Goal: Information Seeking & Learning: Check status

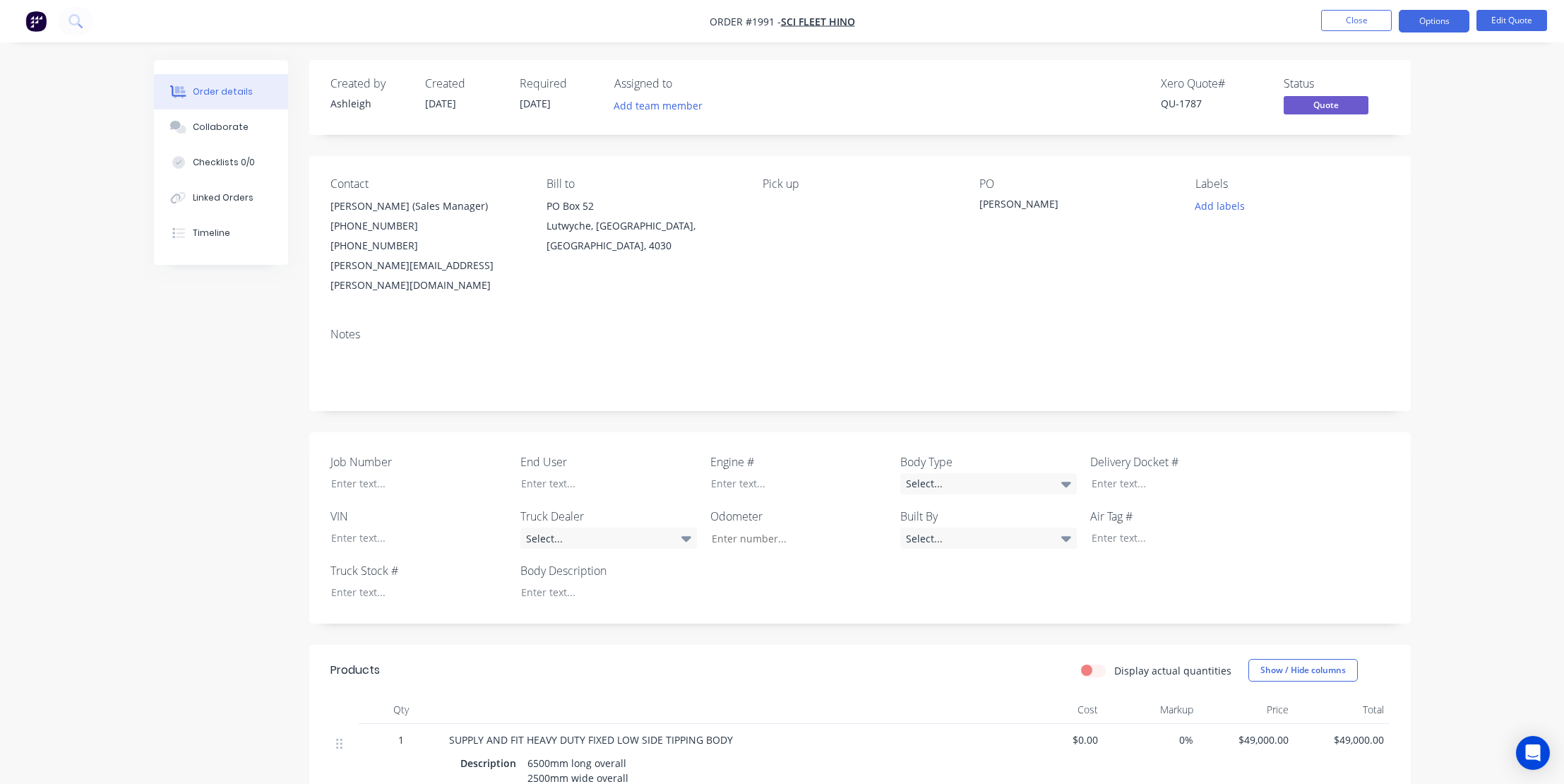
click at [675, 364] on div at bounding box center [860, 368] width 1059 height 43
click at [1355, 14] on button "Close" at bounding box center [1357, 20] width 70 height 21
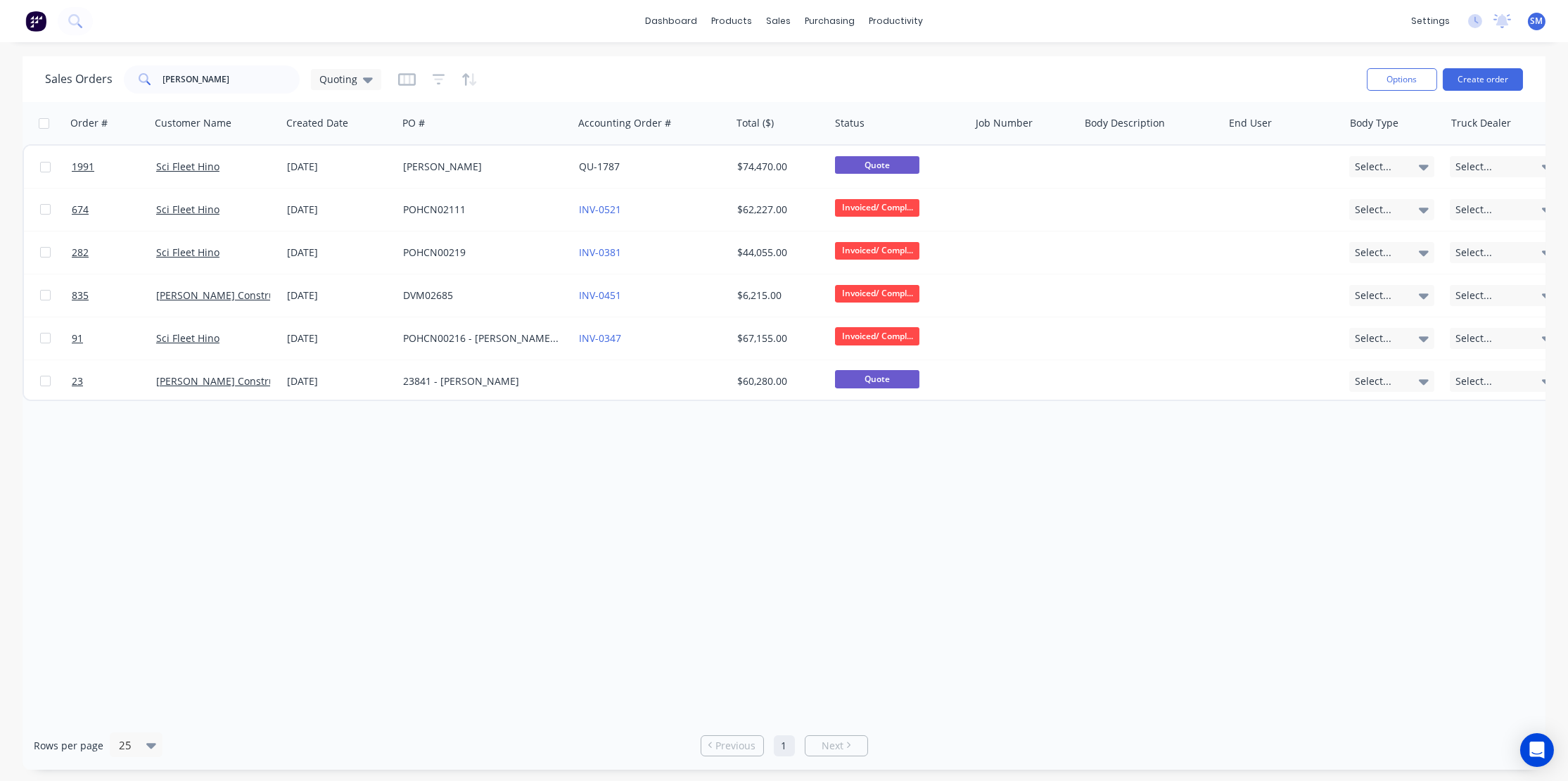
drag, startPoint x: 587, startPoint y: 578, endPoint x: 592, endPoint y: 573, distance: 7.1
click at [587, 572] on div "Order # Customer Name Created Date PO # Accounting Order # Total ($) Status Job…" at bounding box center [784, 412] width 1523 height 619
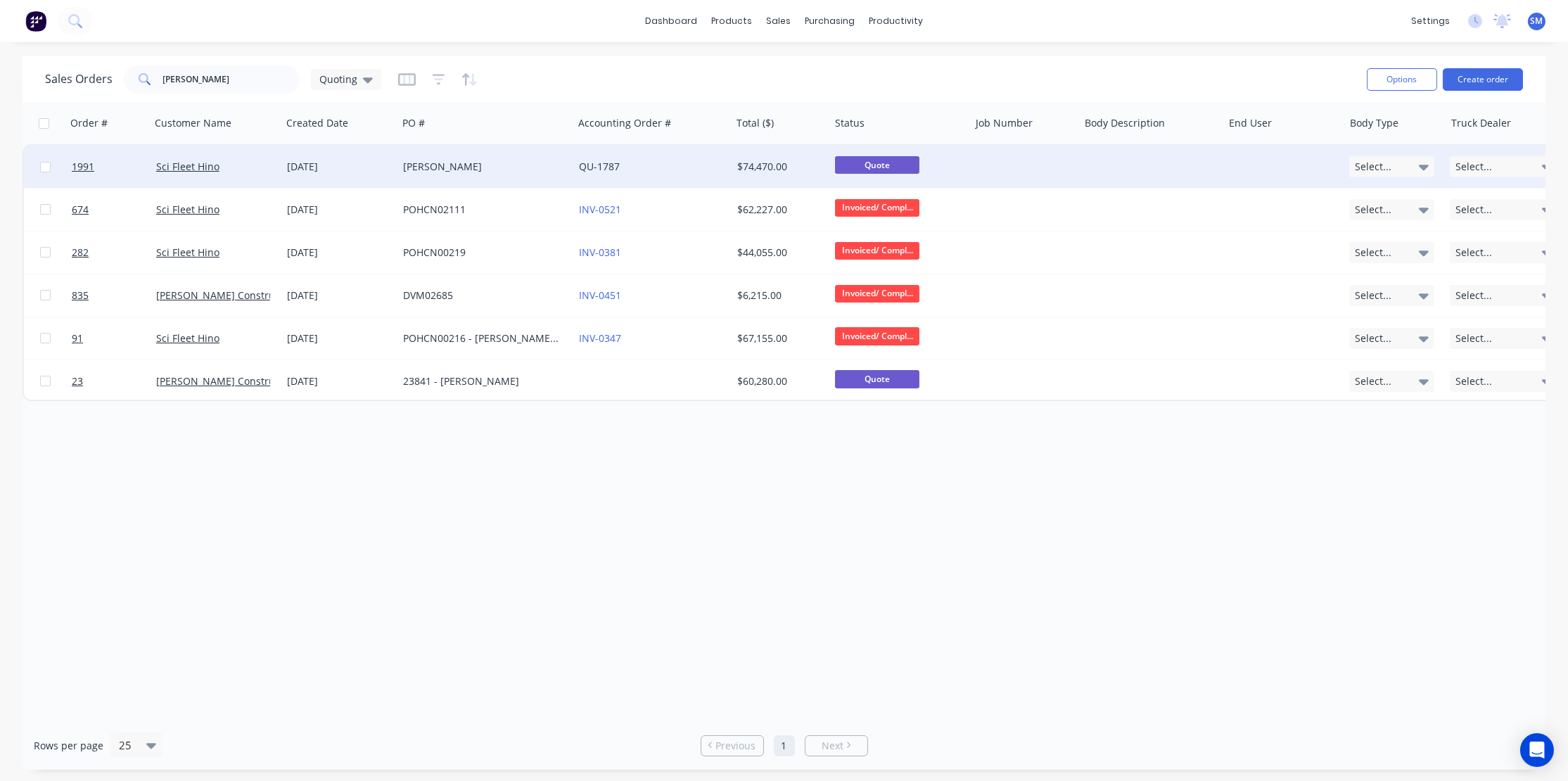
click at [428, 163] on div "[PERSON_NAME]" at bounding box center [481, 167] width 156 height 14
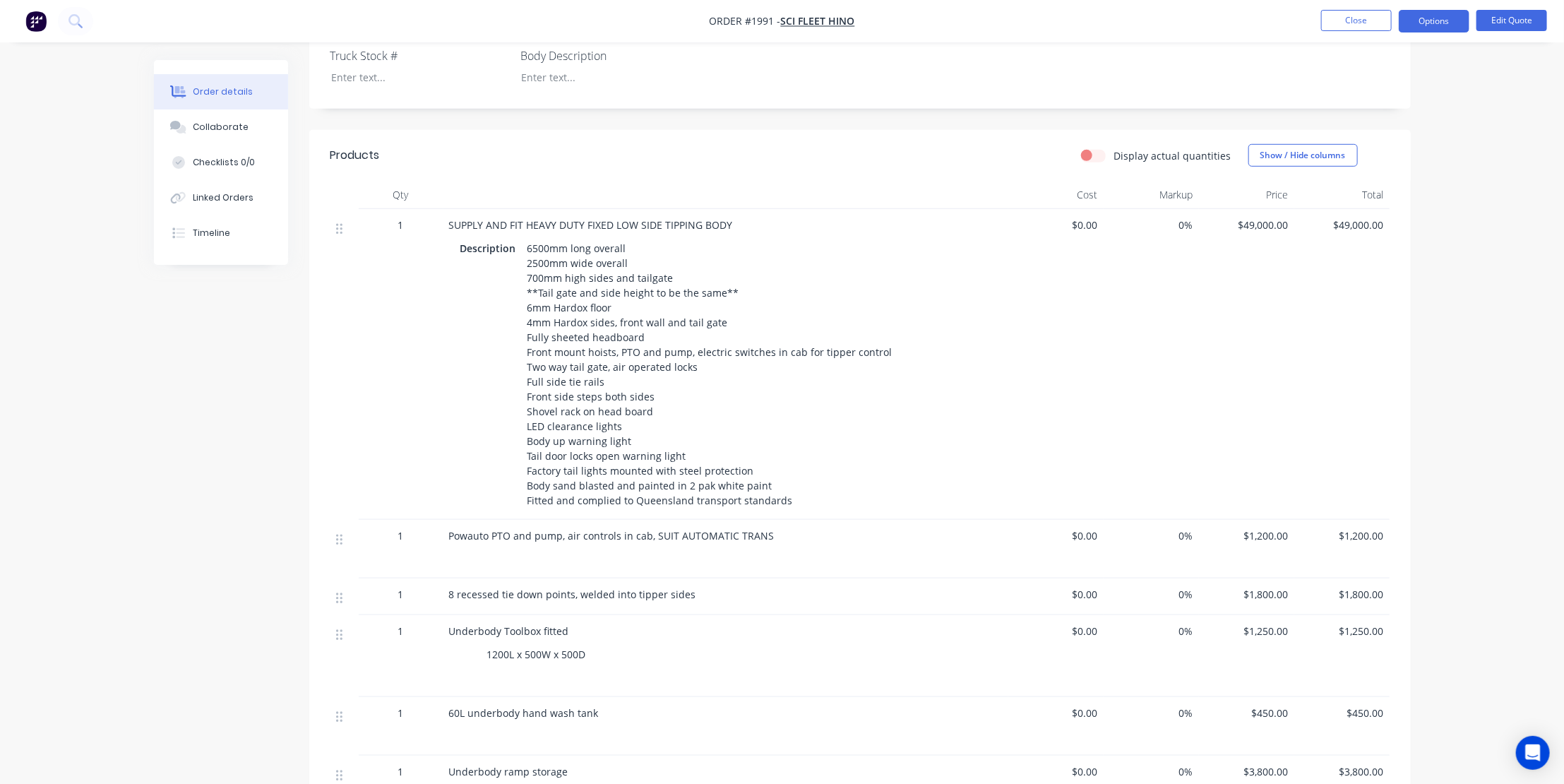
scroll to position [513, 0]
click at [1513, 15] on button "Edit Quote" at bounding box center [1512, 20] width 70 height 21
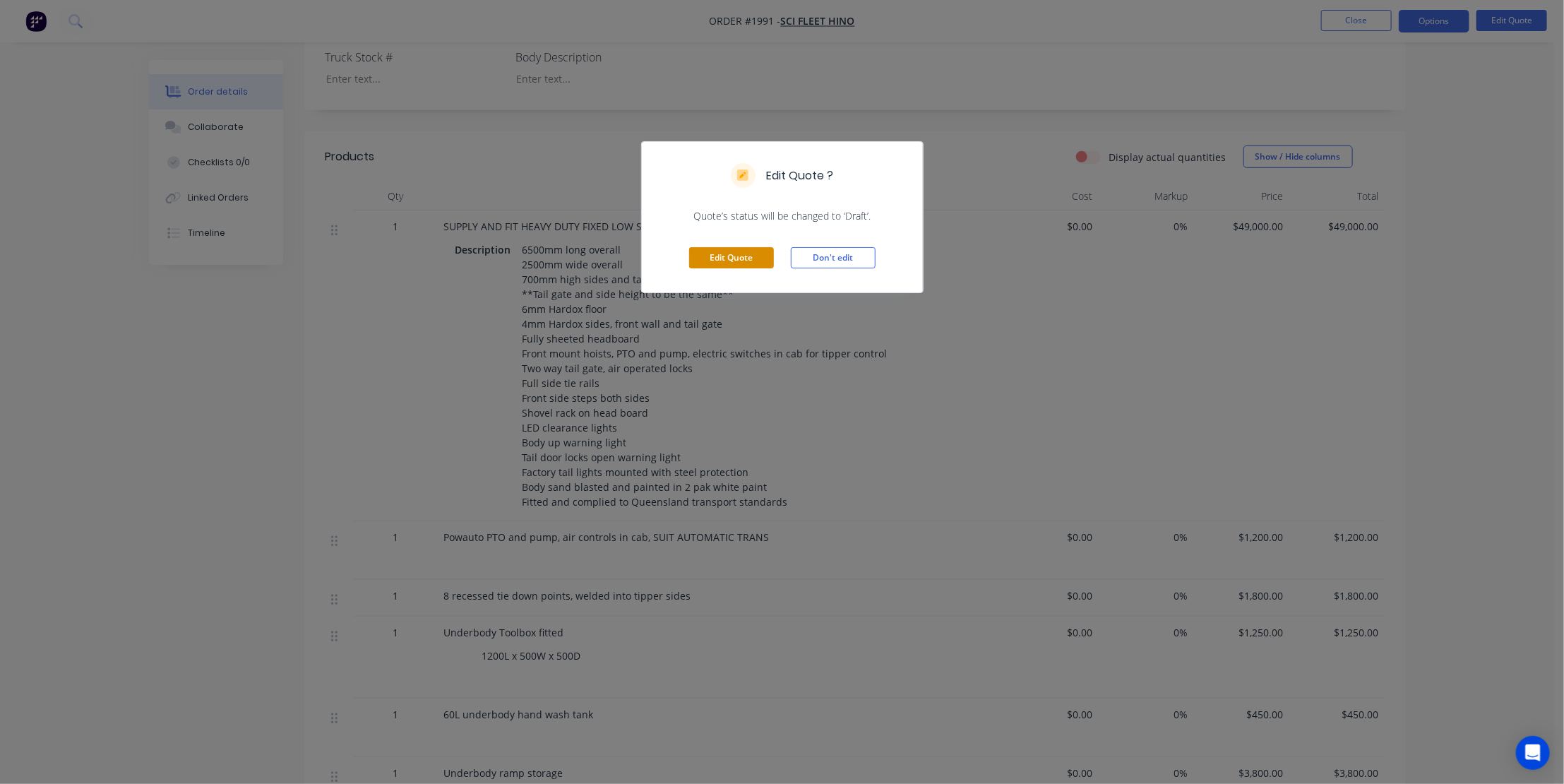
click at [735, 254] on button "Edit Quote" at bounding box center [731, 258] width 85 height 21
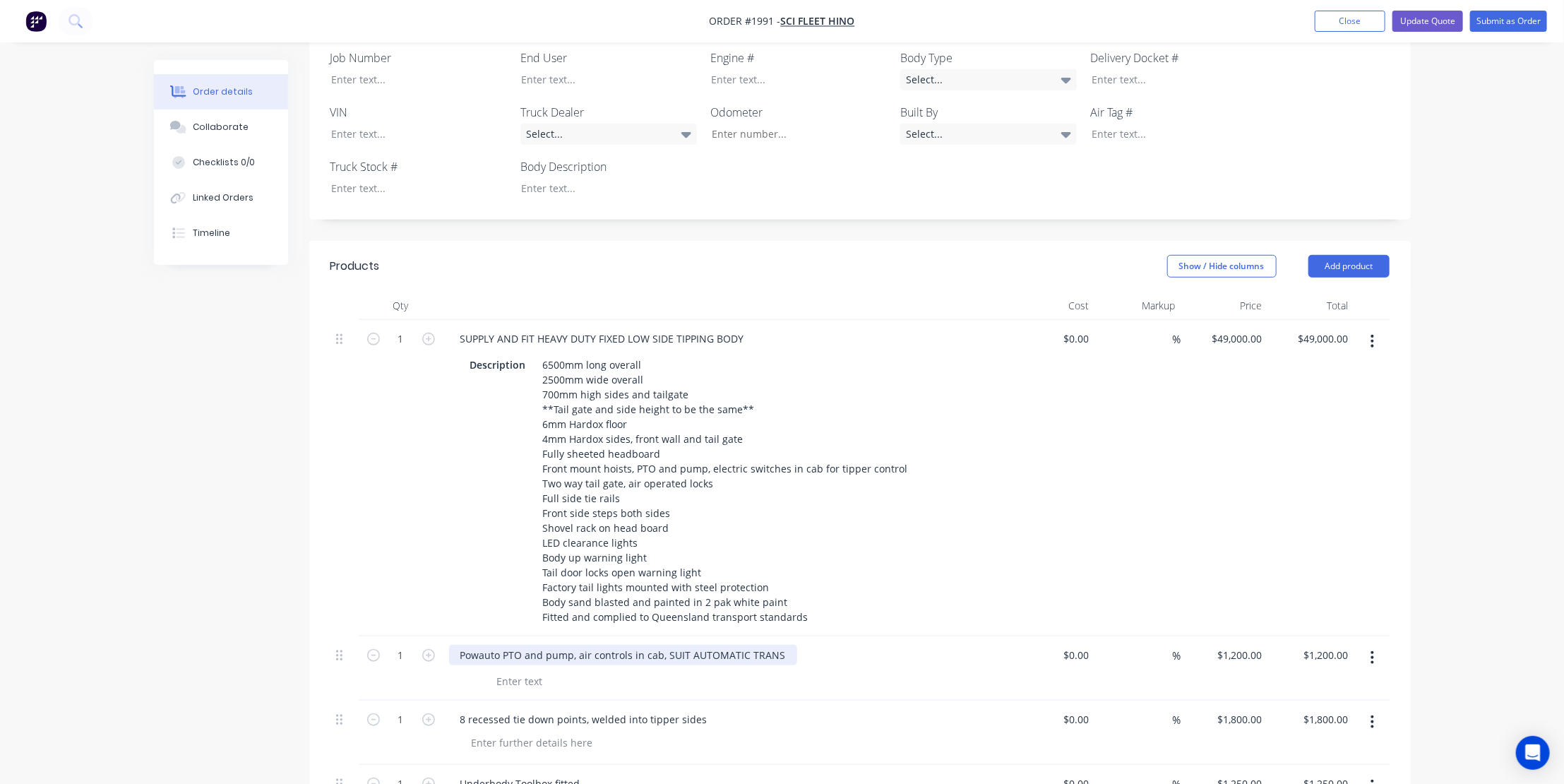
scroll to position [449, 0]
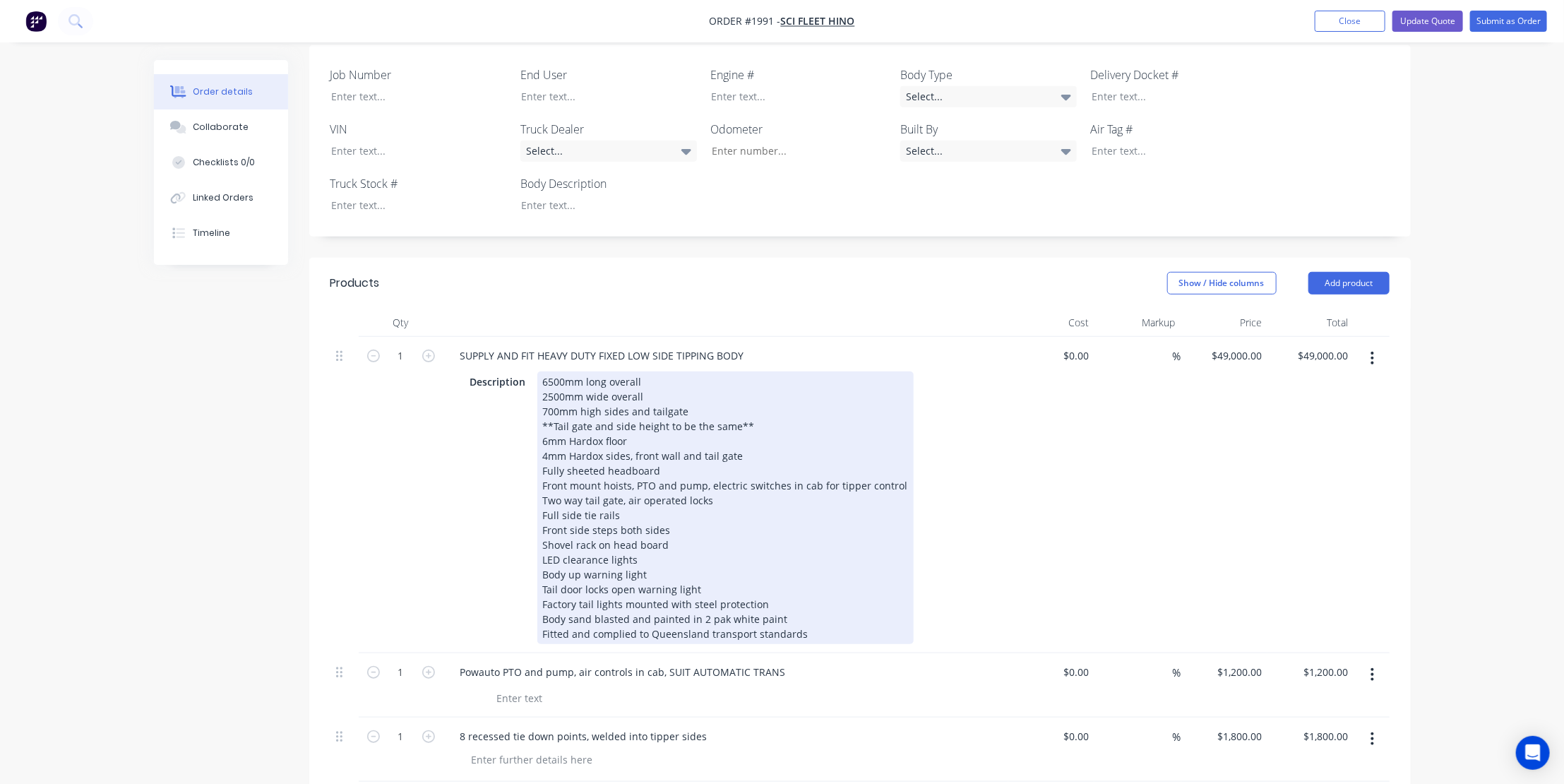
click at [640, 380] on div "6500mm long overall 2500mm wide overall 700mm high sides and tailgate **Tail ga…" at bounding box center [725, 507] width 377 height 273
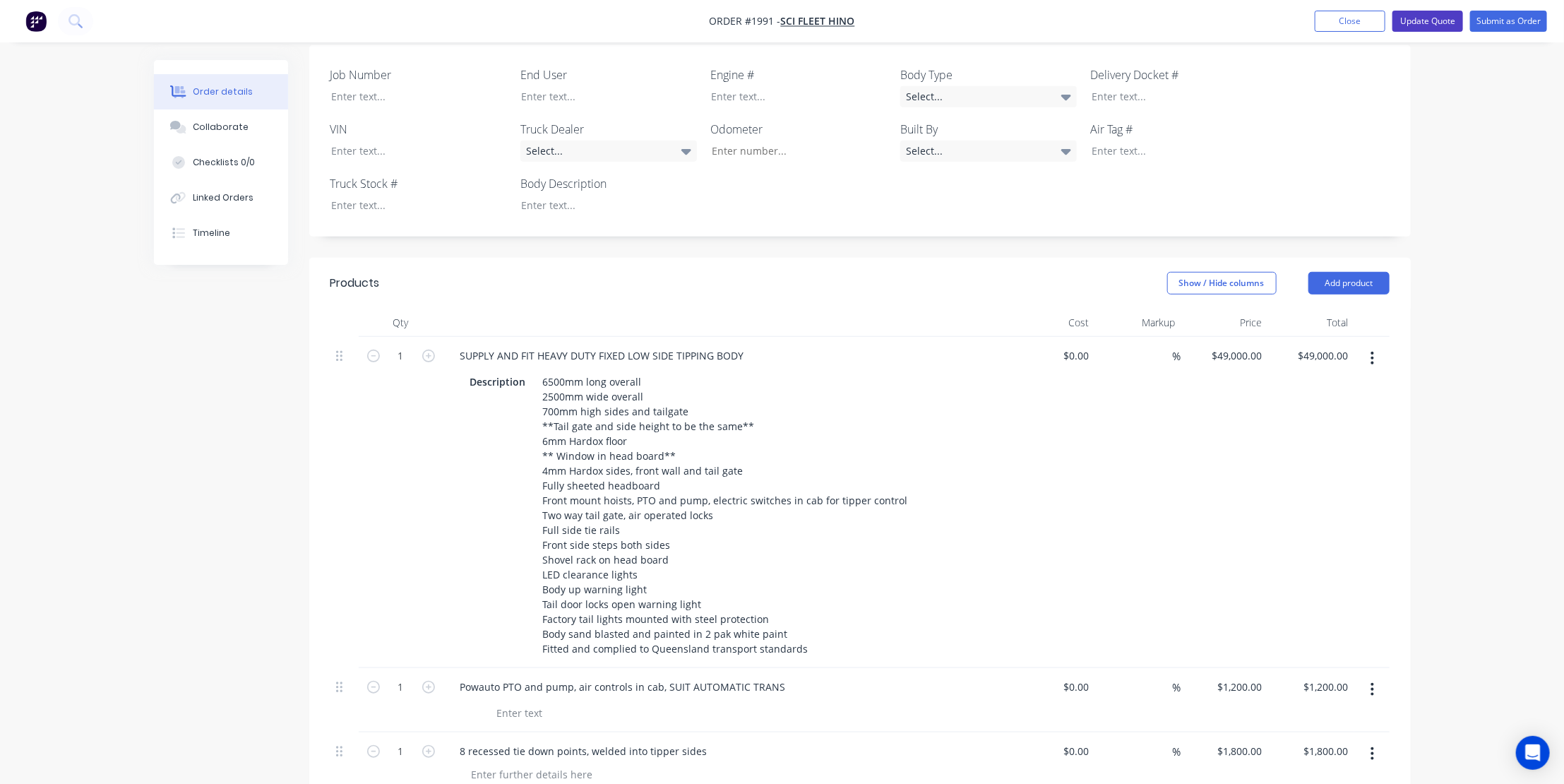
click at [1442, 19] on button "Update Quote" at bounding box center [1428, 21] width 70 height 21
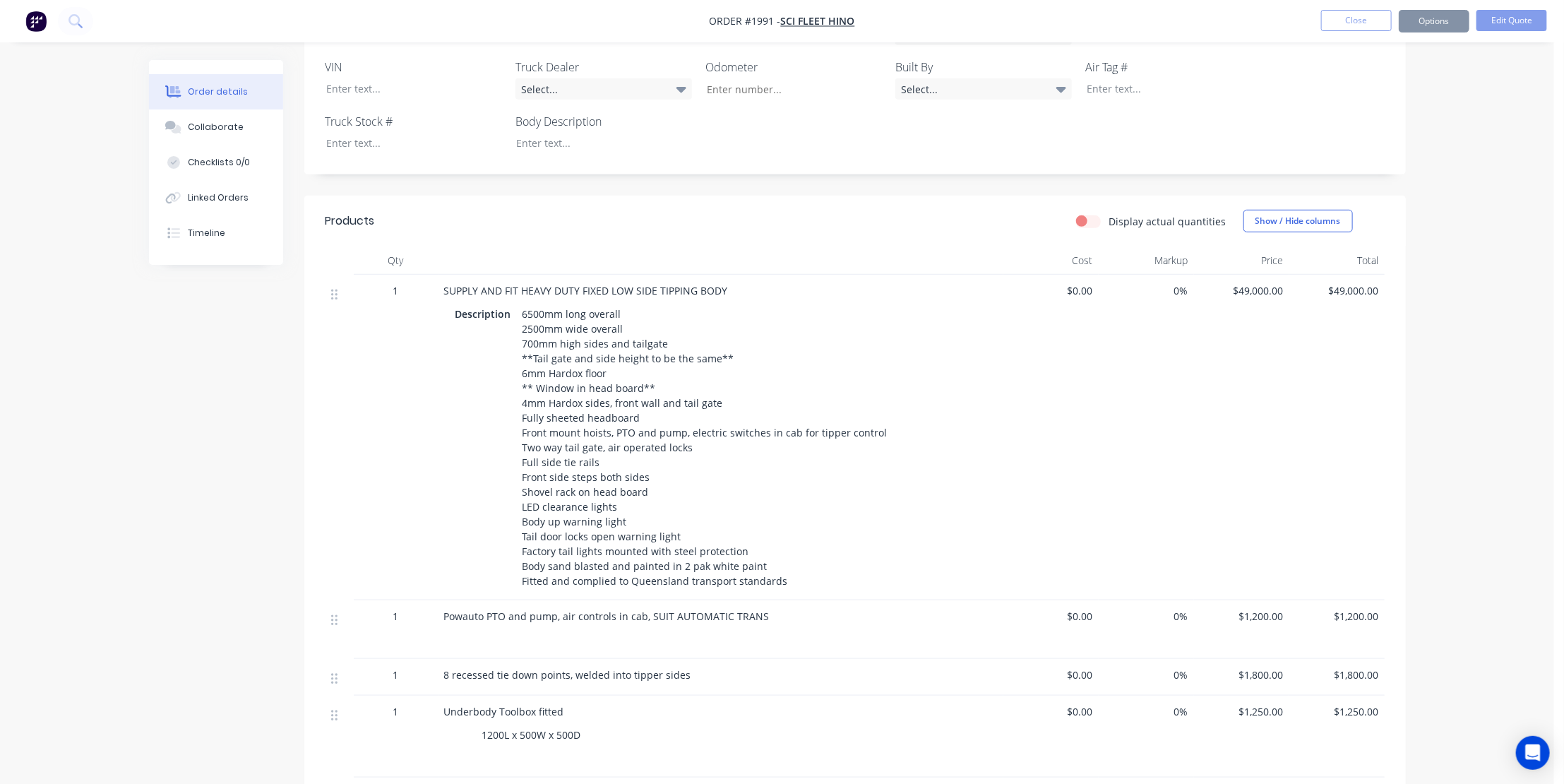
scroll to position [0, 0]
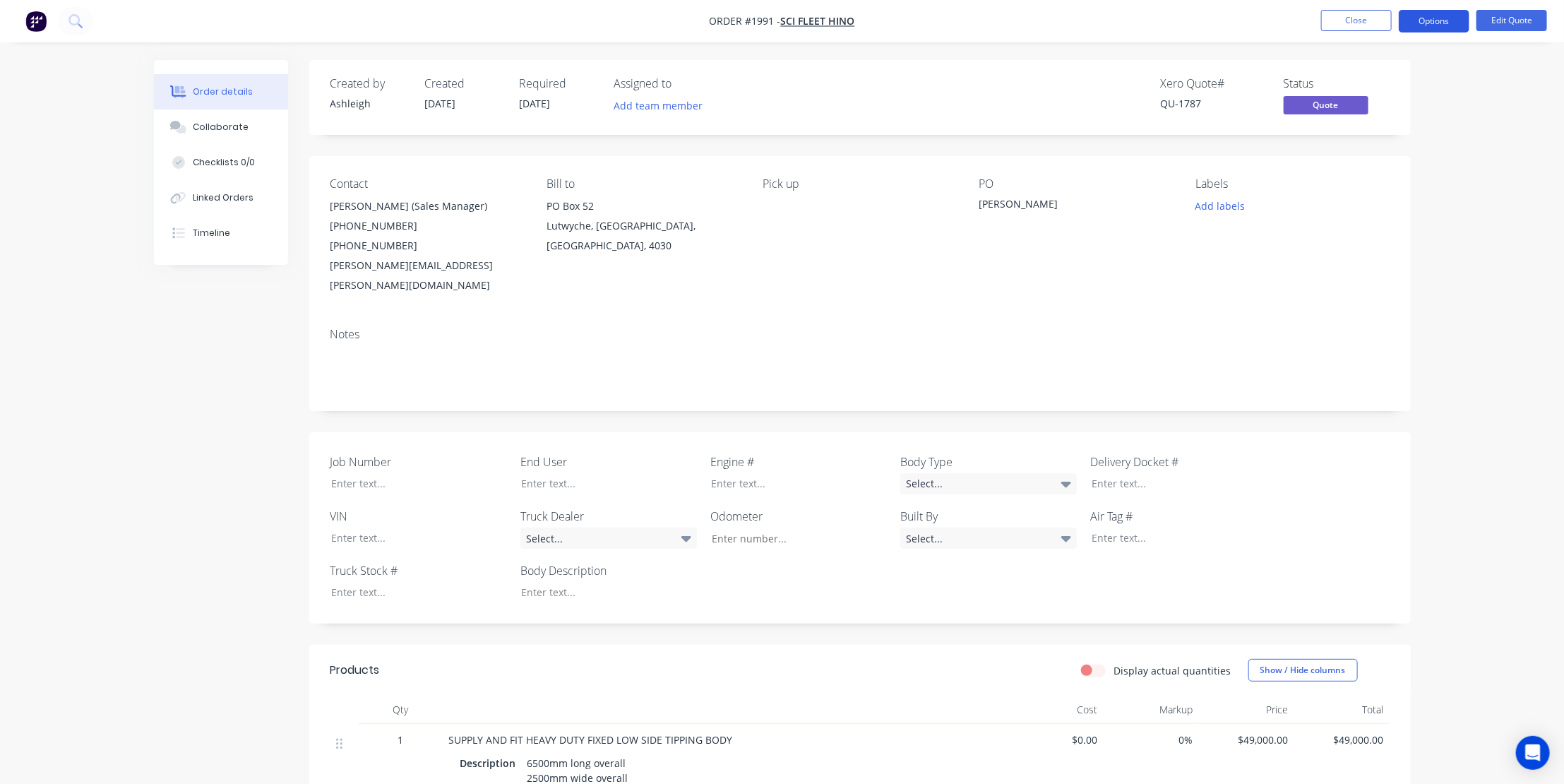
click at [1438, 19] on button "Options" at bounding box center [1435, 21] width 70 height 23
click at [1356, 86] on div "Quote" at bounding box center [1392, 86] width 130 height 21
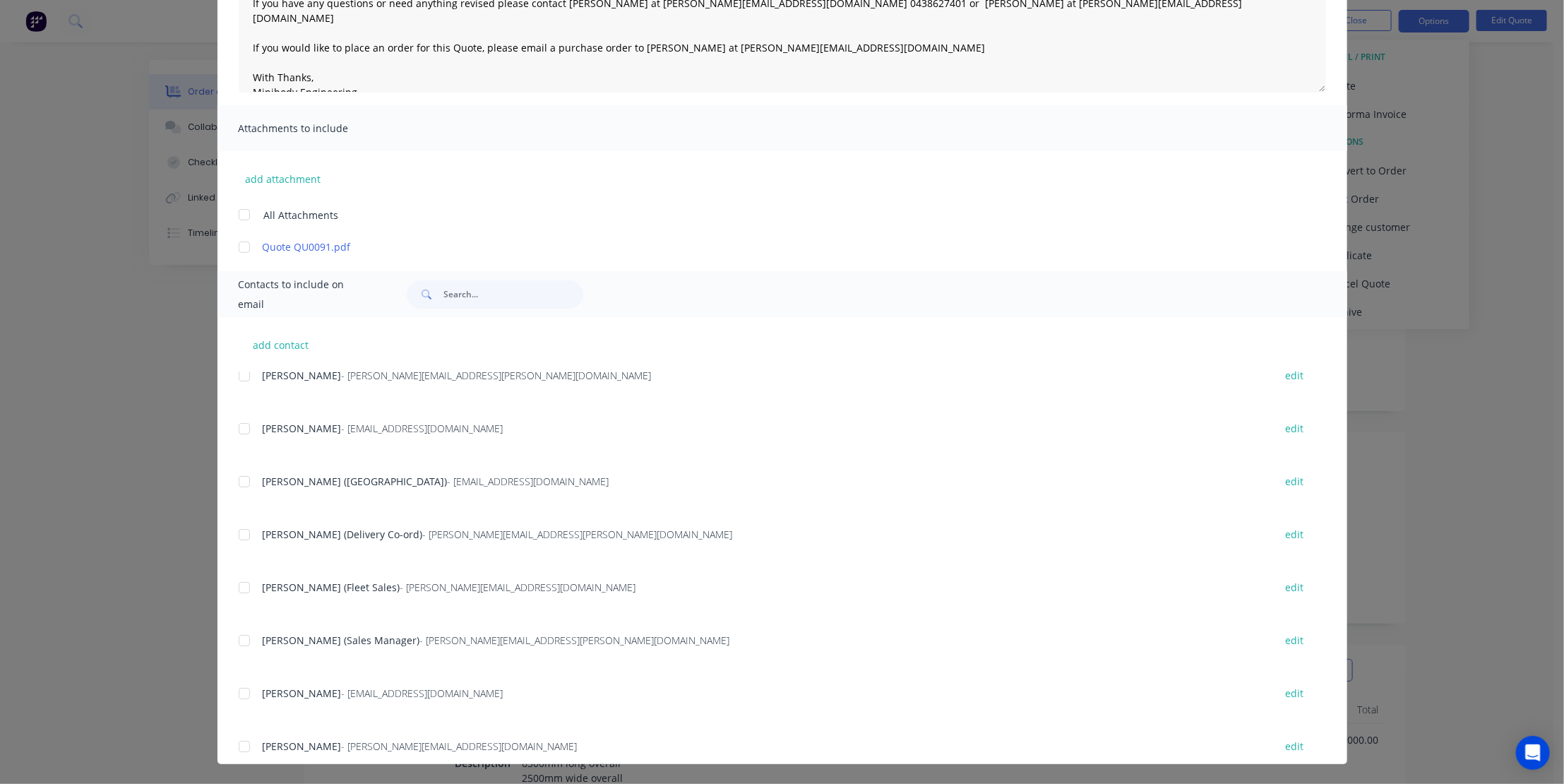
scroll to position [192, 0]
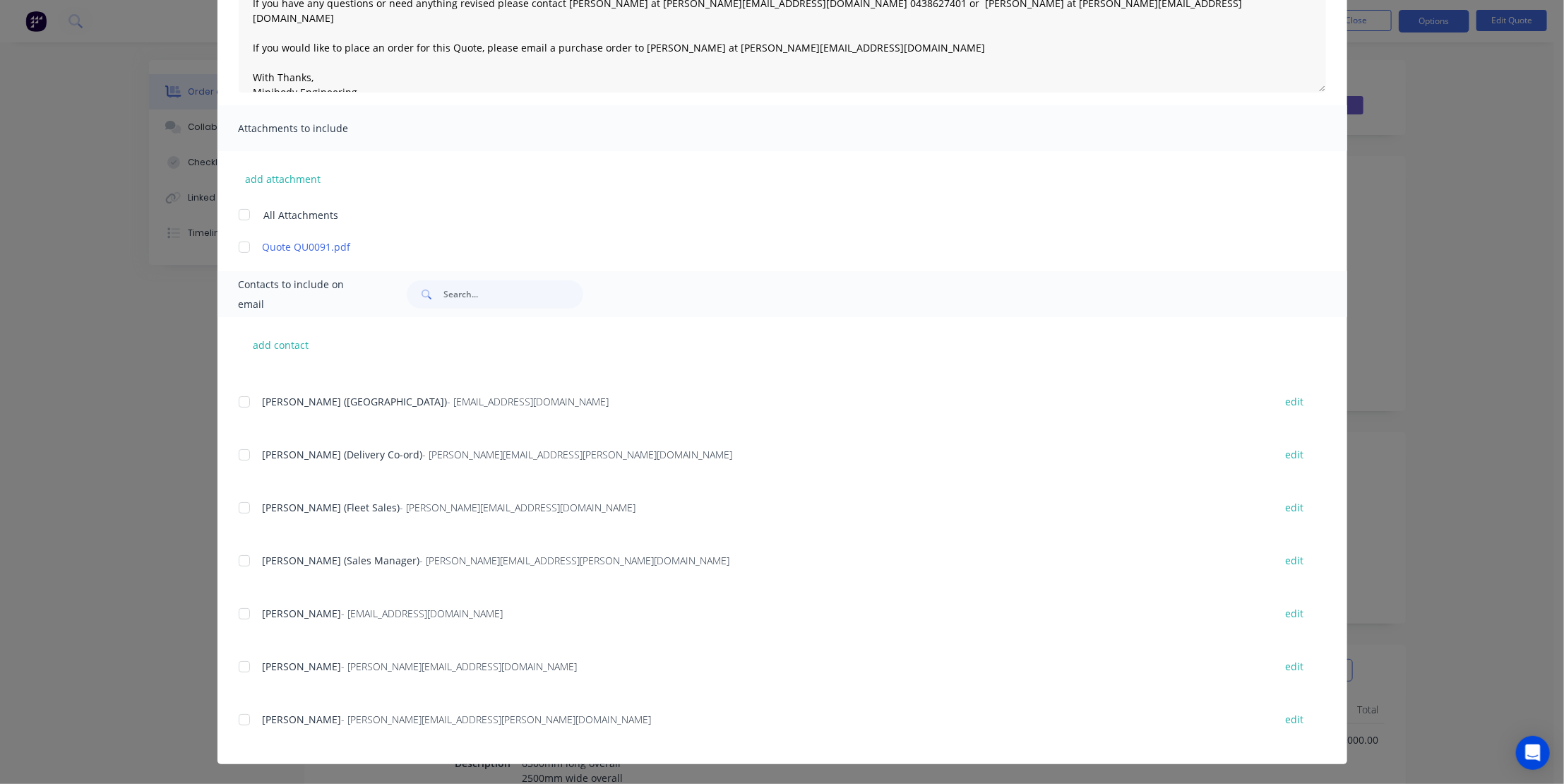
click at [243, 559] on div at bounding box center [244, 561] width 29 height 29
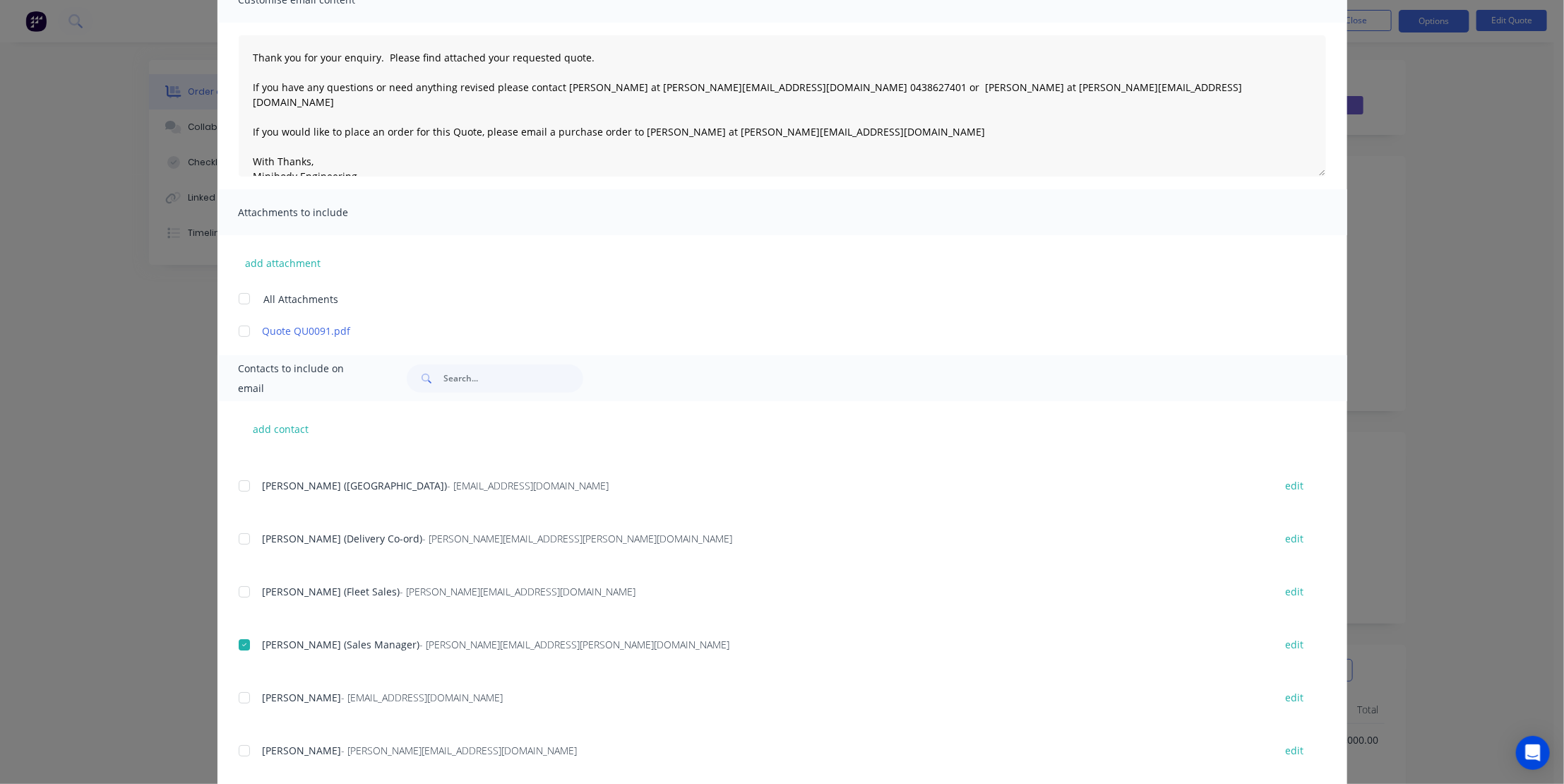
scroll to position [0, 0]
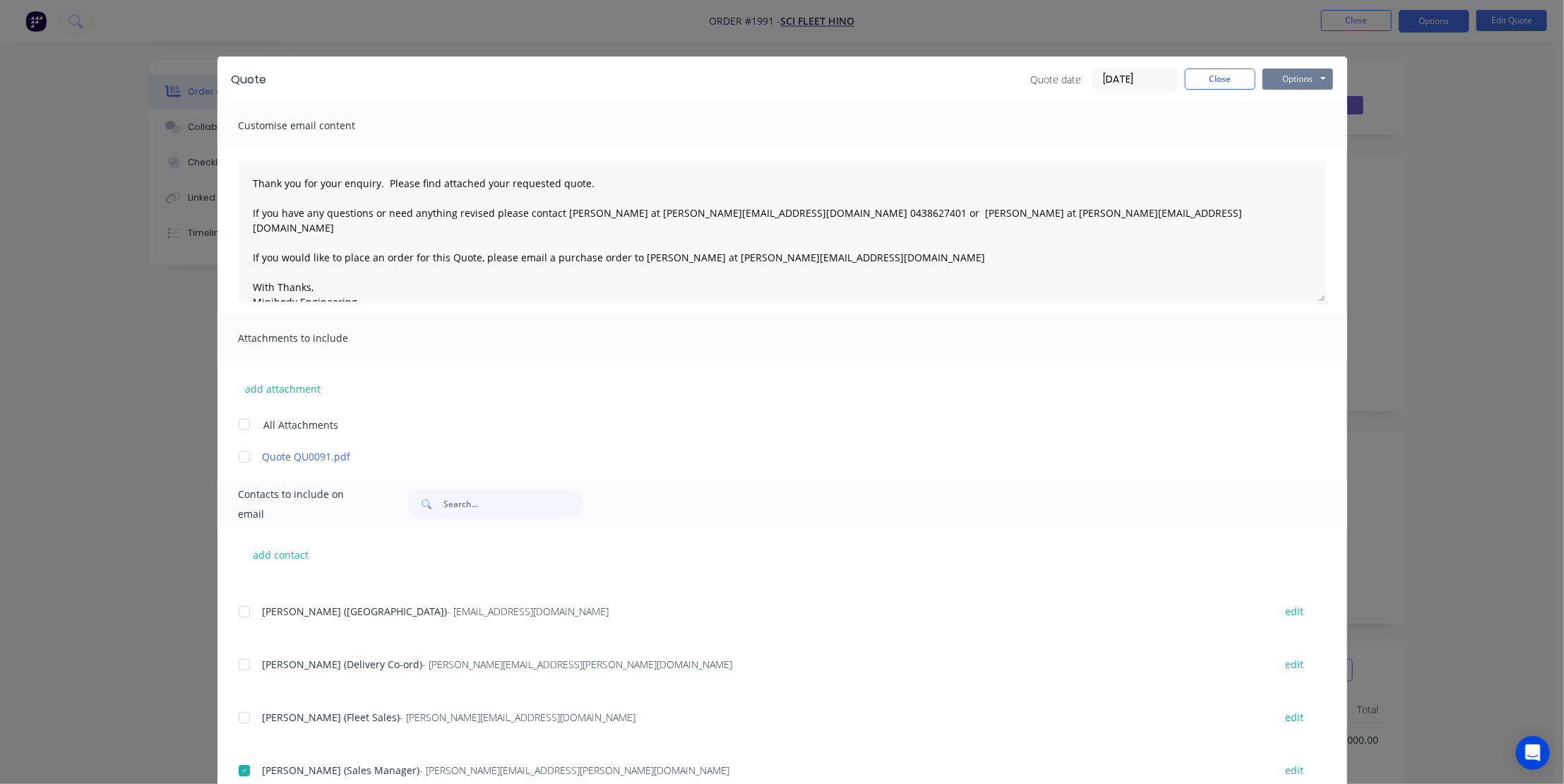
click at [1290, 74] on button "Options" at bounding box center [1298, 79] width 70 height 21
click at [1299, 144] on button "Email" at bounding box center [1307, 150] width 90 height 24
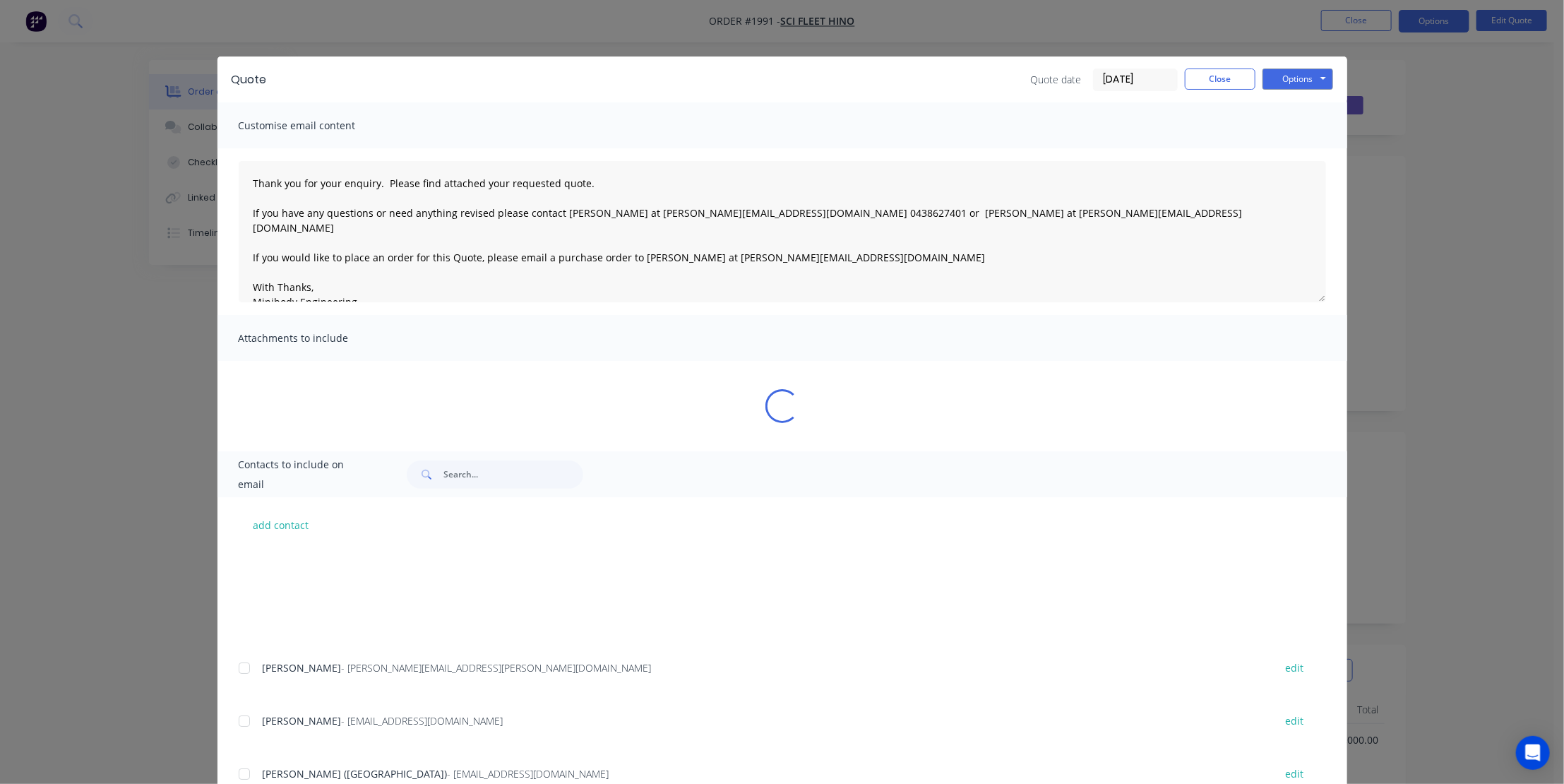
scroll to position [192, 0]
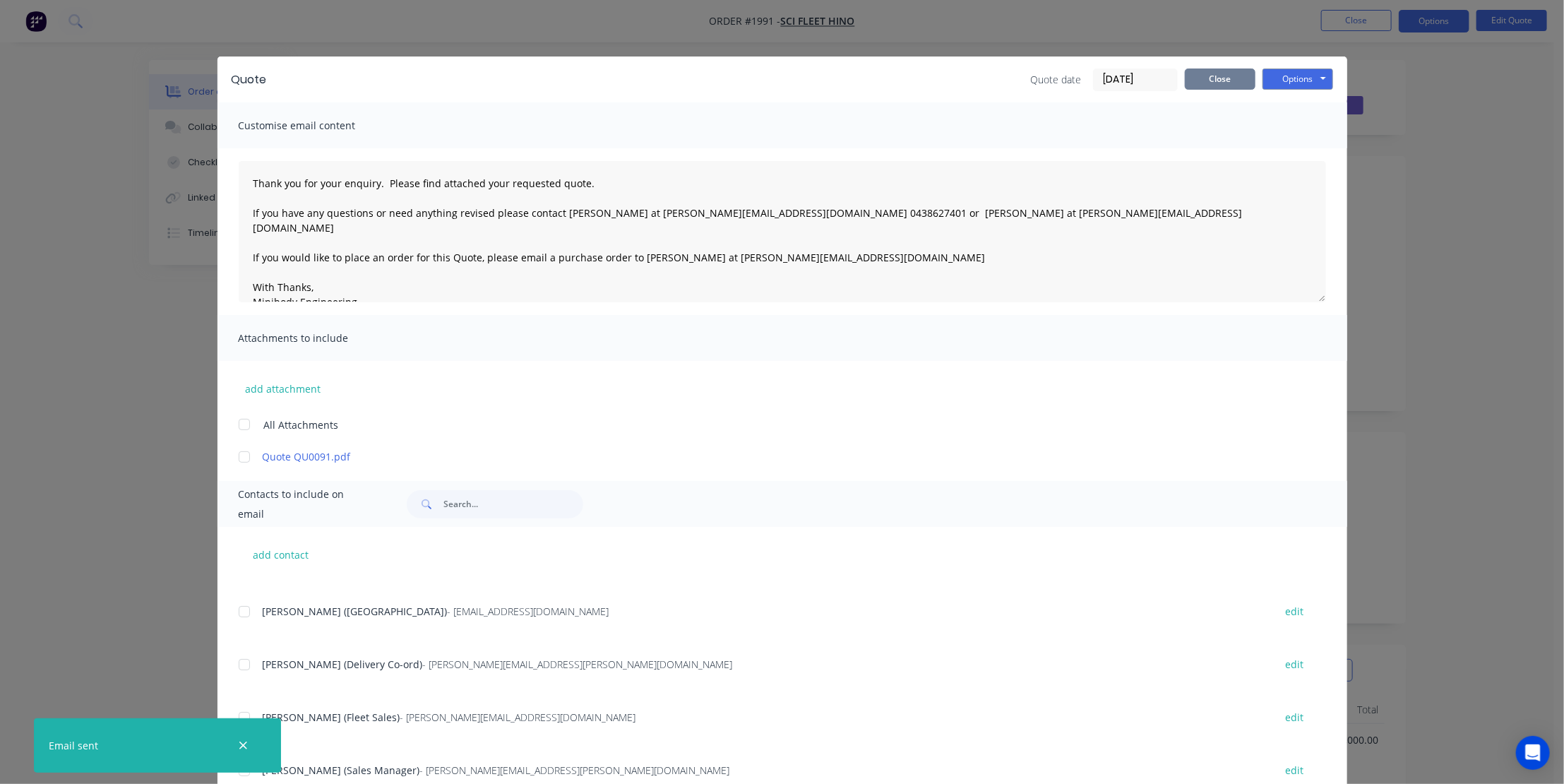
click at [1218, 75] on button "Close" at bounding box center [1221, 79] width 70 height 21
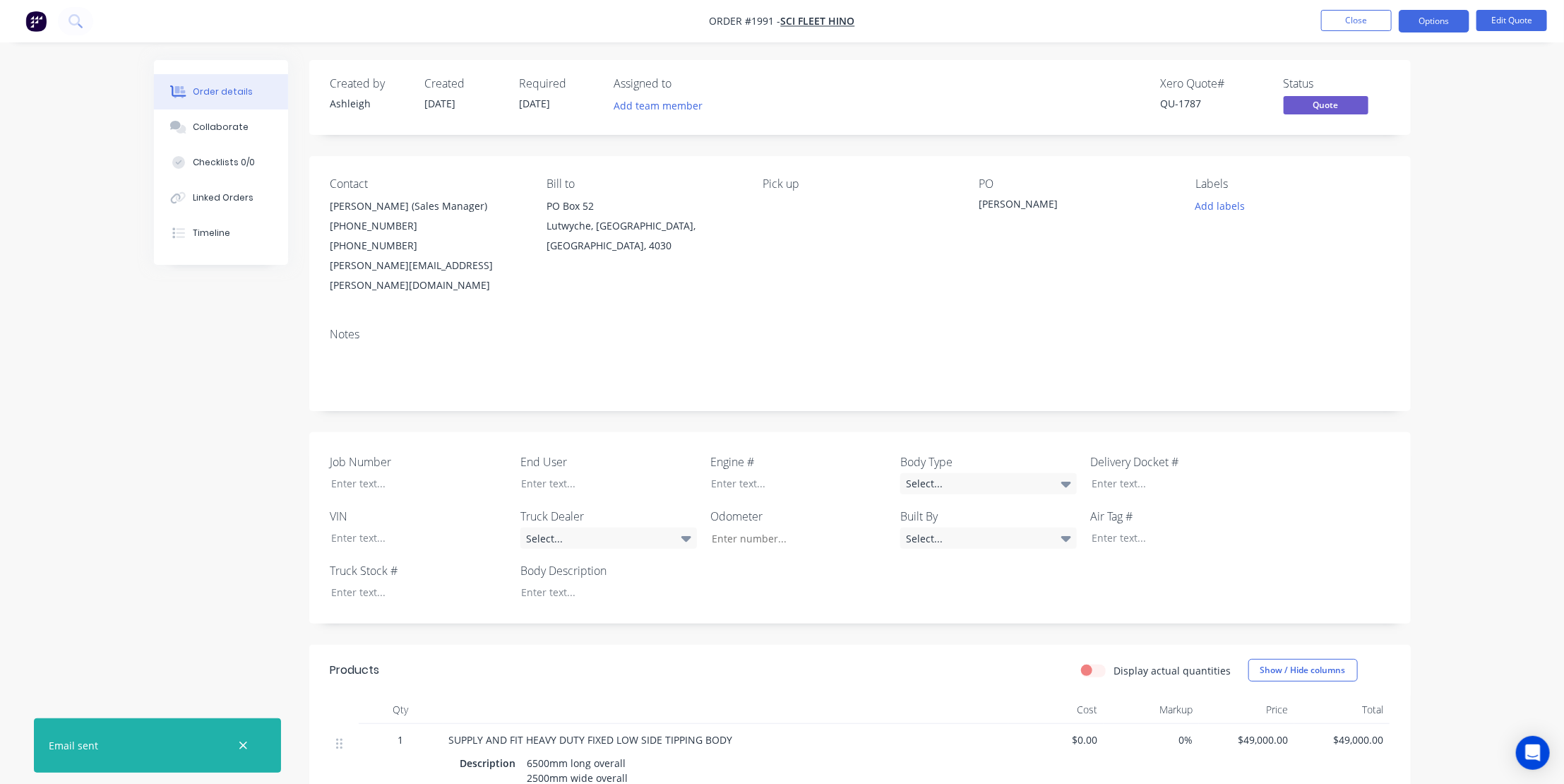
click at [1348, 17] on button "Close" at bounding box center [1357, 20] width 70 height 21
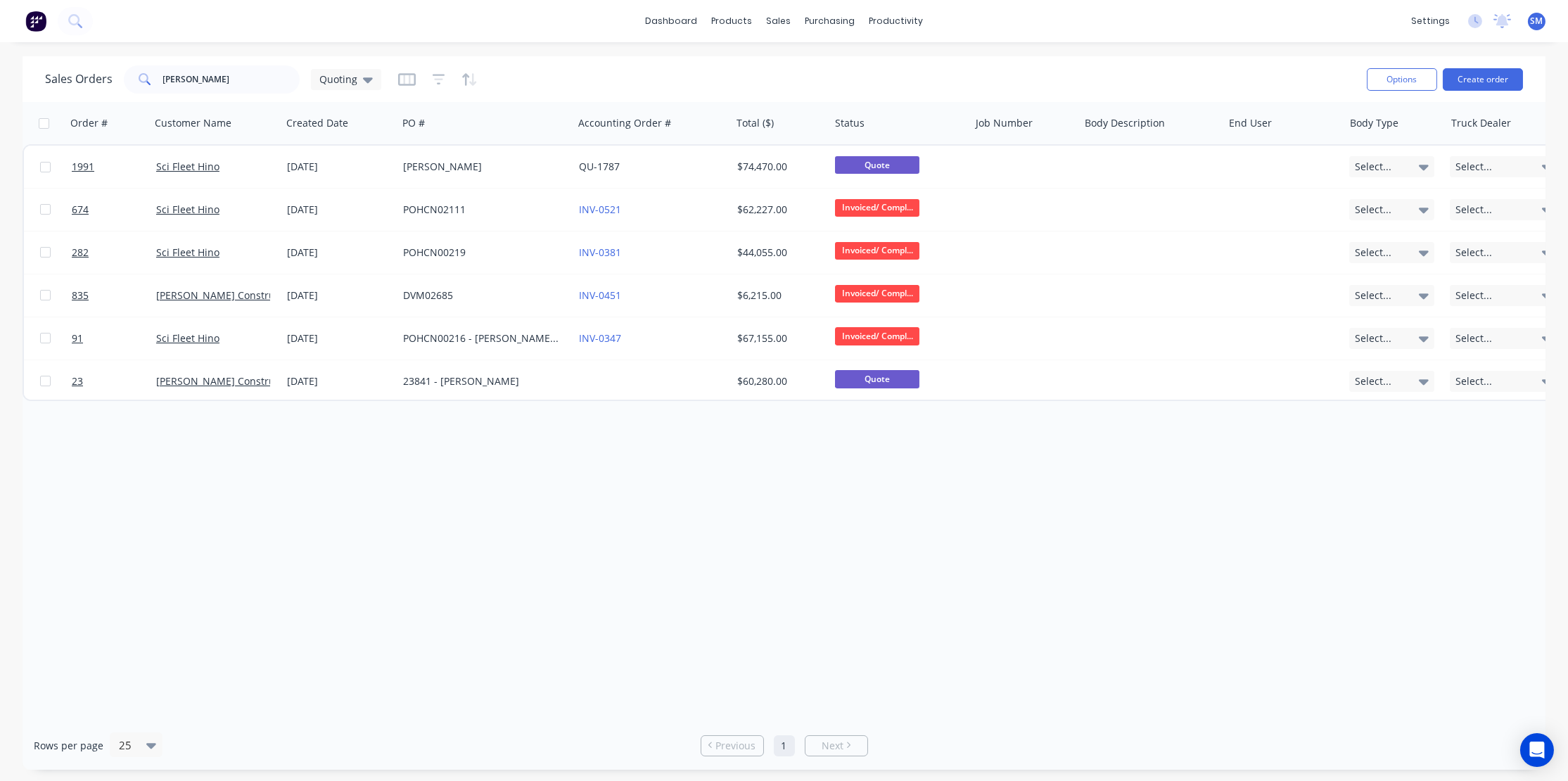
click at [541, 450] on div "Order # Customer Name Created Date PO # Accounting Order # Total ($) Status Job…" at bounding box center [784, 412] width 1523 height 619
drag, startPoint x: 179, startPoint y: 79, endPoint x: 105, endPoint y: 79, distance: 74.0
click at [105, 79] on div "Sales Orders [PERSON_NAME] Quoting" at bounding box center [213, 80] width 336 height 28
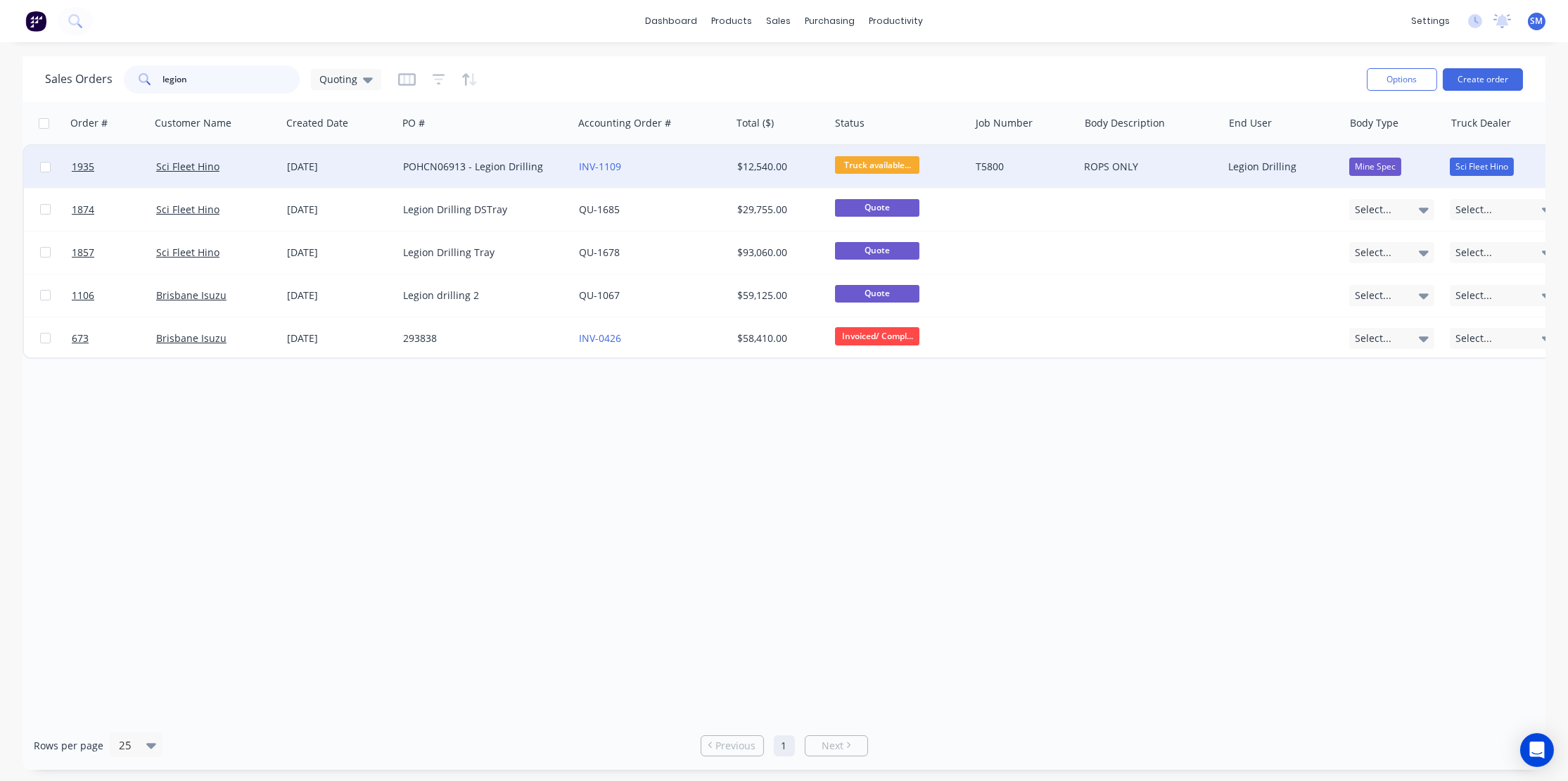
type input "legion"
click at [420, 166] on div "POHCN06913 - Legion Drilling" at bounding box center [481, 167] width 156 height 14
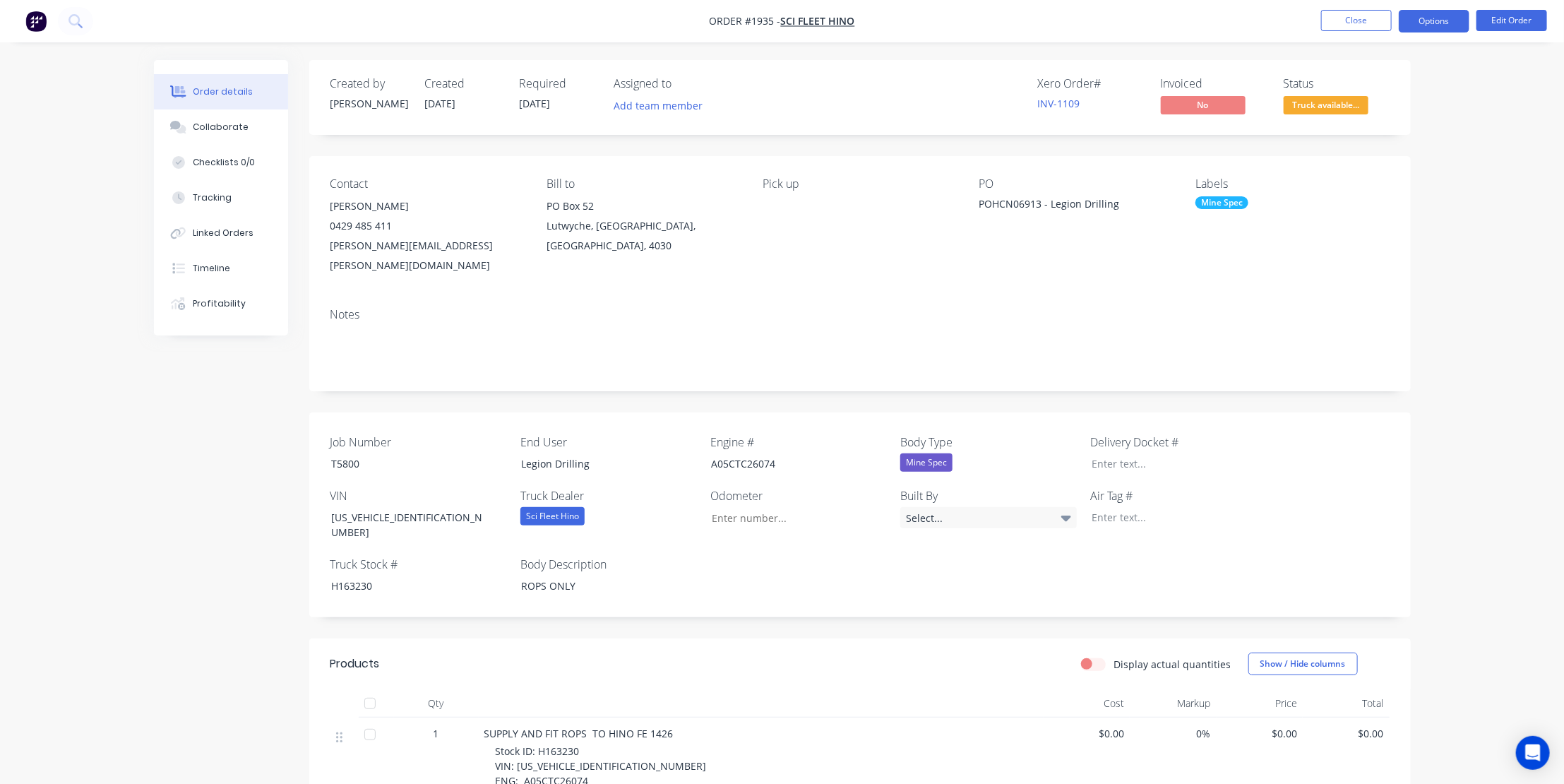
click at [1436, 14] on button "Options" at bounding box center [1435, 21] width 70 height 23
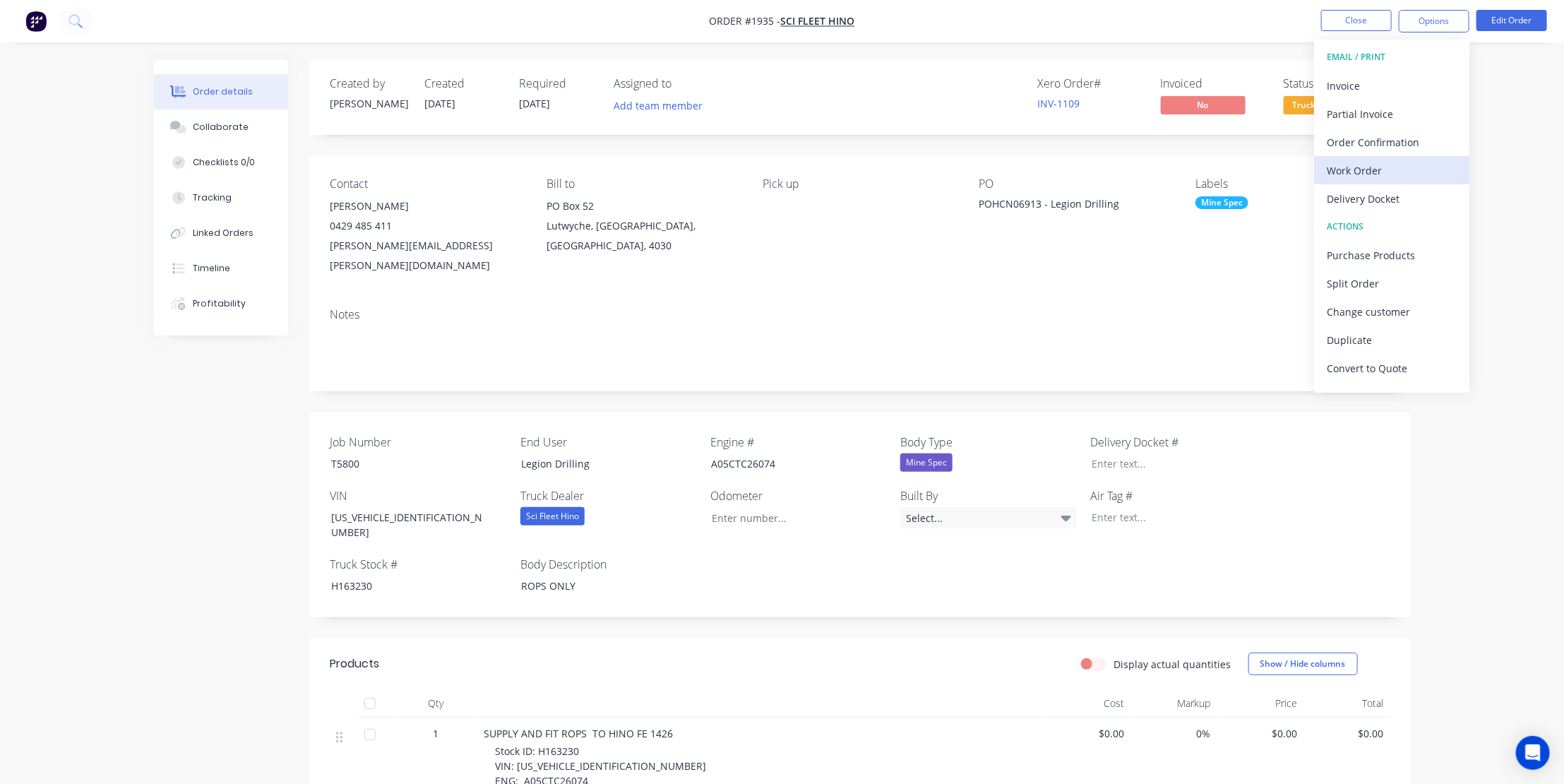
click at [1361, 166] on div "Work Order" at bounding box center [1392, 171] width 130 height 21
click at [1361, 137] on div "Without pricing" at bounding box center [1392, 143] width 130 height 21
click at [865, 238] on div "Pick up" at bounding box center [859, 225] width 194 height 98
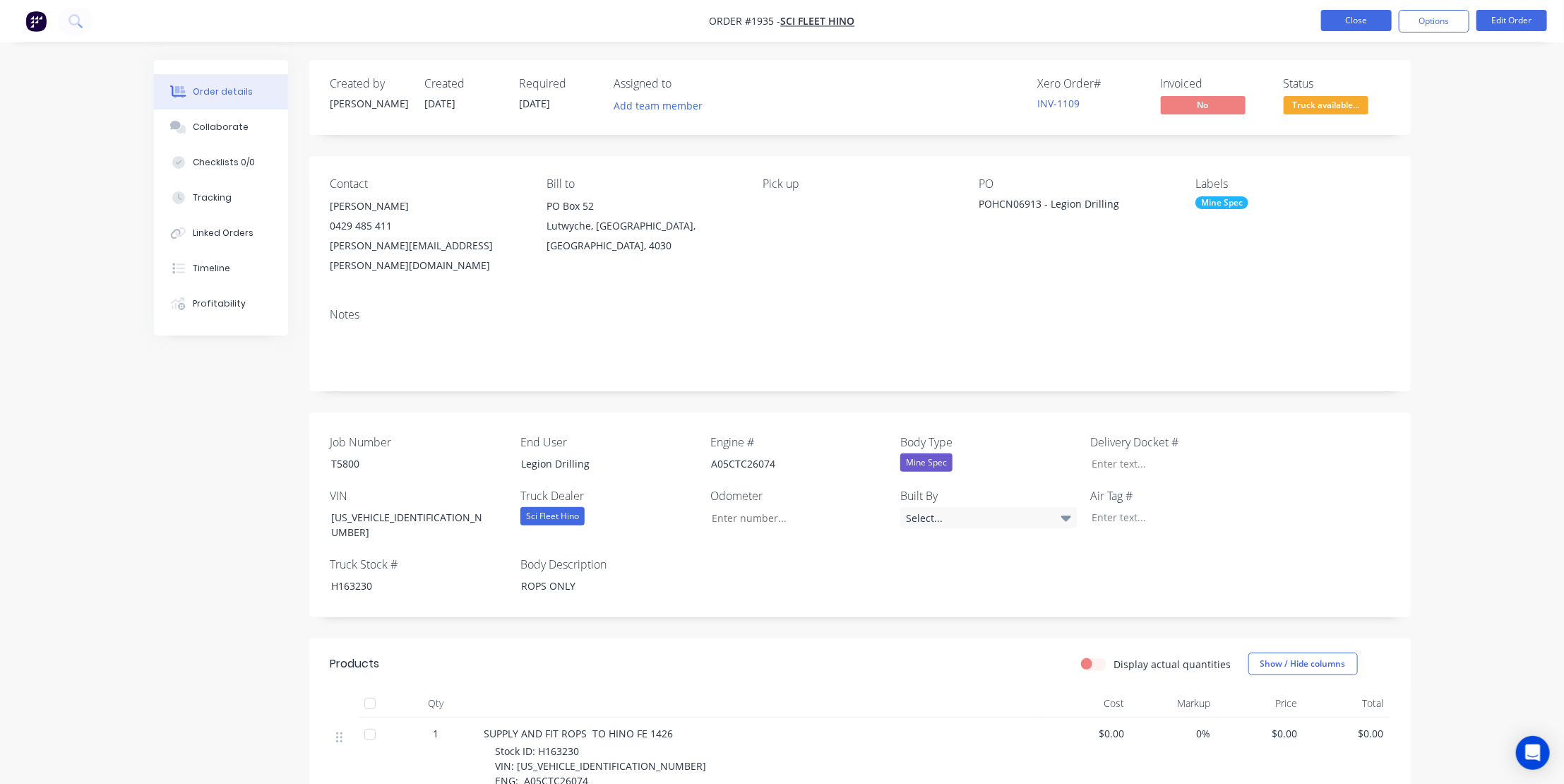
click at [1358, 19] on button "Close" at bounding box center [1357, 20] width 70 height 21
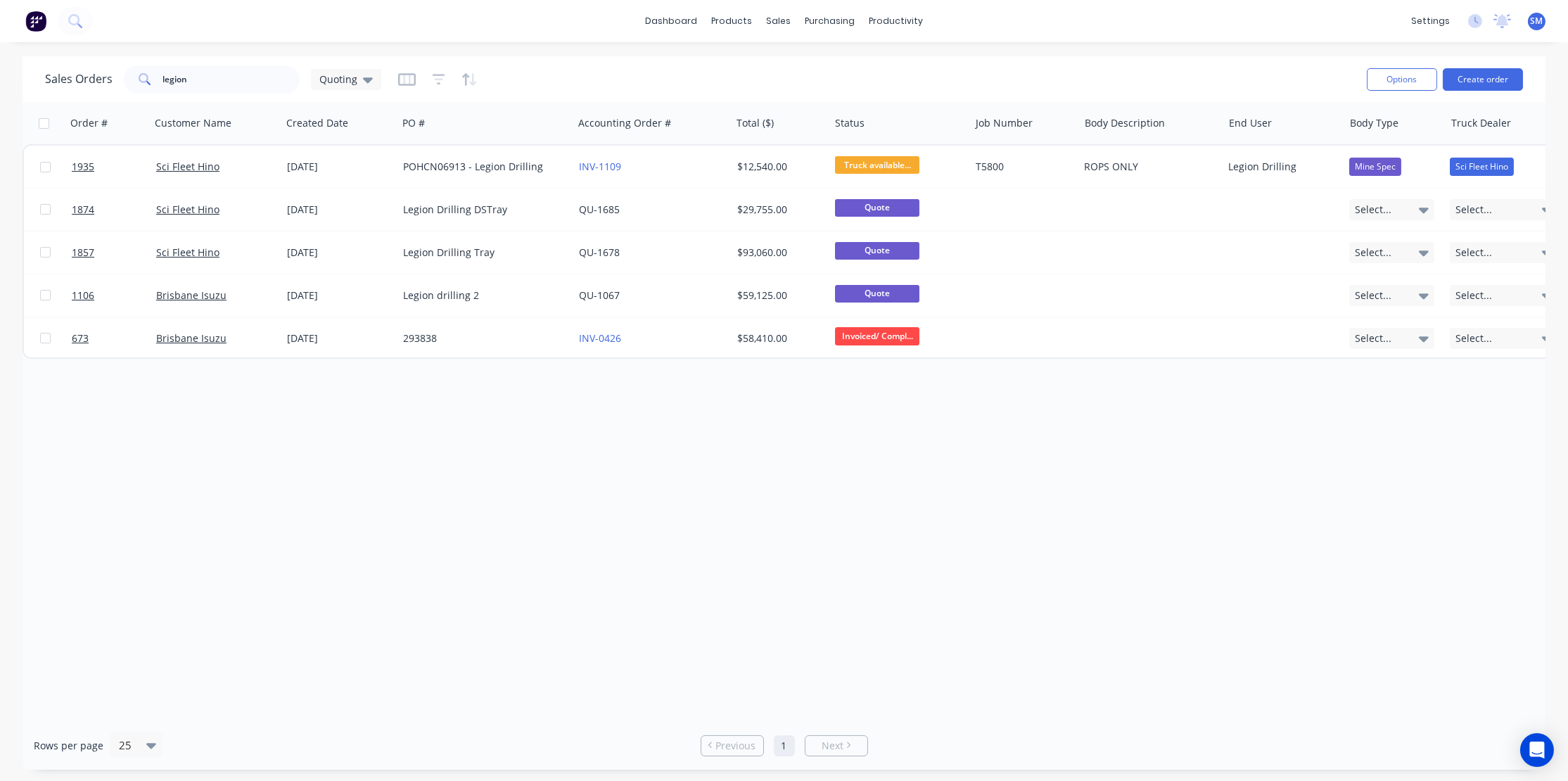
drag, startPoint x: 1148, startPoint y: 488, endPoint x: 1174, endPoint y: 492, distance: 26.3
click at [1149, 488] on div "Order # Customer Name Created Date PO # Accounting Order # Total ($) Status Job…" at bounding box center [784, 412] width 1523 height 619
drag, startPoint x: 1119, startPoint y: 470, endPoint x: 1180, endPoint y: 465, distance: 61.2
click at [1131, 468] on div "Order # Customer Name Created Date PO # Accounting Order # Total ($) Status Job…" at bounding box center [784, 412] width 1523 height 619
click at [505, 464] on div "Order # Customer Name Created Date PO # Accounting Order # Total ($) Status Job…" at bounding box center [784, 412] width 1523 height 619
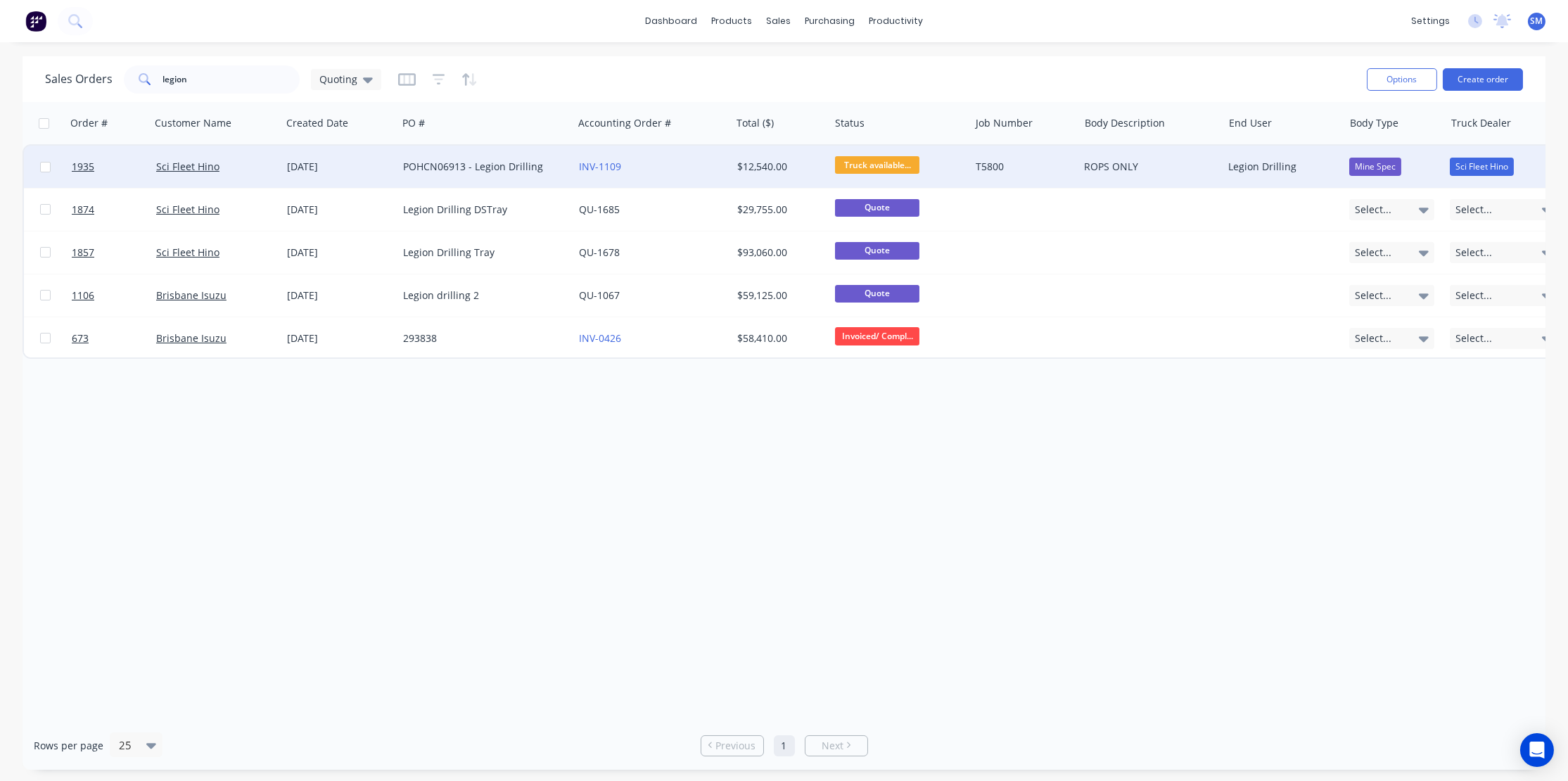
click at [416, 163] on div "POHCN06913 - Legion Drilling" at bounding box center [481, 167] width 156 height 14
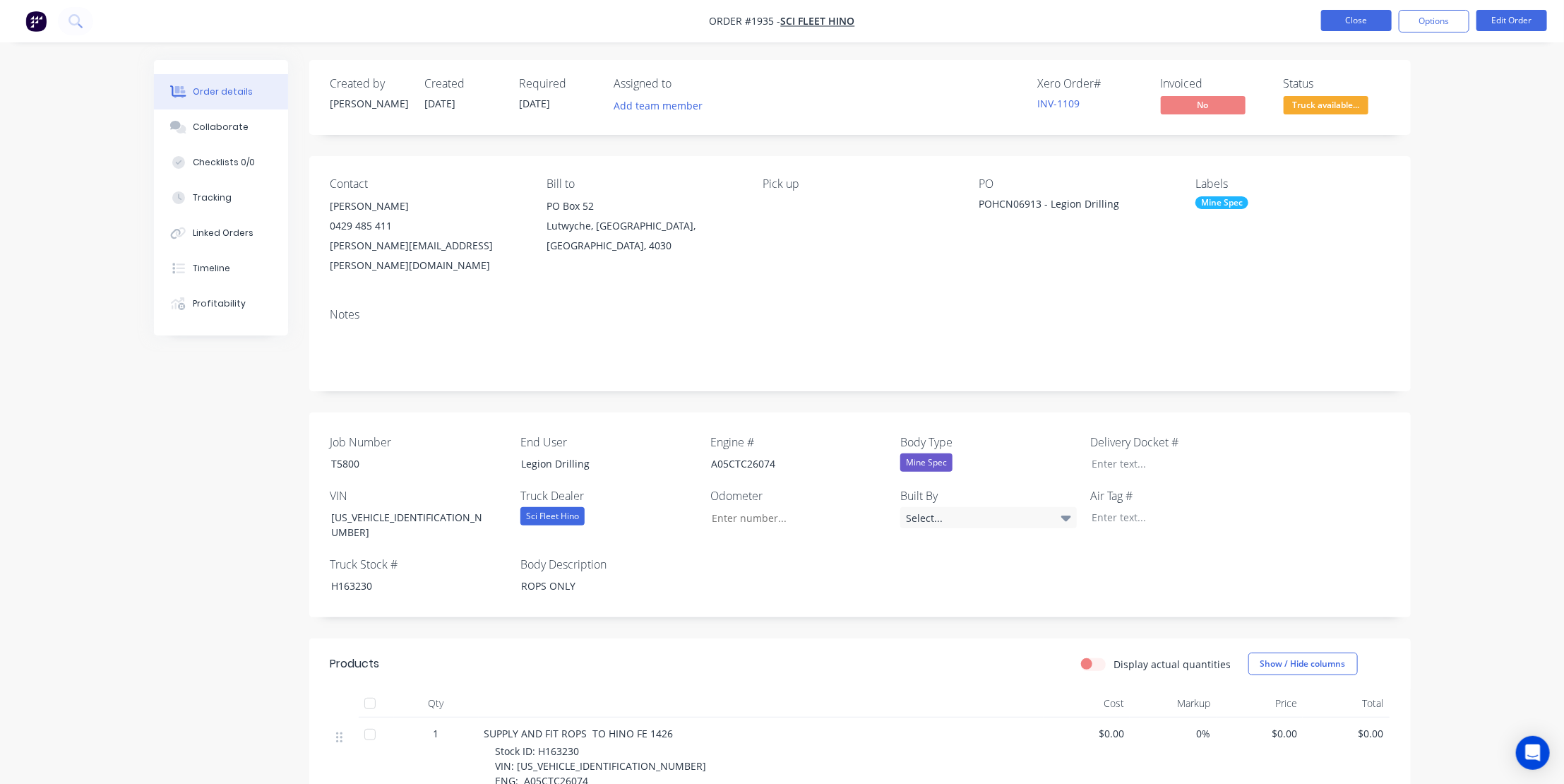
click at [1362, 21] on button "Close" at bounding box center [1357, 20] width 70 height 21
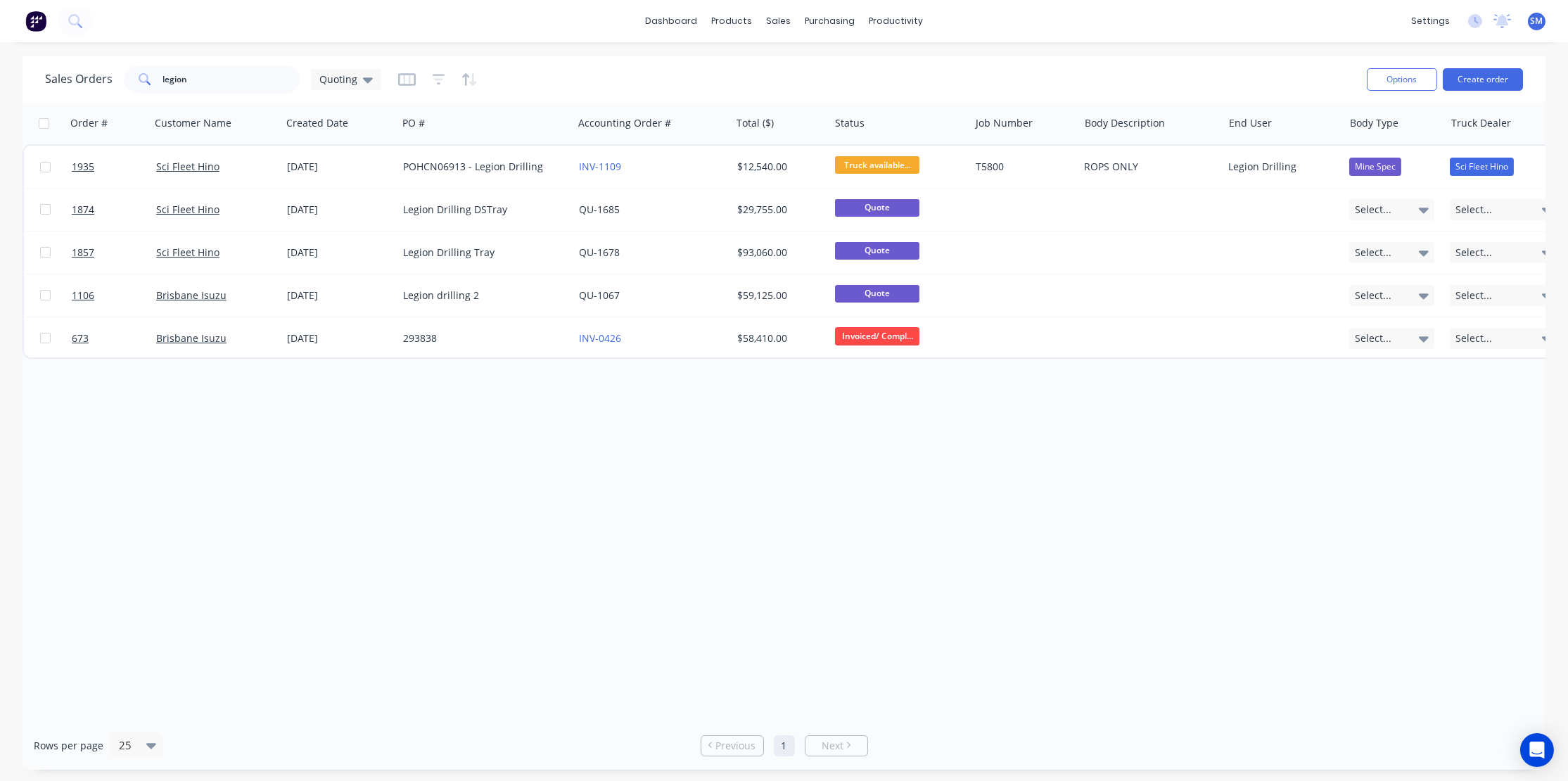
click at [1187, 26] on div "dashboard products sales purchasing productivity dashboard products Product Cat…" at bounding box center [784, 21] width 1568 height 43
click at [416, 16] on div "dashboard products sales purchasing productivity dashboard products Product Cat…" at bounding box center [784, 21] width 1568 height 43
click at [474, 31] on div "dashboard products sales purchasing productivity dashboard products Product Cat…" at bounding box center [784, 21] width 1568 height 43
drag, startPoint x: 1233, startPoint y: 23, endPoint x: 1561, endPoint y: 22, distance: 328.0
click at [1234, 23] on div "dashboard products sales purchasing productivity dashboard products Product Cat…" at bounding box center [784, 21] width 1568 height 43
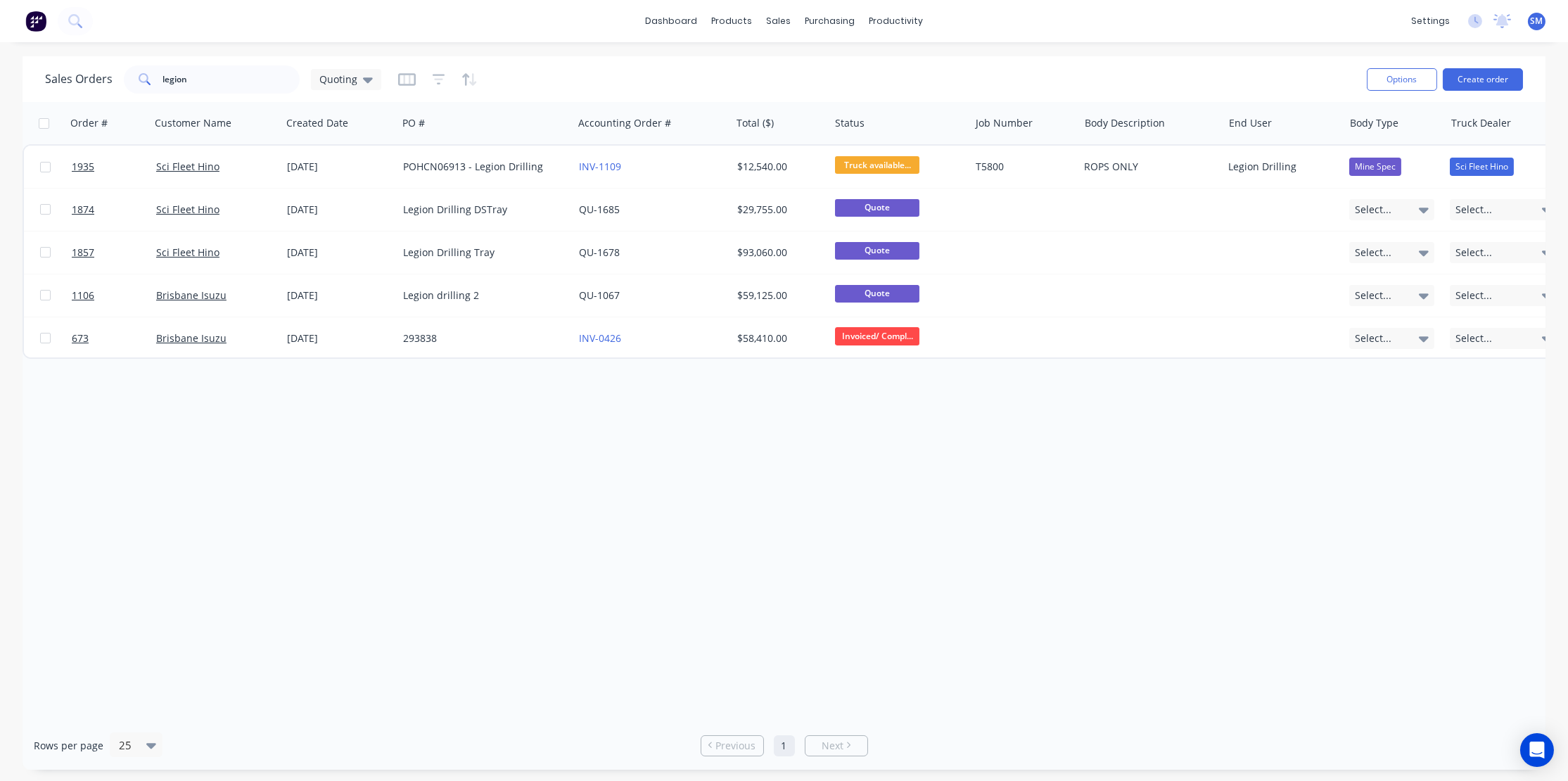
drag, startPoint x: 896, startPoint y: 513, endPoint x: 901, endPoint y: 506, distance: 8.6
click at [899, 510] on div "Order # Customer Name Created Date PO # Accounting Order # Total ($) Status Job…" at bounding box center [784, 412] width 1523 height 619
click at [871, 502] on div "Order # Customer Name Created Date PO # Accounting Order # Total ($) Status Job…" at bounding box center [784, 412] width 1523 height 619
drag, startPoint x: 190, startPoint y: 77, endPoint x: 73, endPoint y: 70, distance: 117.2
click at [73, 70] on div "Sales Orders legion Quoting" at bounding box center [213, 80] width 336 height 28
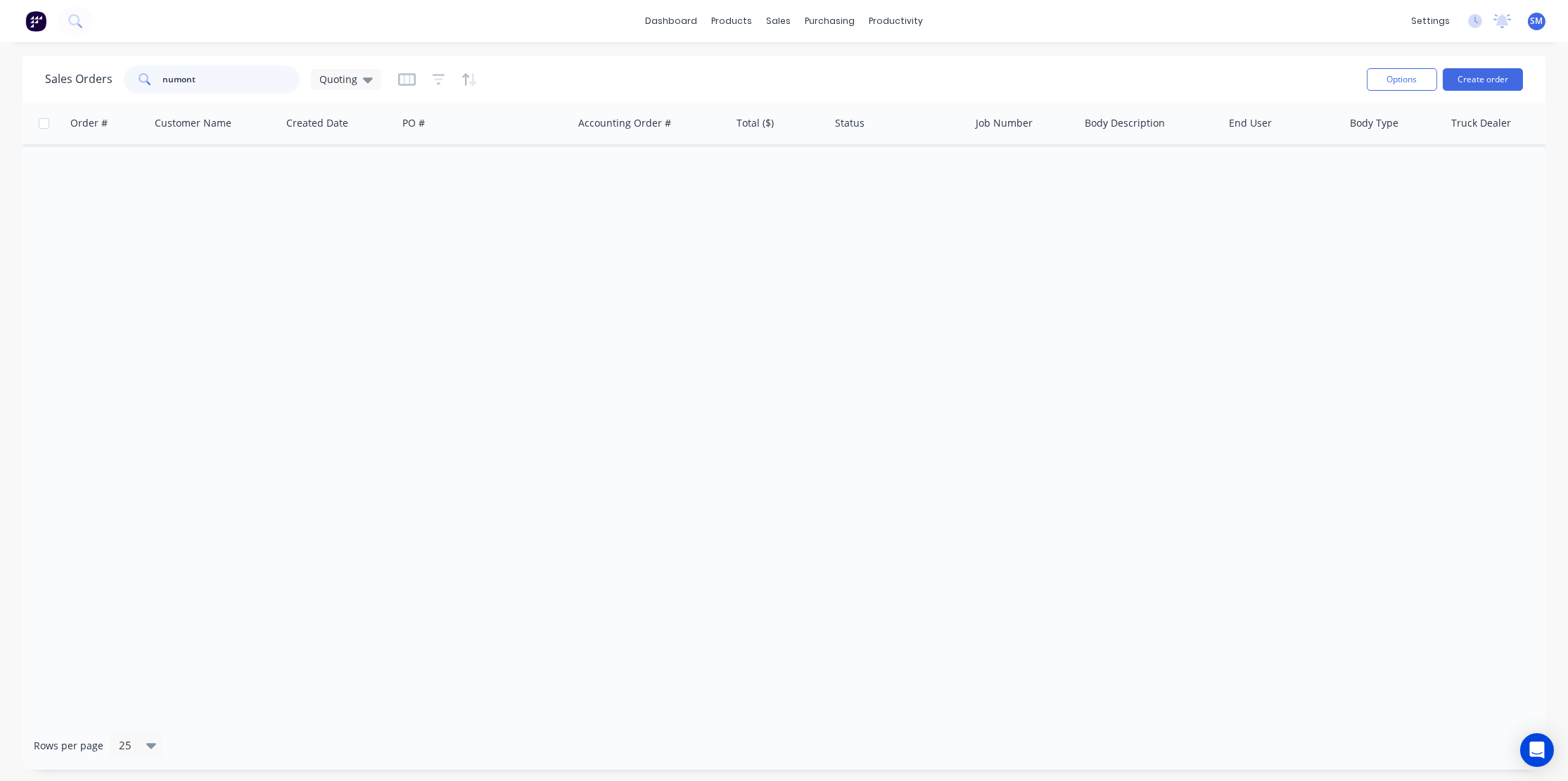
click at [206, 78] on input "numont" at bounding box center [231, 80] width 137 height 28
drag, startPoint x: 606, startPoint y: 413, endPoint x: 305, endPoint y: 232, distance: 351.2
click at [590, 399] on div "Order # Customer Name Created Date PO # Accounting Order # Total ($) Status Job…" at bounding box center [784, 412] width 1523 height 619
drag, startPoint x: 179, startPoint y: 80, endPoint x: 98, endPoint y: 73, distance: 81.3
click at [98, 73] on div "Sales Orders numont Quoting" at bounding box center [213, 80] width 336 height 28
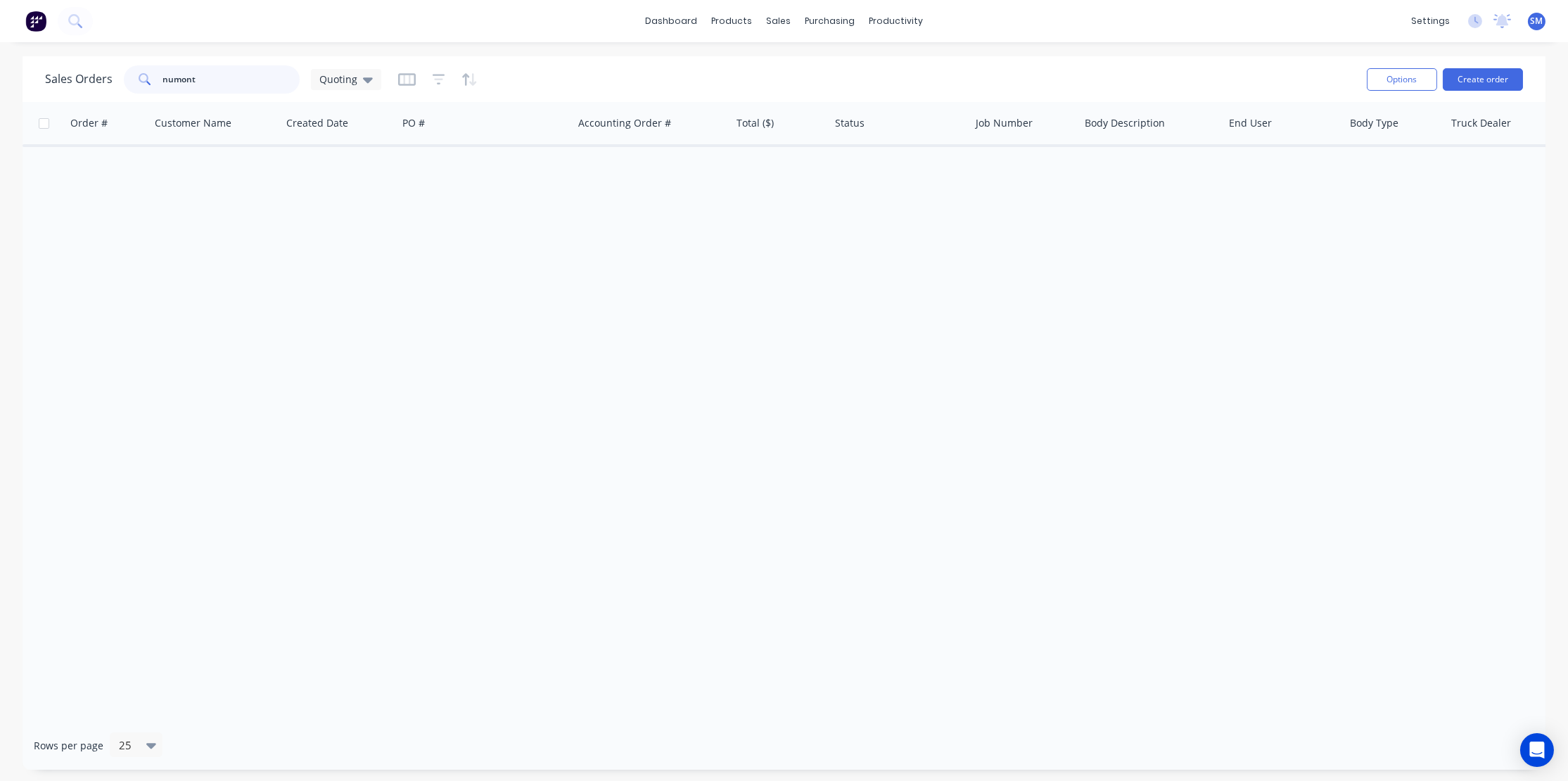
drag, startPoint x: 99, startPoint y: 77, endPoint x: 75, endPoint y: 77, distance: 24.0
click at [58, 74] on div "Sales Orders numont Quoting" at bounding box center [213, 80] width 336 height 28
type input "1783"
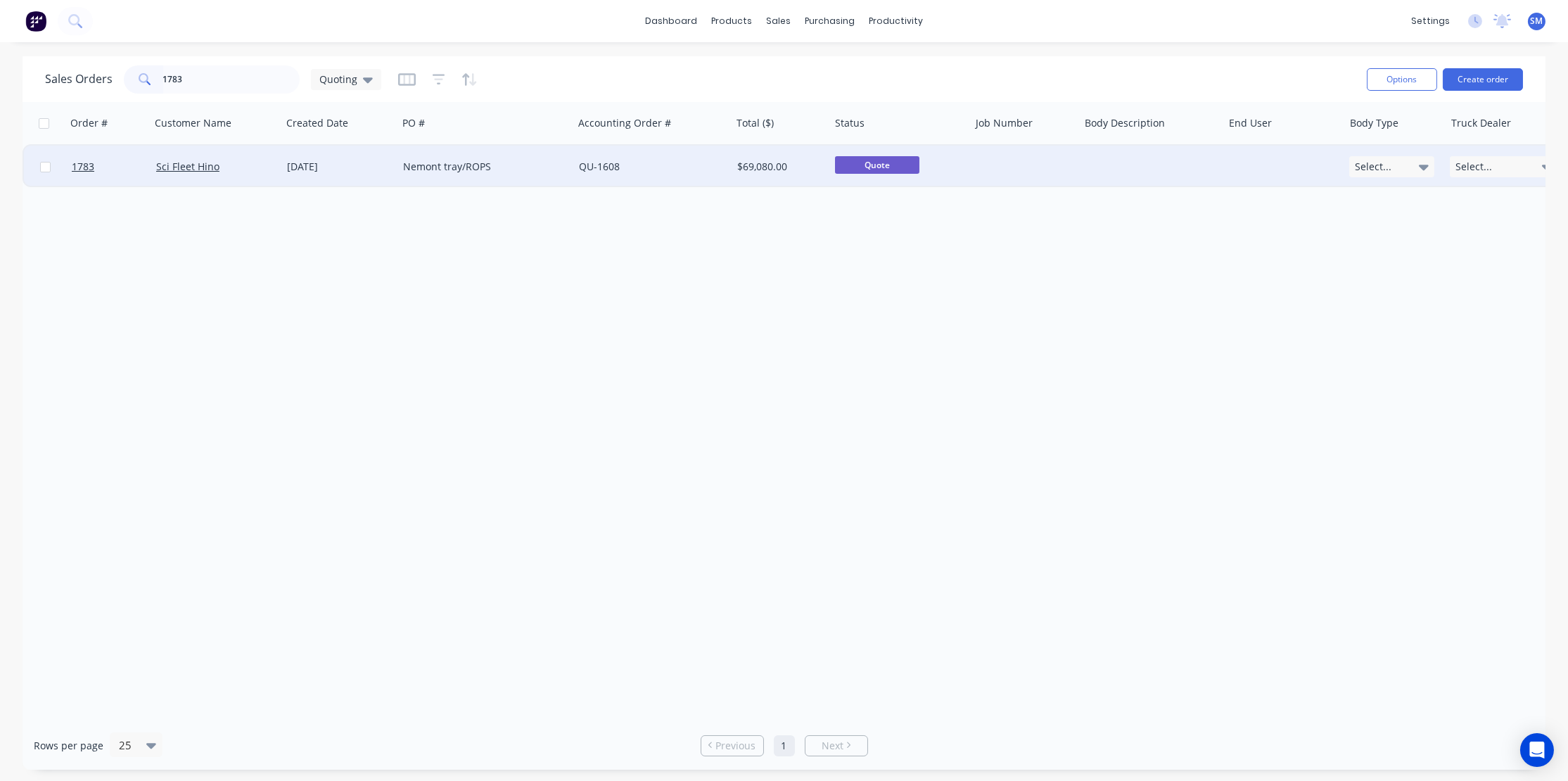
click at [324, 163] on div "[DATE]" at bounding box center [339, 167] width 105 height 14
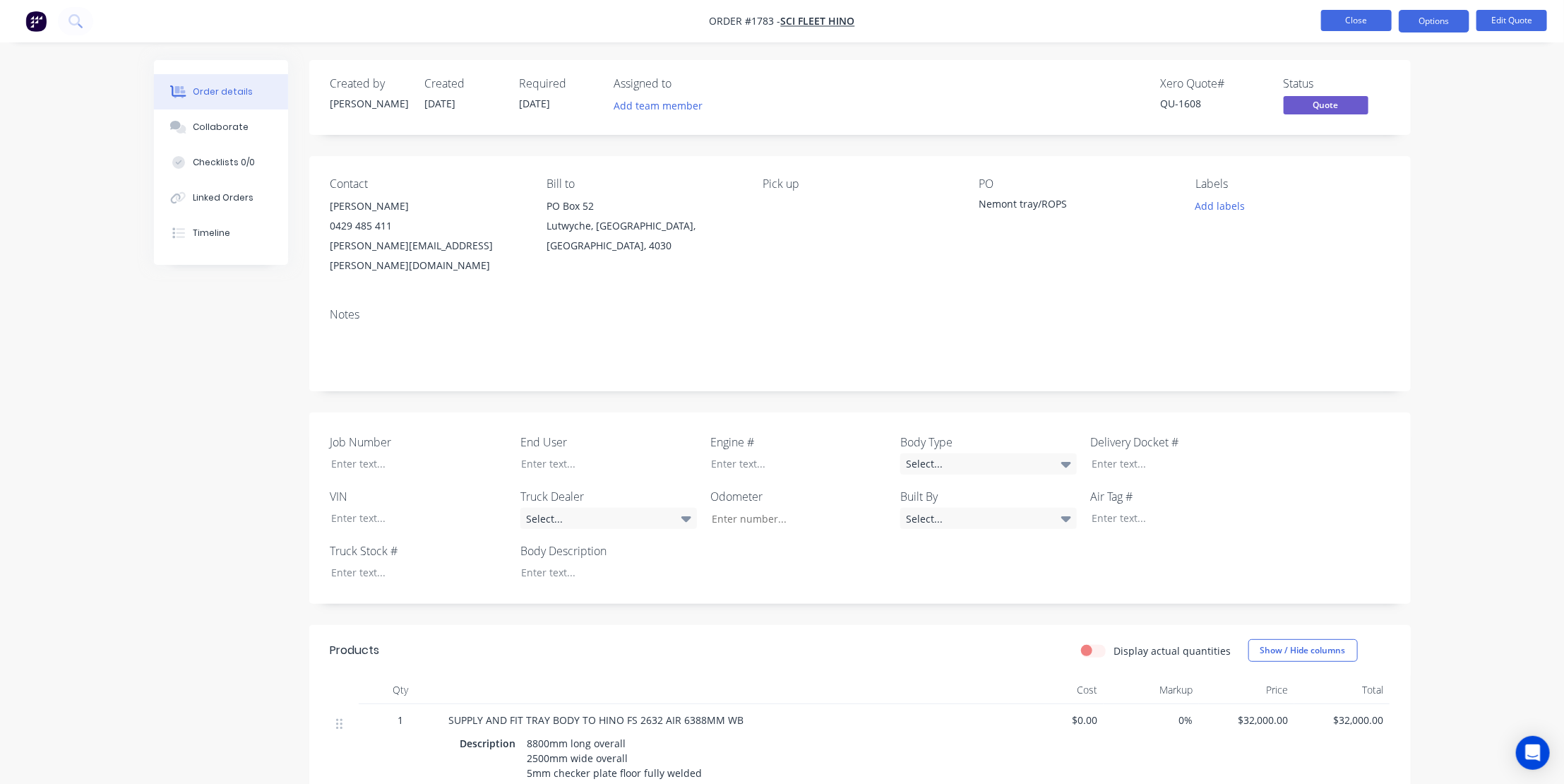
click at [1342, 14] on button "Close" at bounding box center [1357, 20] width 70 height 21
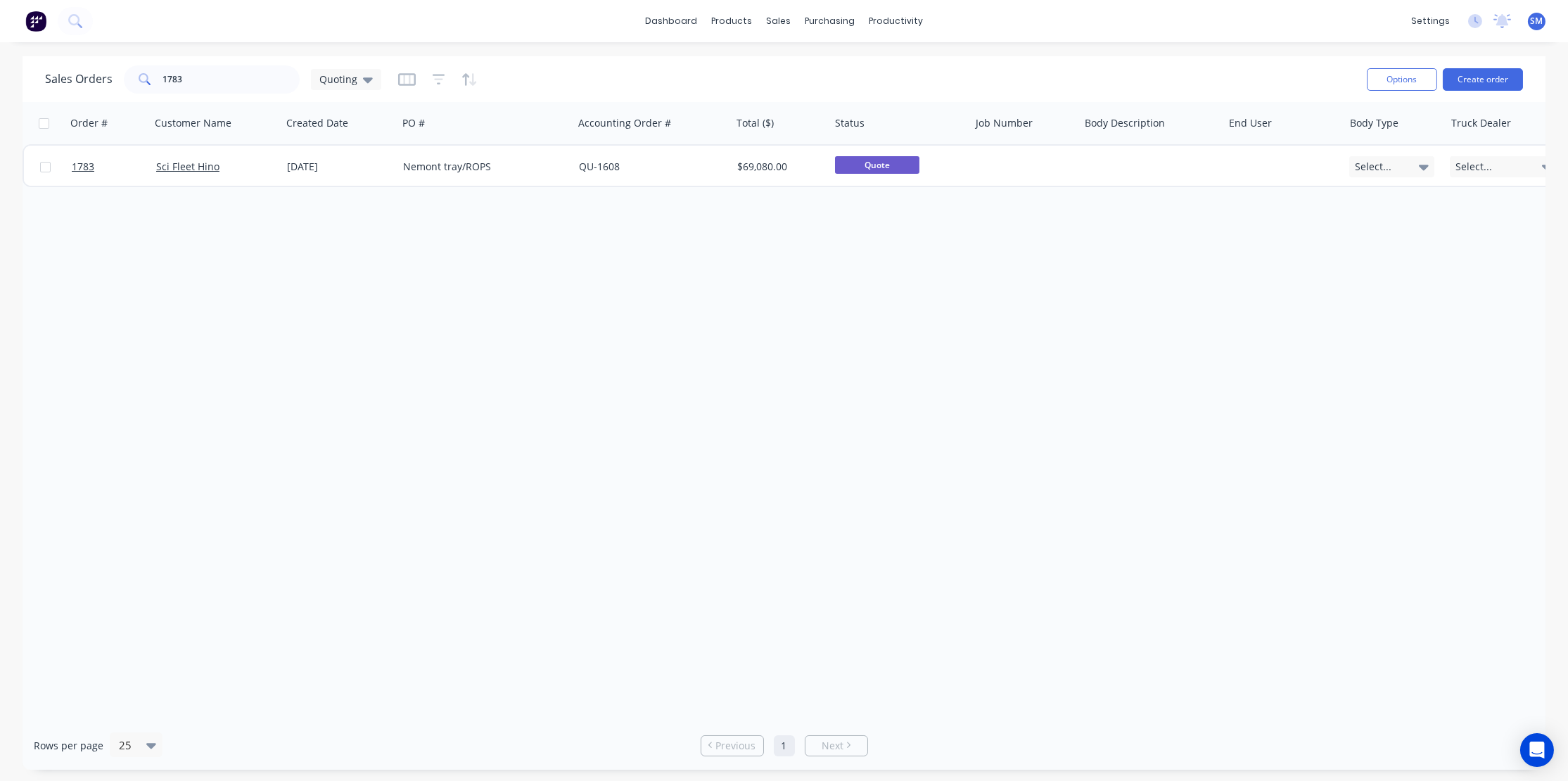
click at [781, 349] on div "Order # Customer Name Created Date PO # Accounting Order # Total ($) Status Job…" at bounding box center [784, 412] width 1523 height 619
drag, startPoint x: 183, startPoint y: 79, endPoint x: 111, endPoint y: 78, distance: 72.0
click at [112, 78] on div "Sales Orders 1783 Quoting" at bounding box center [213, 80] width 336 height 28
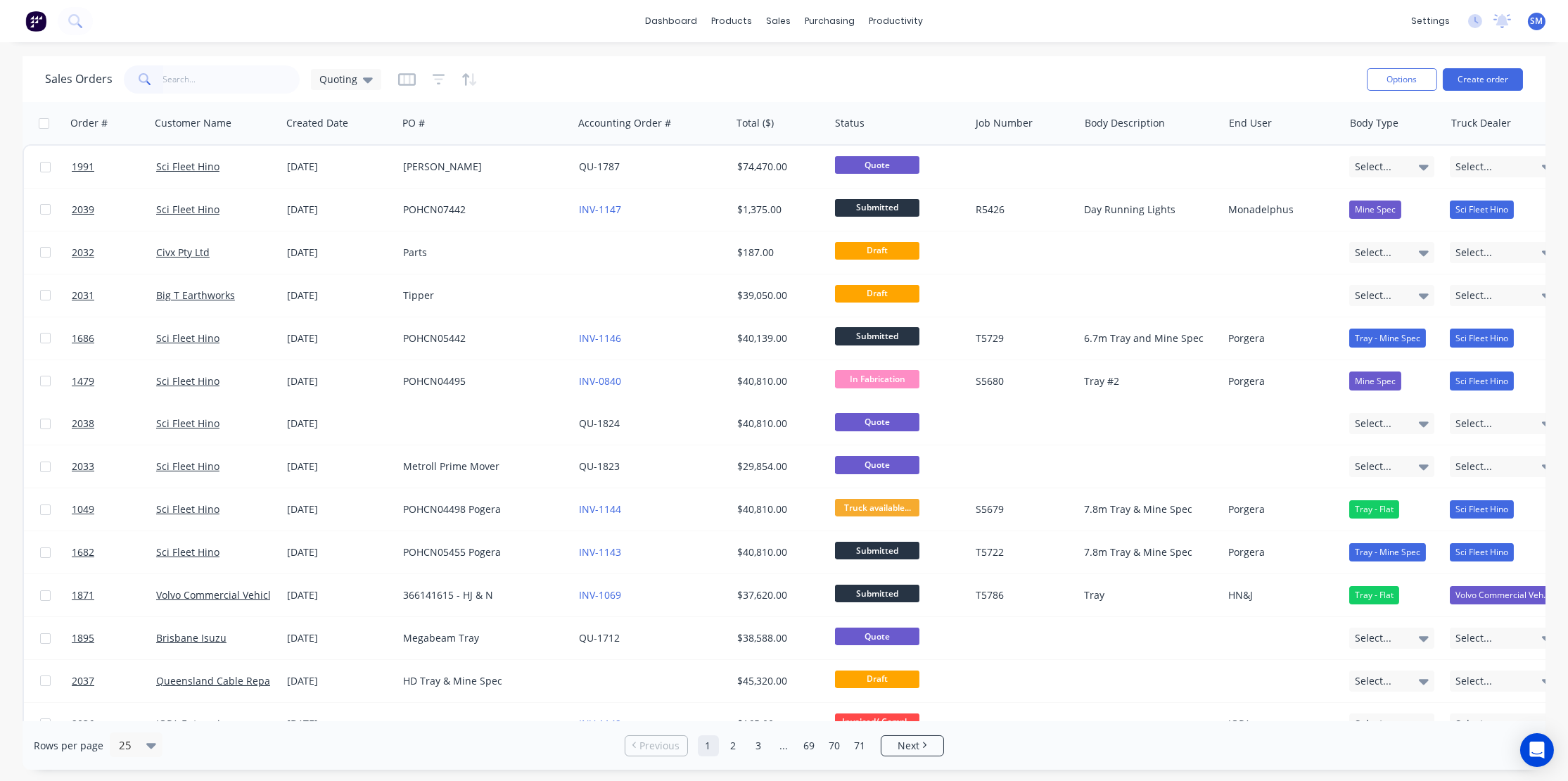
drag, startPoint x: 937, startPoint y: 89, endPoint x: 1138, endPoint y: 38, distance: 207.4
click at [937, 88] on div "Sales Orders Quoting" at bounding box center [701, 79] width 1310 height 34
click at [1171, 19] on div "dashboard products sales purchasing productivity dashboard products Product Cat…" at bounding box center [784, 21] width 1568 height 43
click at [644, 78] on div "Sales Orders Quoting" at bounding box center [701, 79] width 1310 height 34
click at [612, 75] on div "Sales Orders Quoting" at bounding box center [701, 79] width 1310 height 34
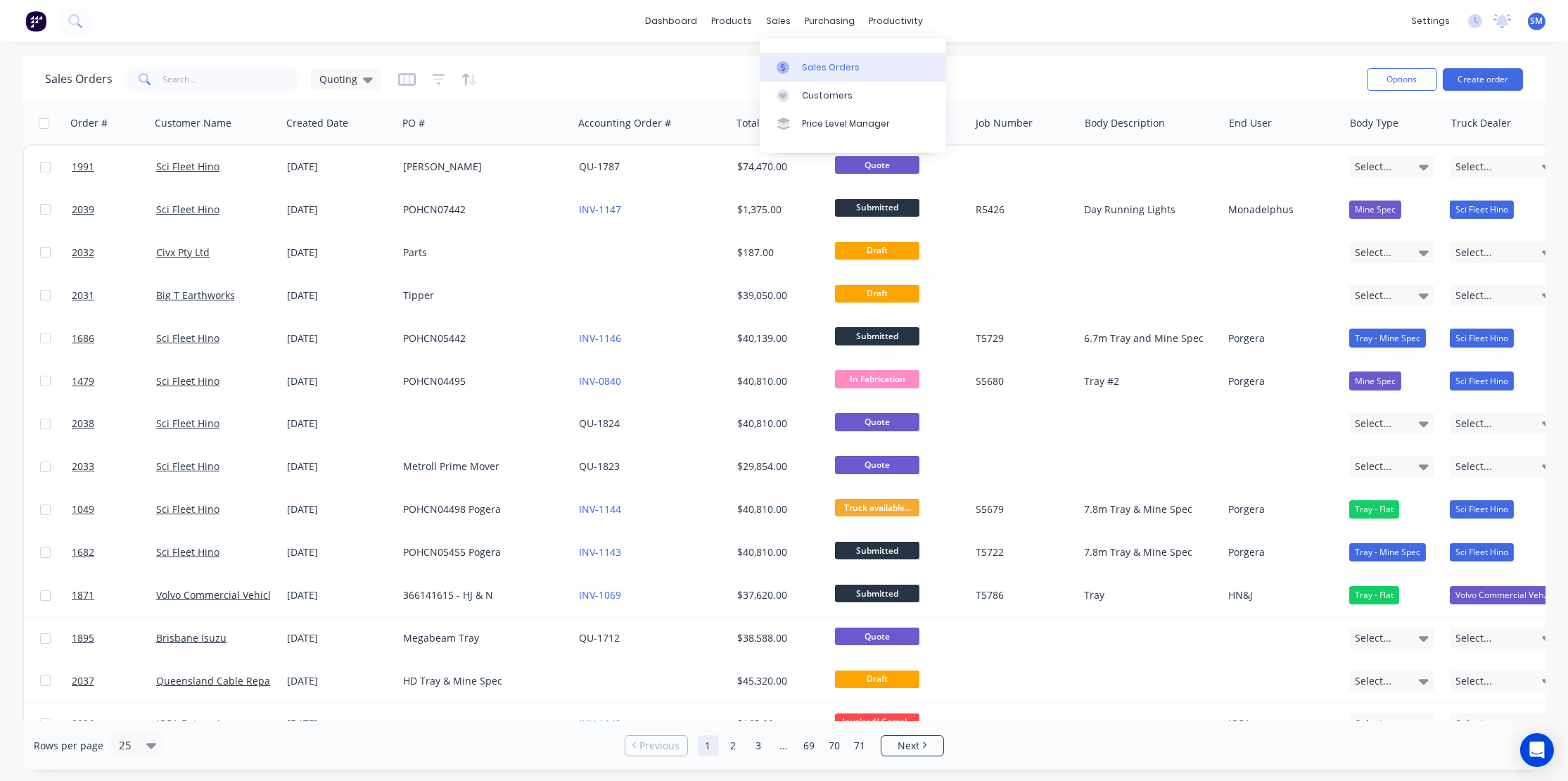
click at [830, 64] on div "Sales Orders" at bounding box center [830, 67] width 58 height 12
click at [944, 120] on icon "button" at bounding box center [943, 123] width 5 height 9
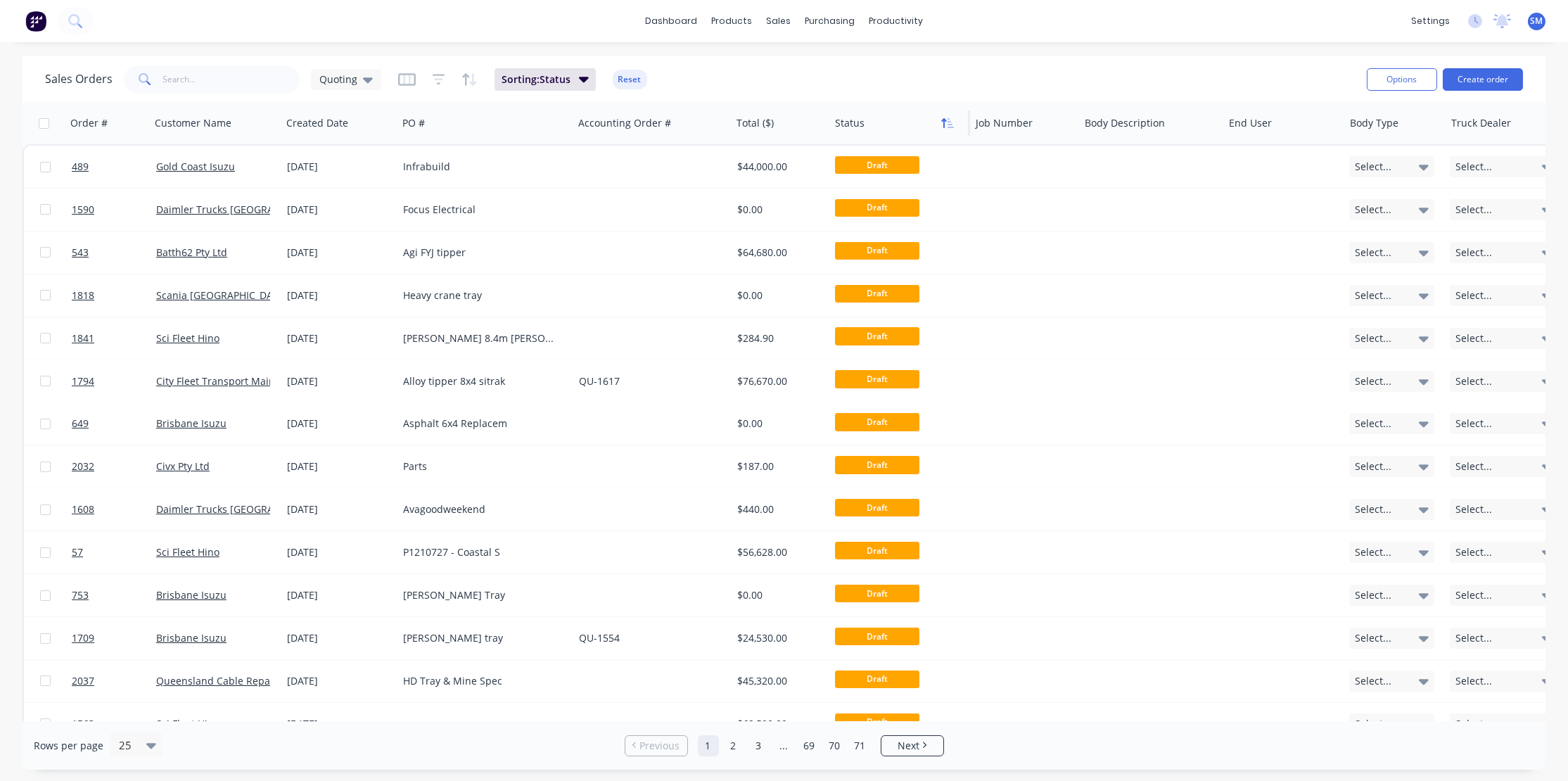
click at [945, 119] on icon "button" at bounding box center [943, 123] width 5 height 9
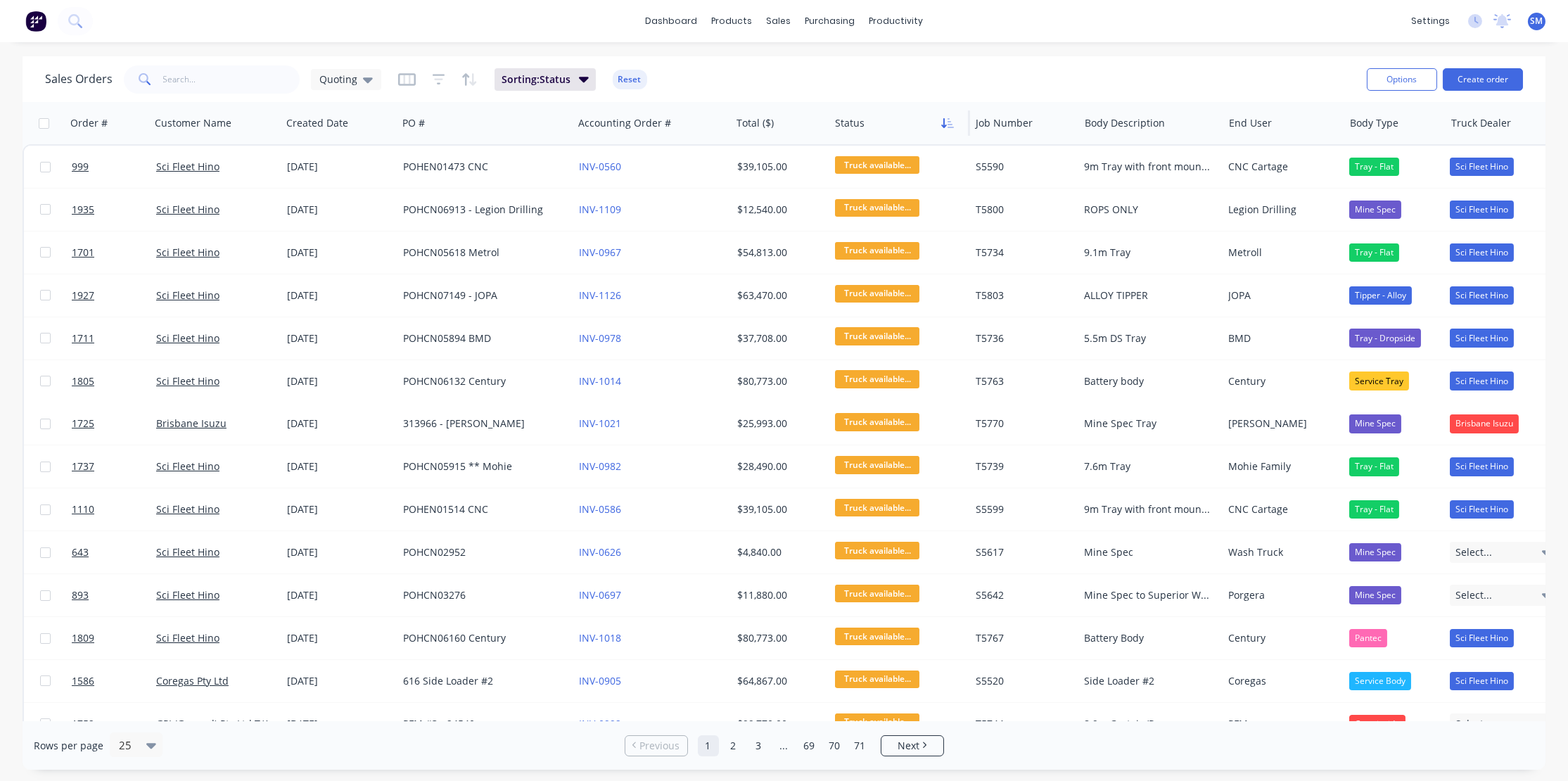
click at [949, 118] on icon "button" at bounding box center [951, 123] width 7 height 9
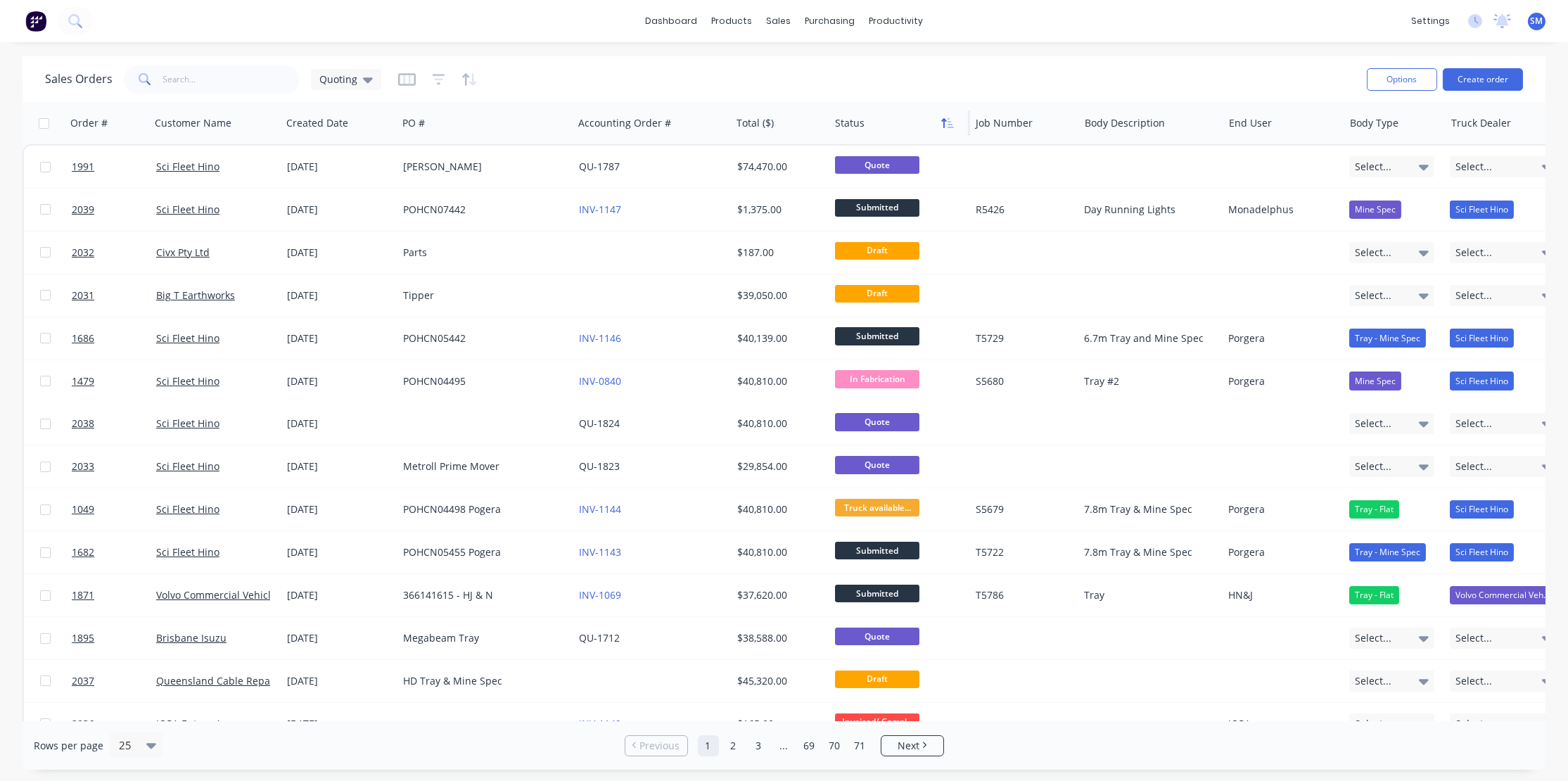
click at [951, 119] on icon "button" at bounding box center [947, 123] width 12 height 11
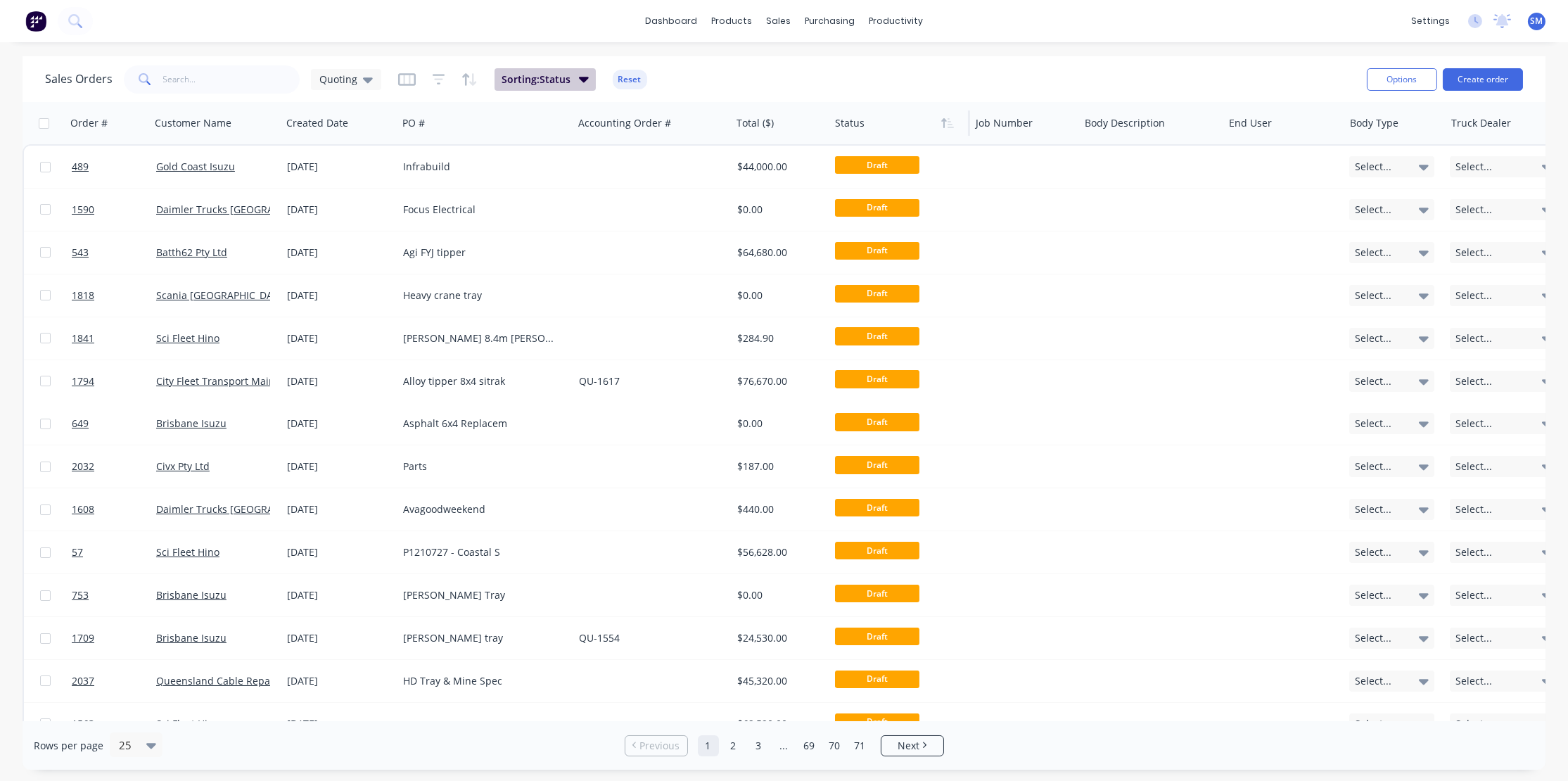
click at [584, 74] on icon "button" at bounding box center [583, 79] width 9 height 15
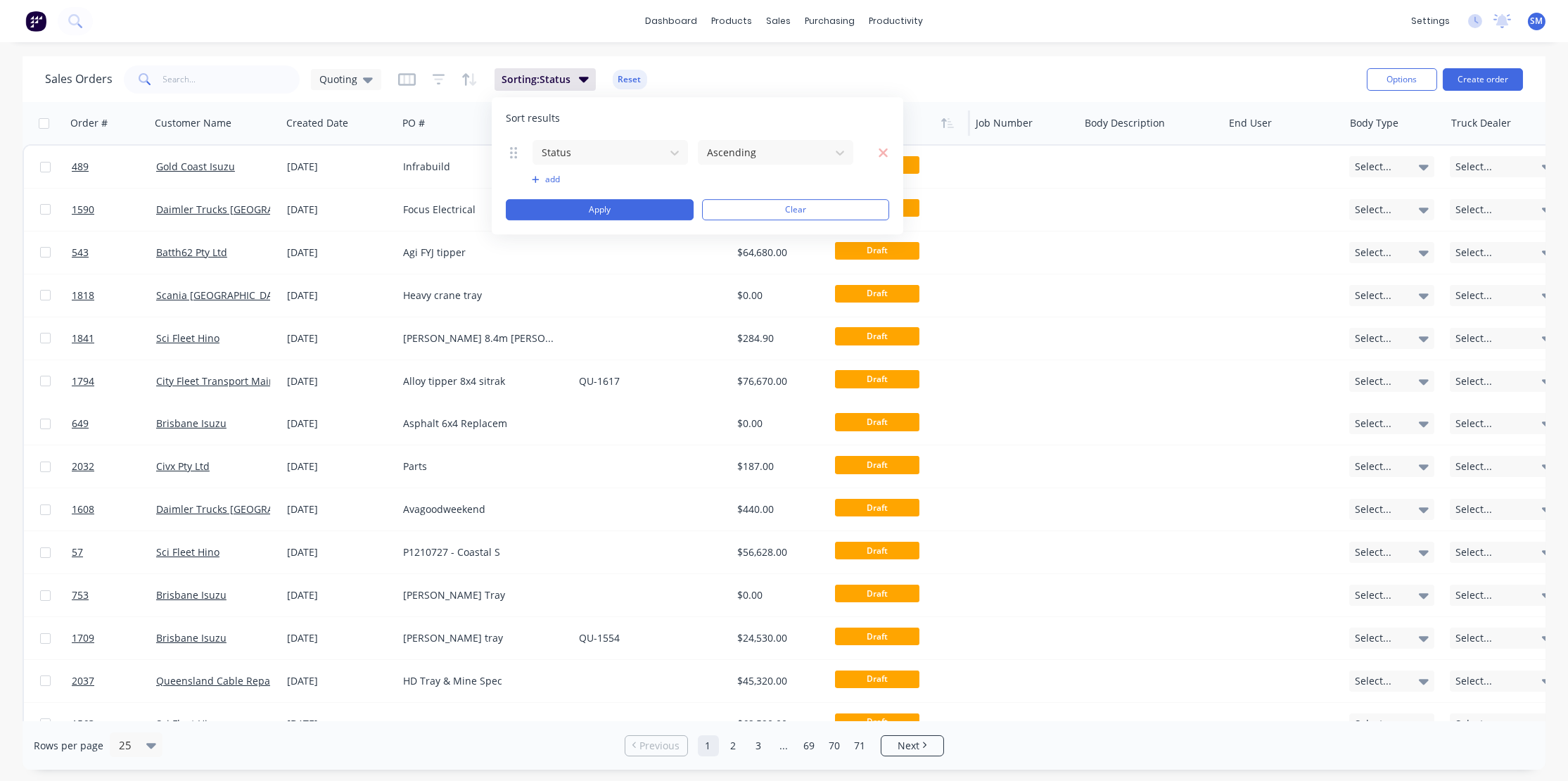
click at [707, 70] on div "Sales Orders Quoting Sorting: Status Reset" at bounding box center [701, 79] width 1310 height 34
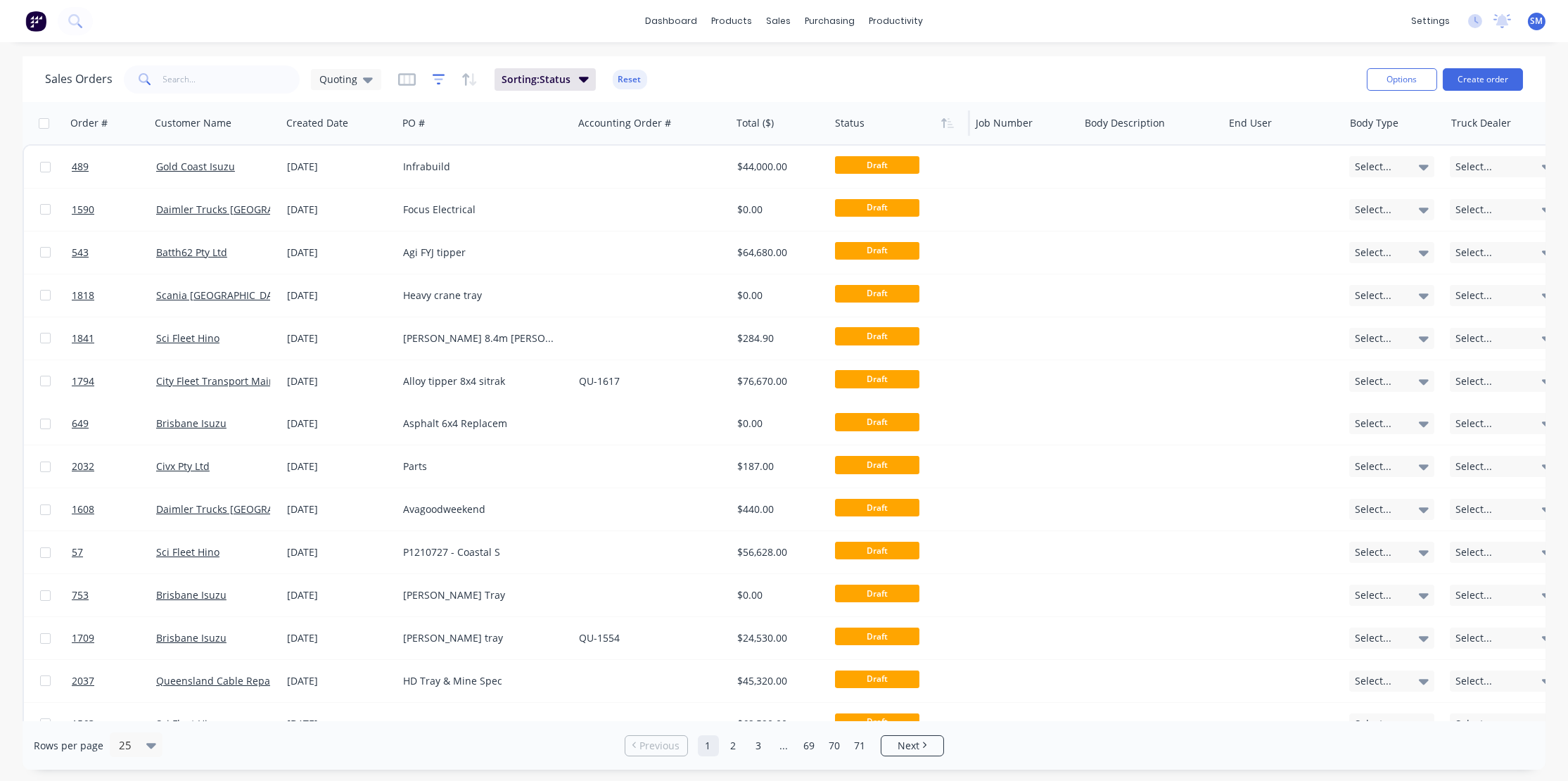
click at [439, 75] on icon "button" at bounding box center [438, 79] width 12 height 10
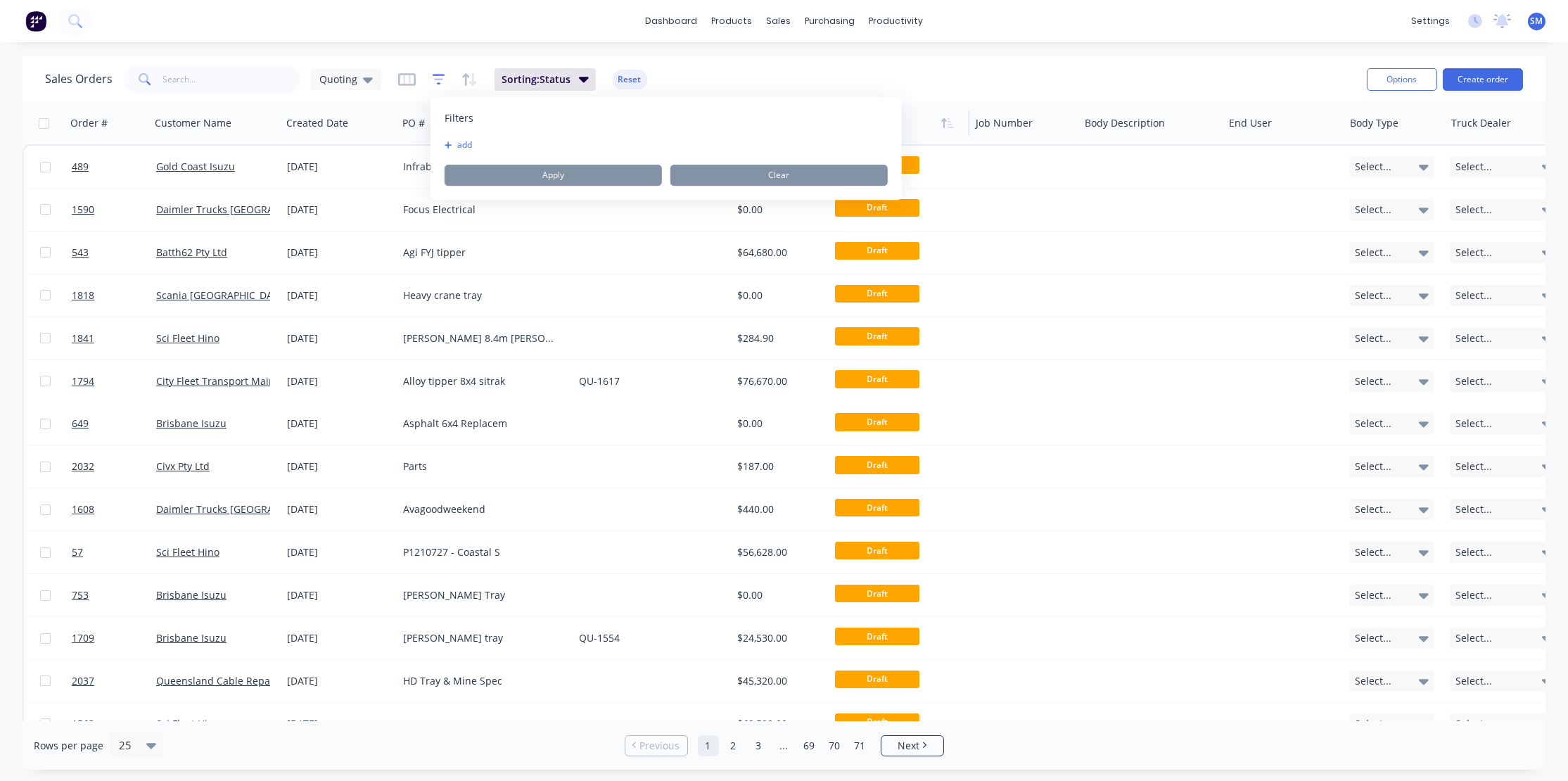
click at [439, 75] on icon "button" at bounding box center [438, 79] width 12 height 10
click at [628, 76] on button "Reset" at bounding box center [630, 80] width 34 height 20
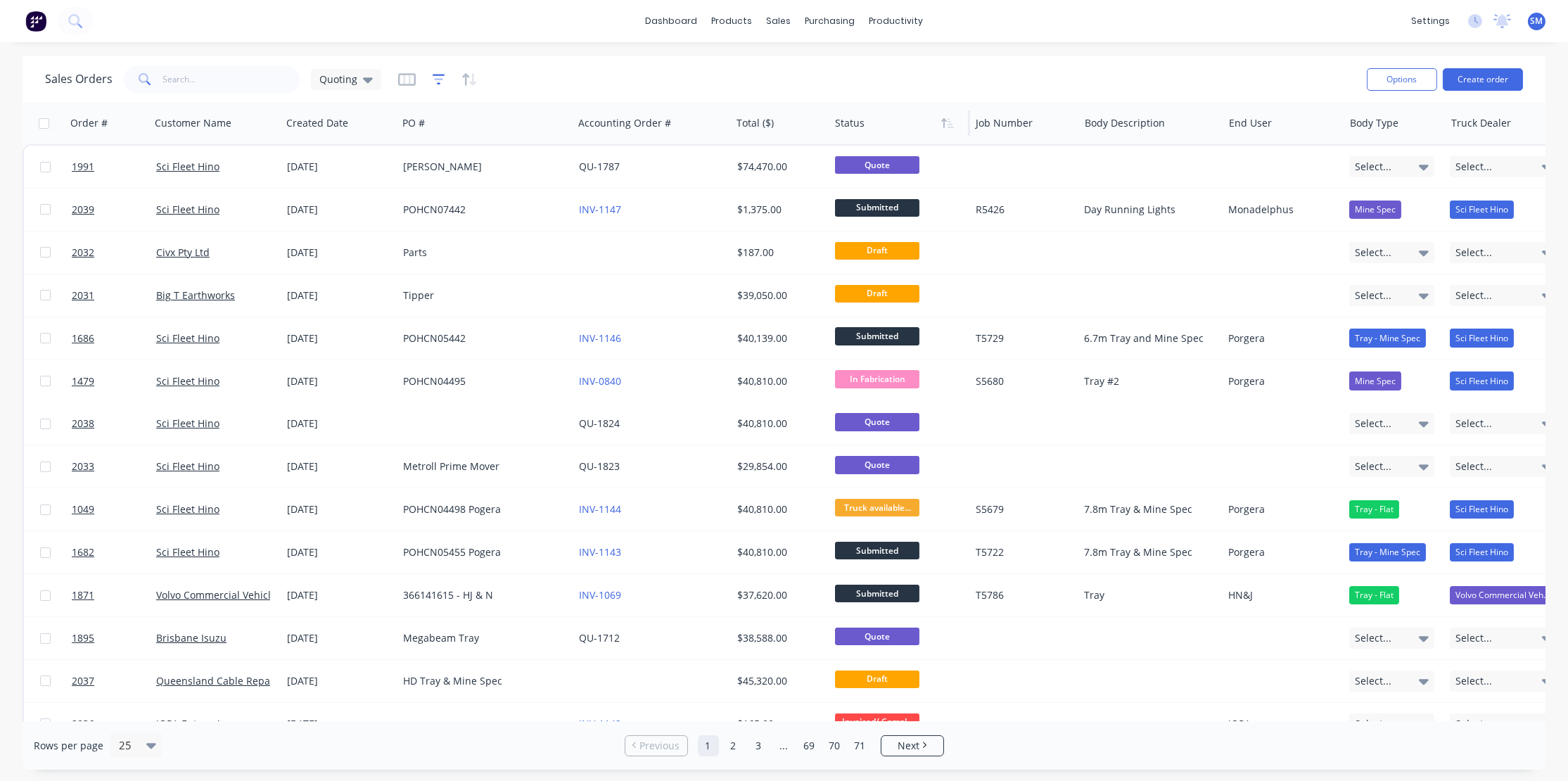
click at [434, 76] on icon "button" at bounding box center [438, 80] width 12 height 14
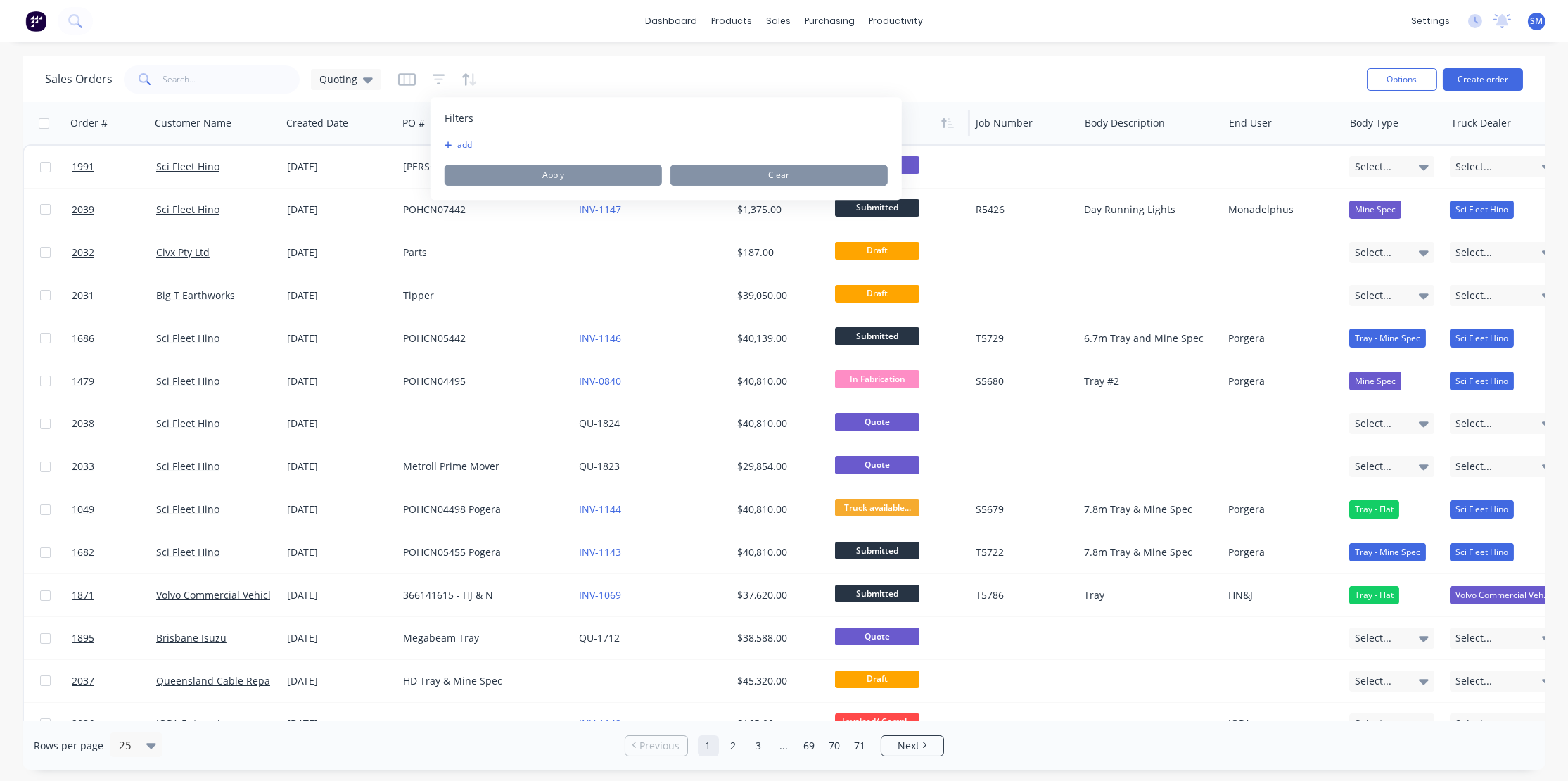
click at [454, 138] on div "Filters add Apply Clear" at bounding box center [667, 149] width 472 height 102
click at [455, 145] on button "add" at bounding box center [462, 145] width 35 height 11
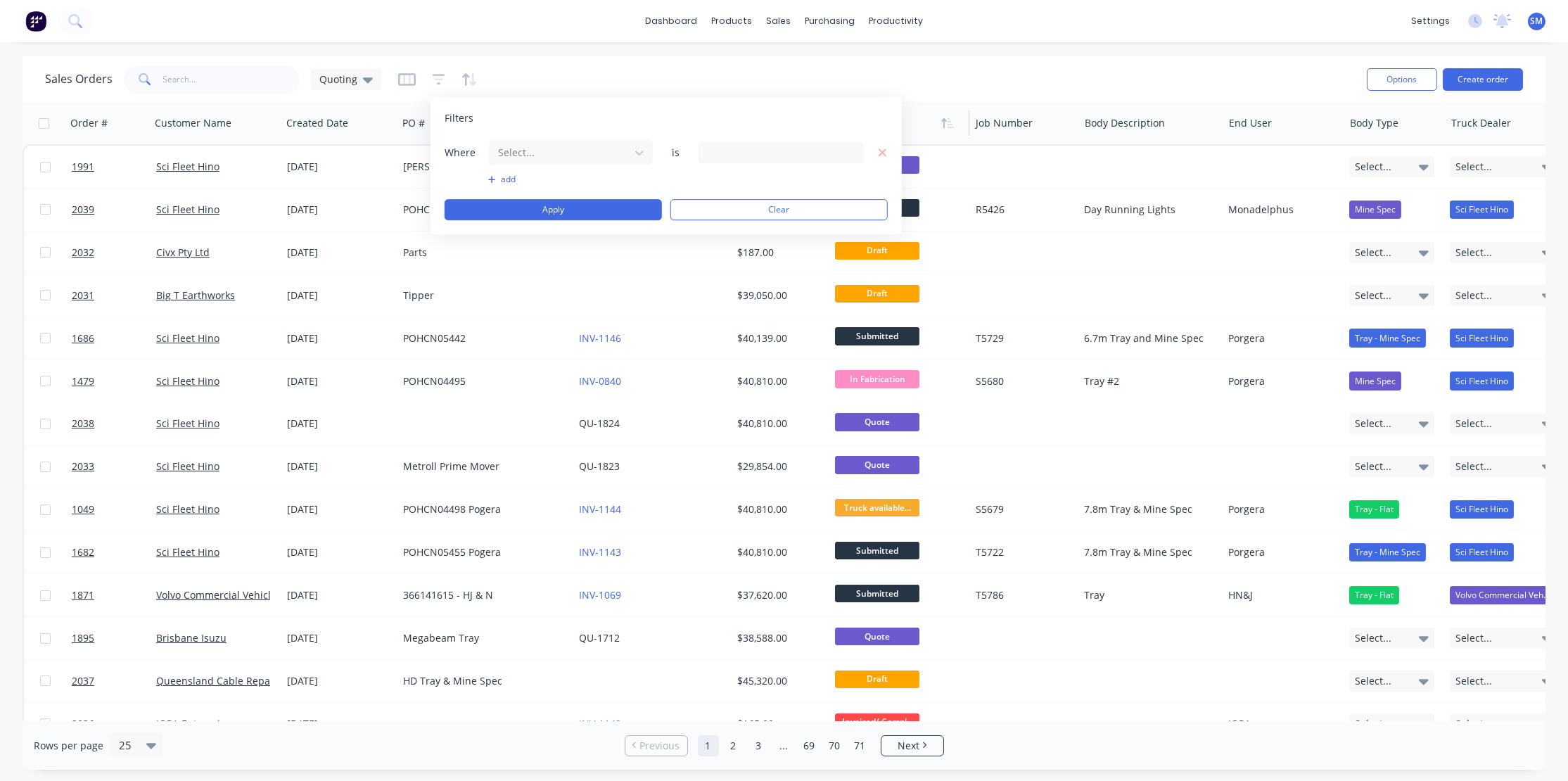
click at [502, 73] on div "Sales Orders Quoting" at bounding box center [701, 79] width 1310 height 34
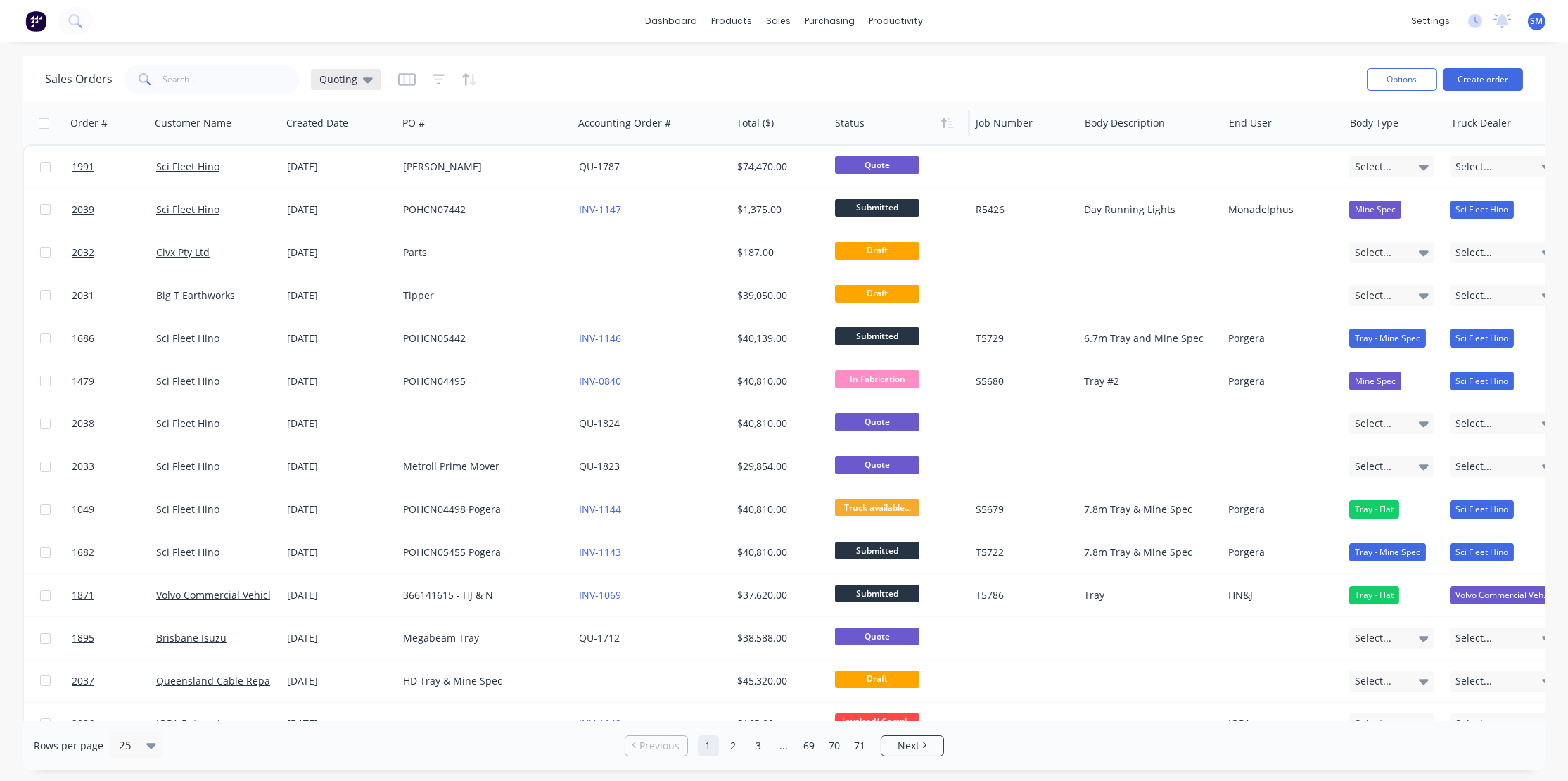
click at [365, 78] on icon at bounding box center [367, 80] width 9 height 6
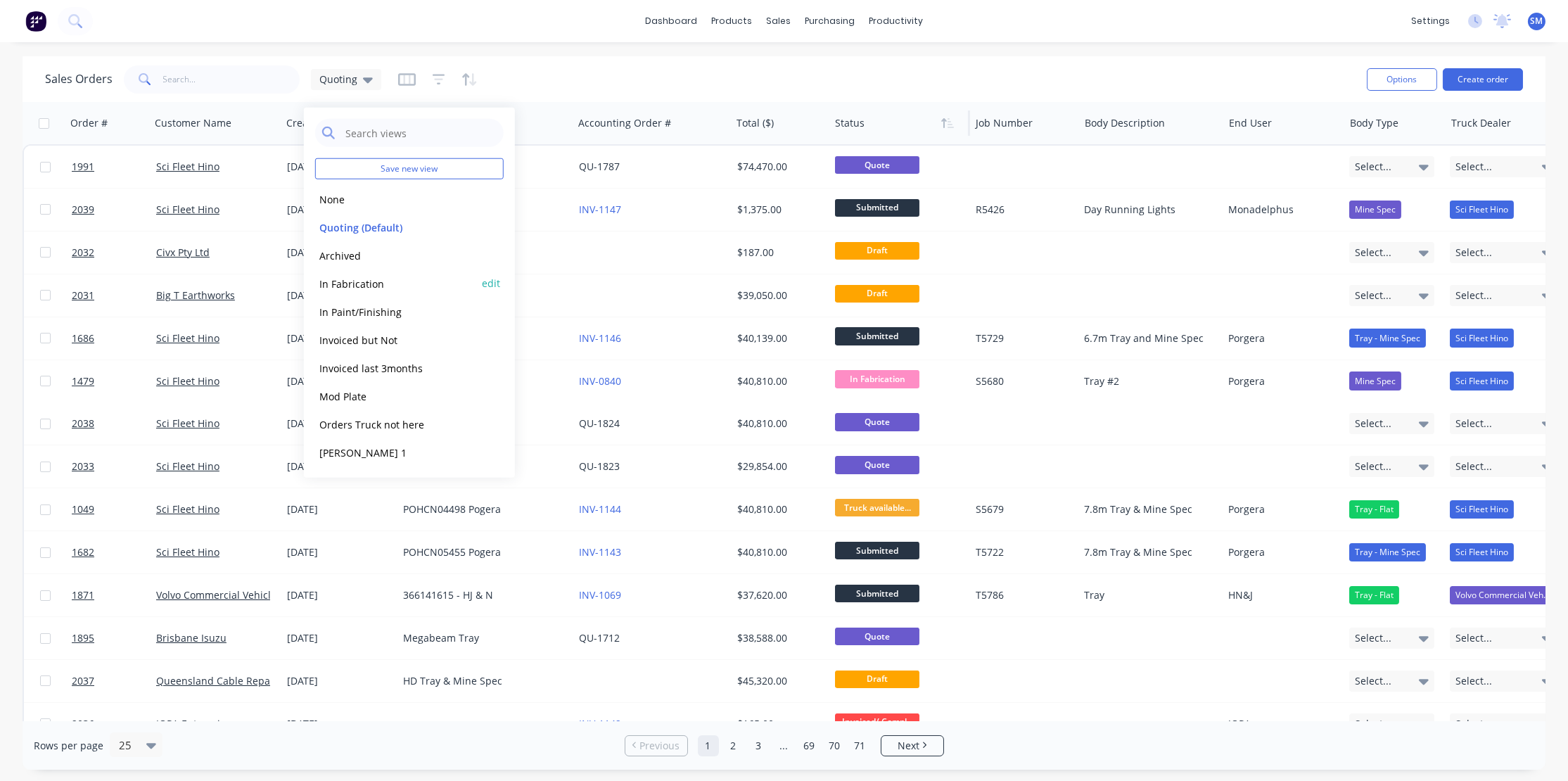
click at [347, 280] on button "In Fabrication" at bounding box center [395, 282] width 160 height 16
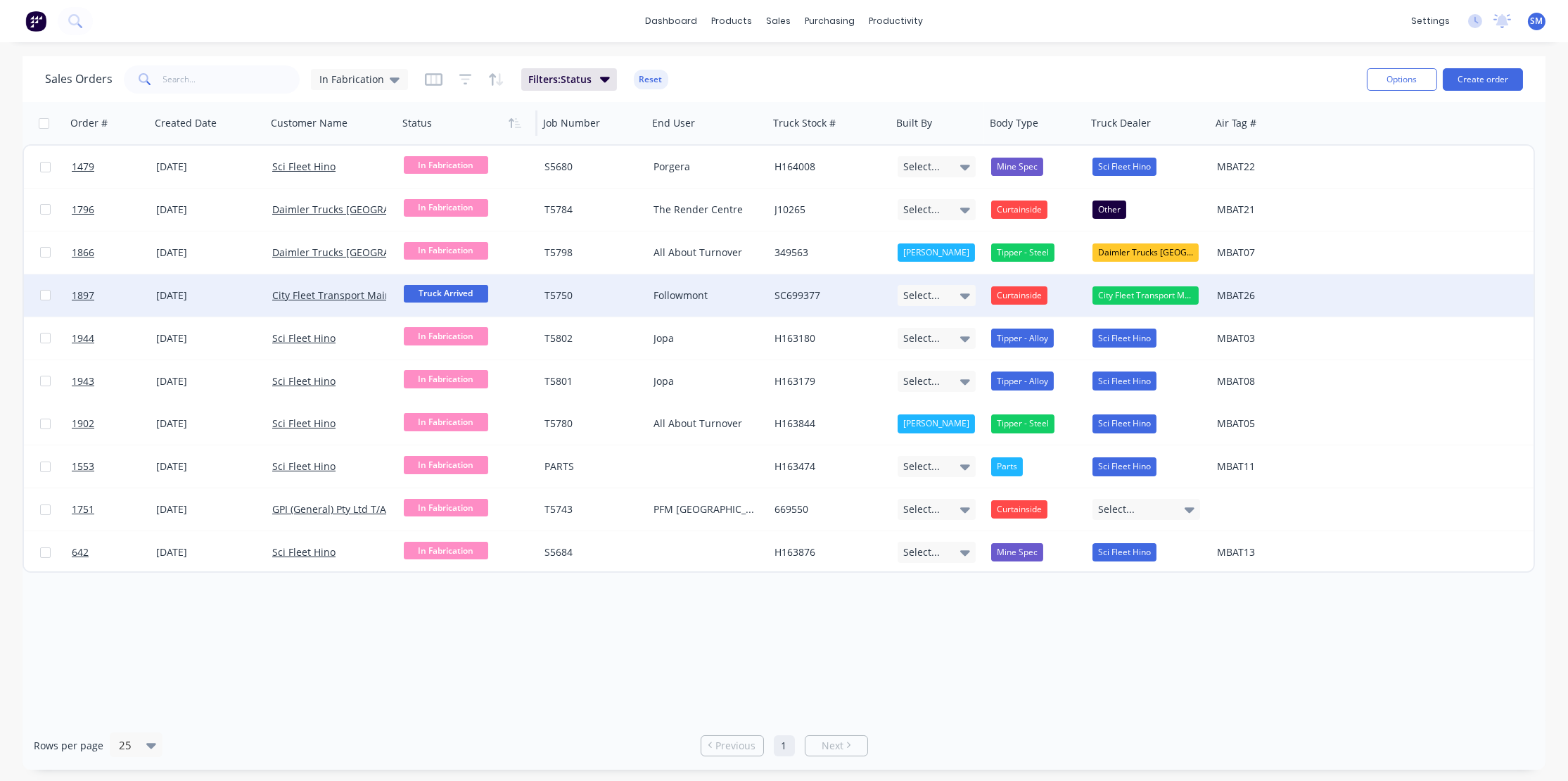
click at [429, 288] on span "Truck Arrived" at bounding box center [445, 293] width 84 height 18
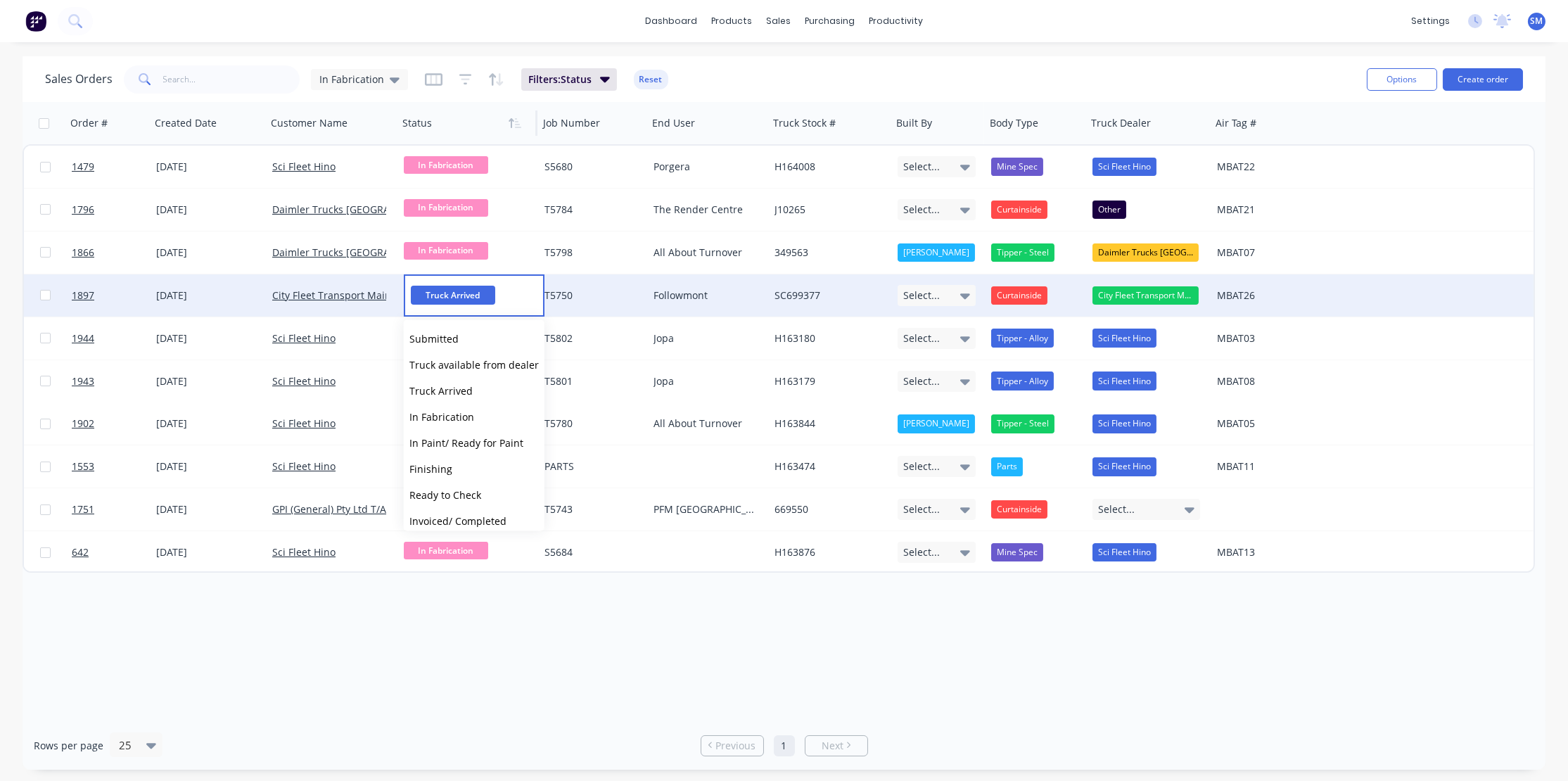
click at [429, 288] on span "Truck Arrived" at bounding box center [453, 295] width 84 height 19
click at [633, 294] on div "T5750" at bounding box center [591, 295] width 93 height 14
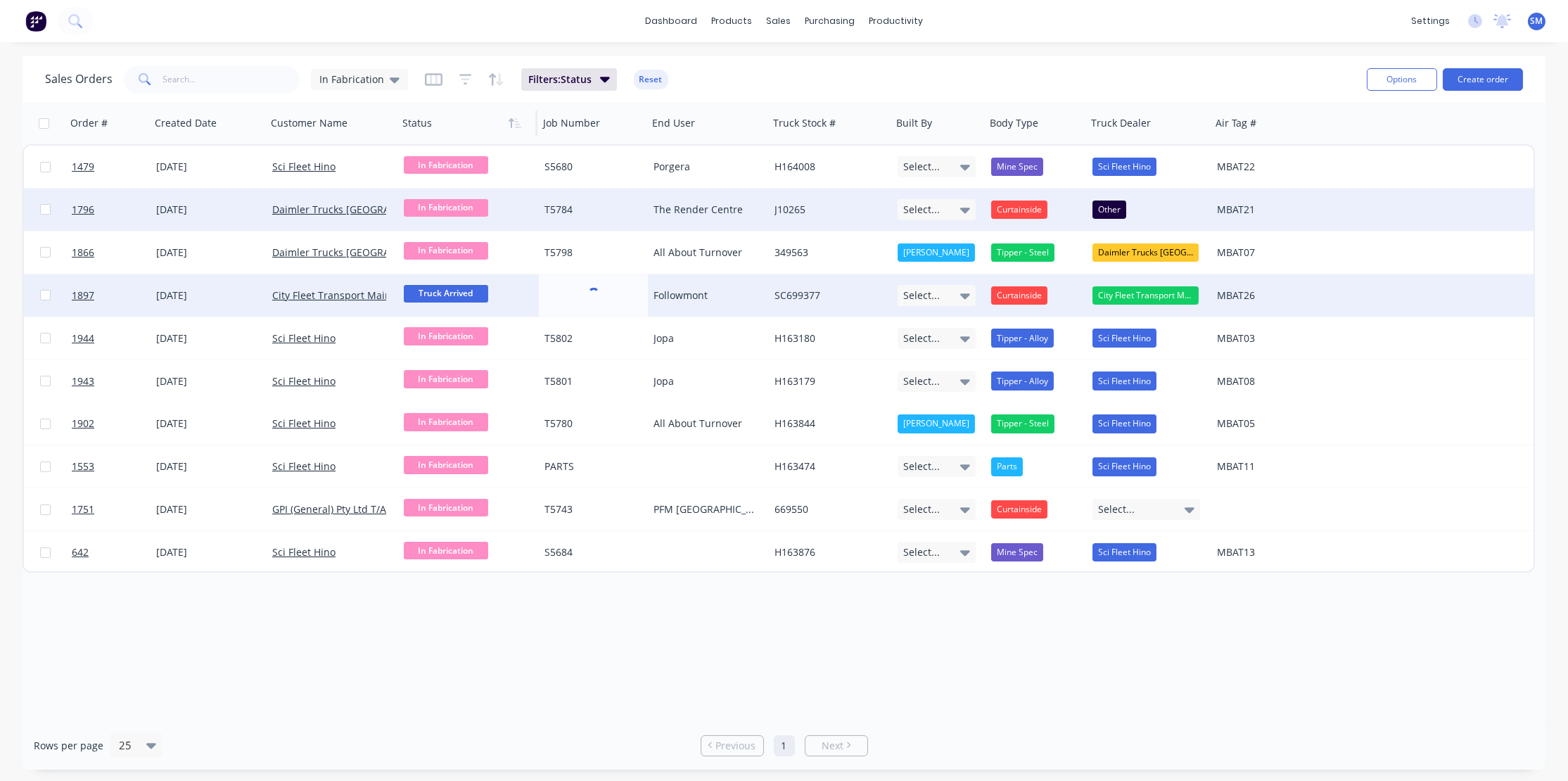
click at [967, 208] on icon at bounding box center [965, 210] width 9 height 6
click at [963, 211] on icon at bounding box center [965, 210] width 9 height 6
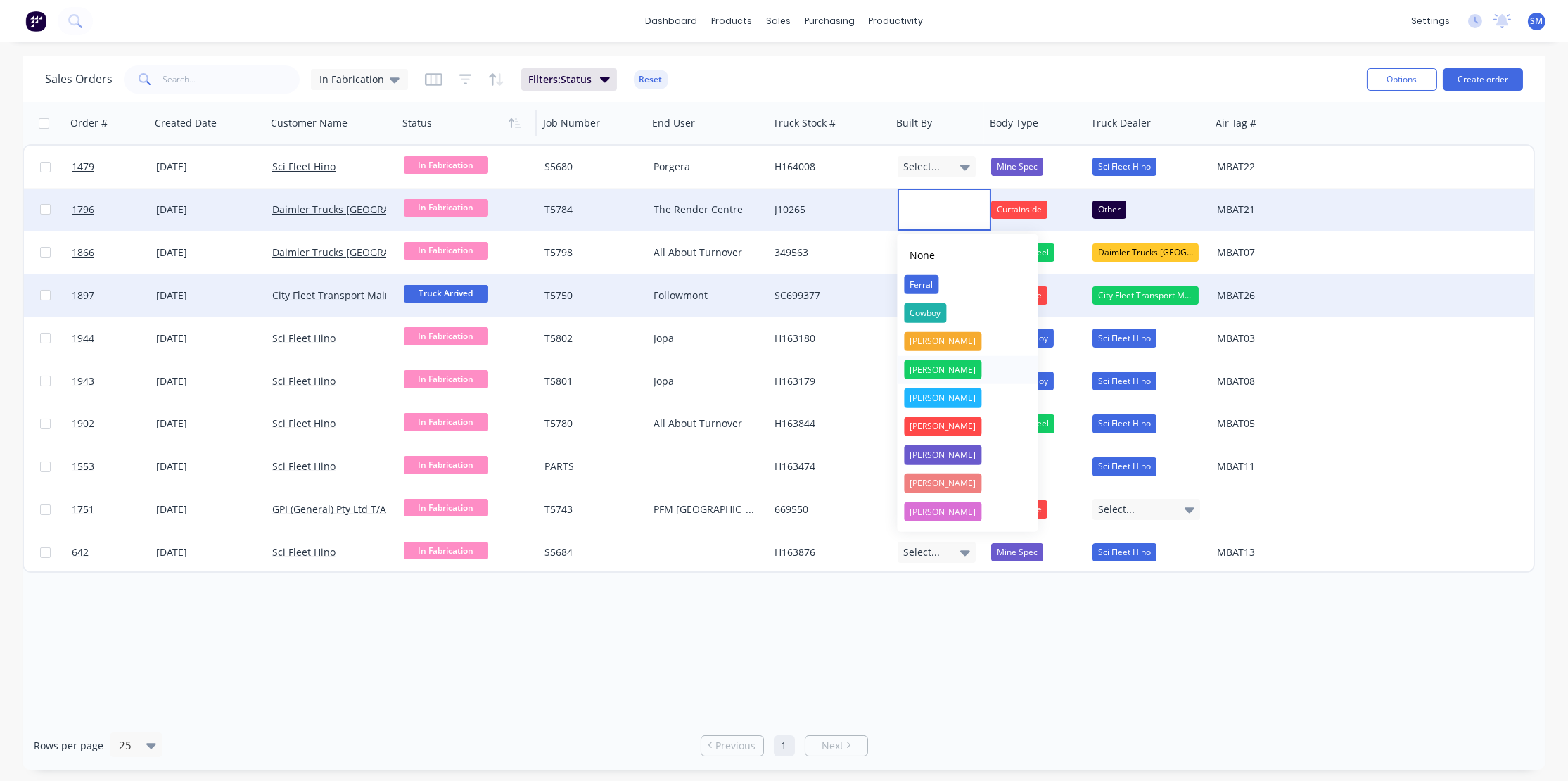
click at [917, 364] on div "Luke" at bounding box center [943, 369] width 78 height 20
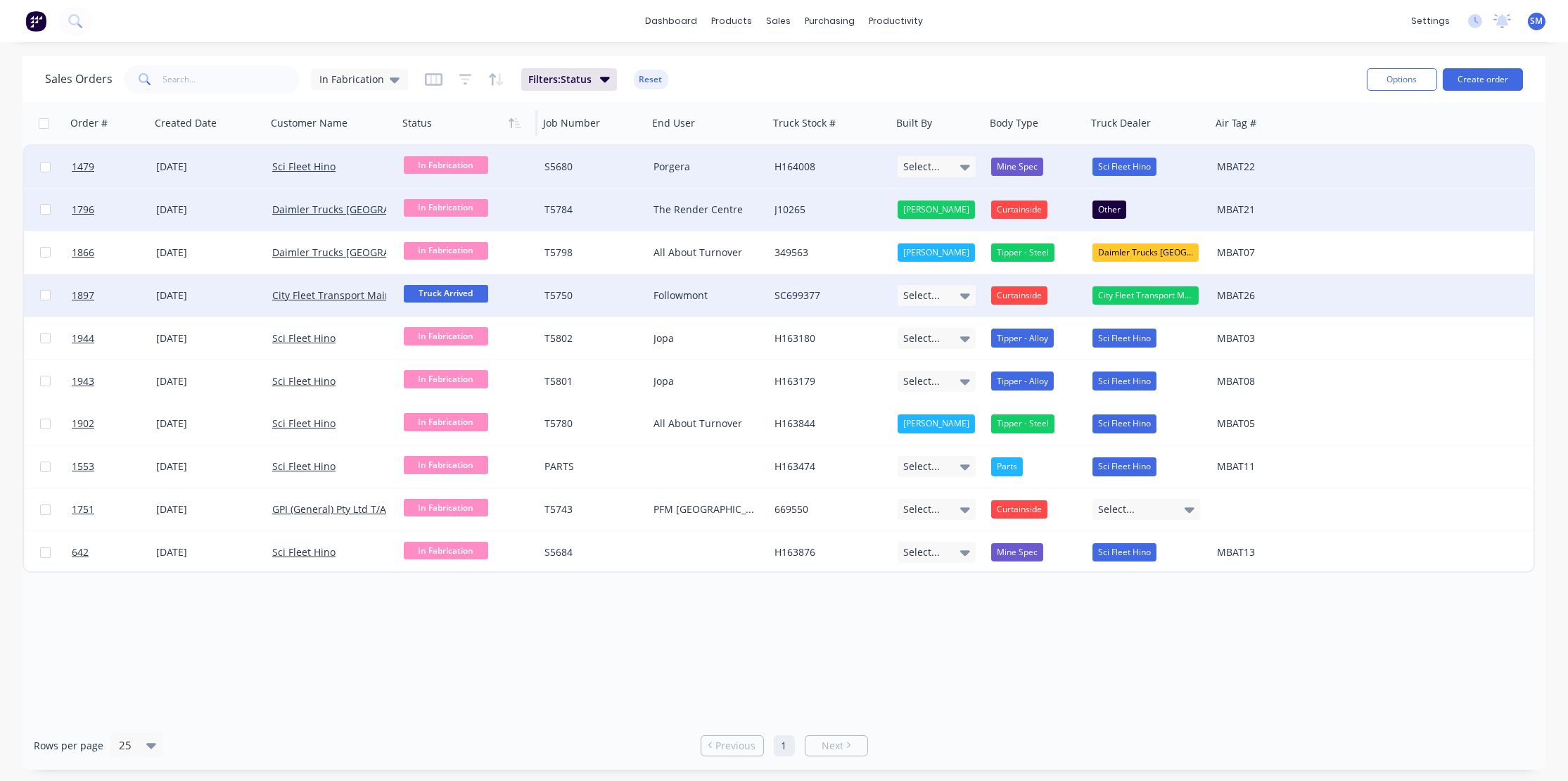
click at [965, 163] on icon at bounding box center [965, 167] width 9 height 15
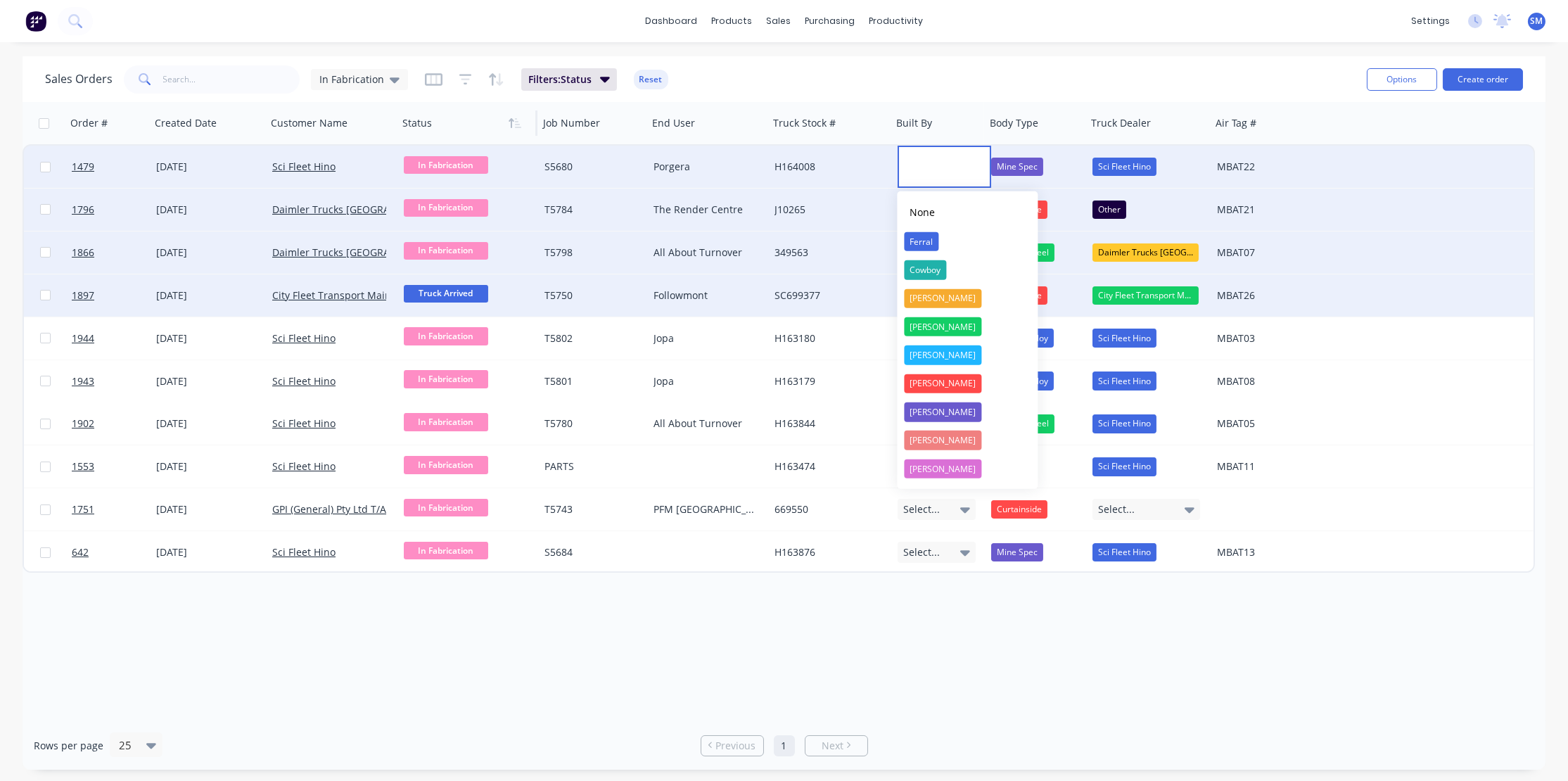
click at [920, 238] on div "Ferral" at bounding box center [921, 241] width 34 height 20
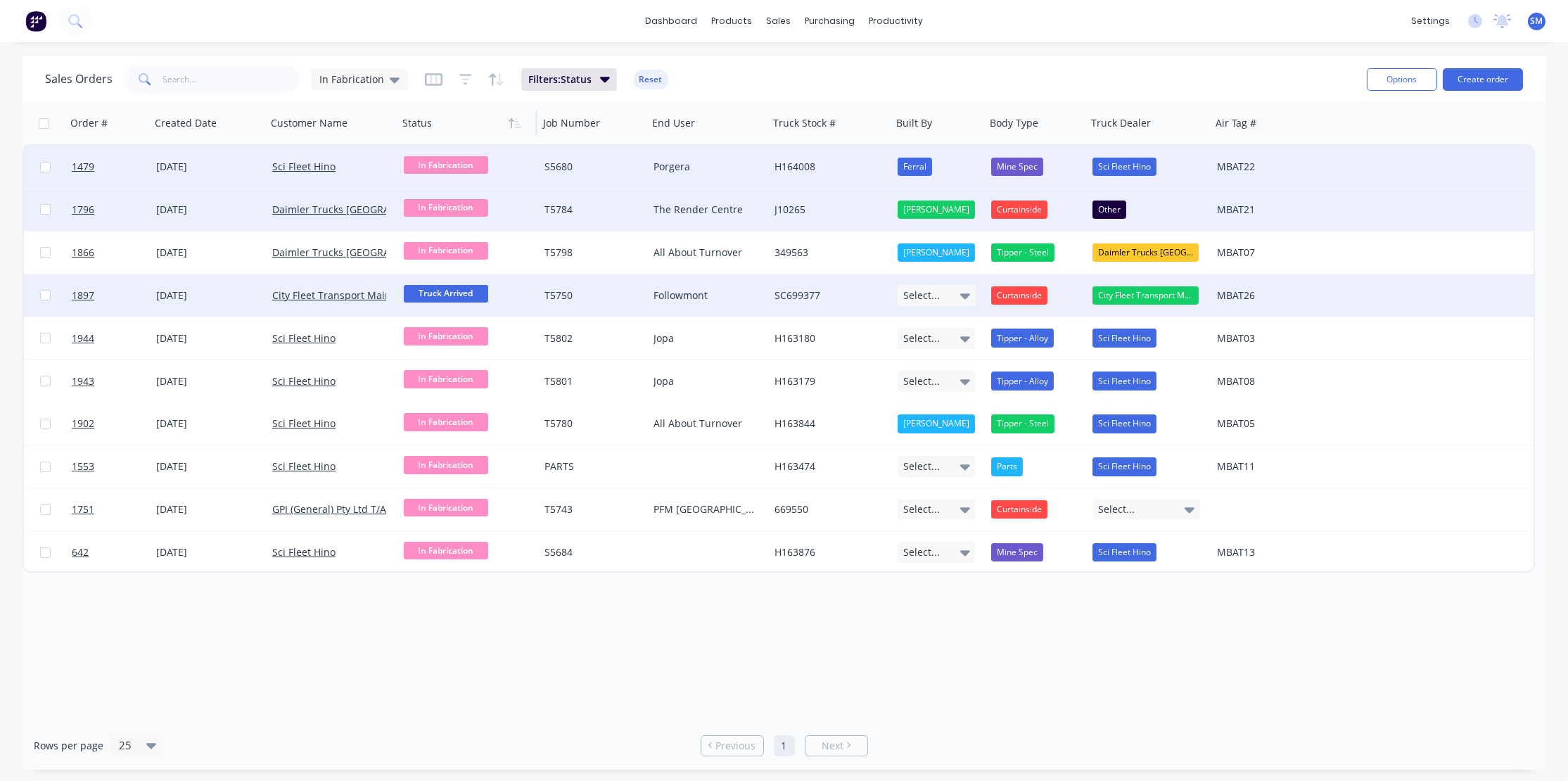
click at [964, 293] on icon at bounding box center [965, 295] width 9 height 15
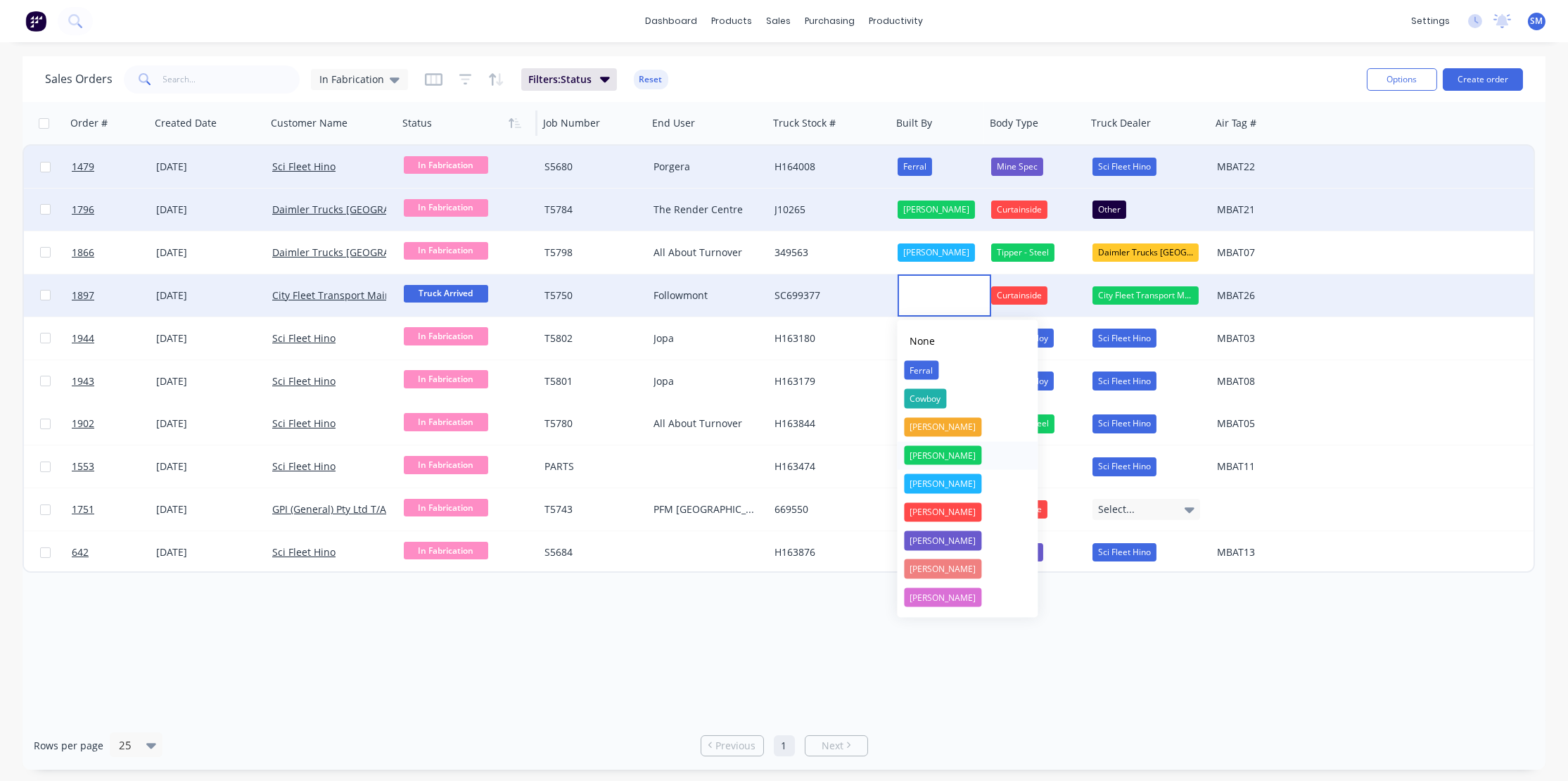
click at [915, 450] on div "Luke" at bounding box center [943, 454] width 78 height 20
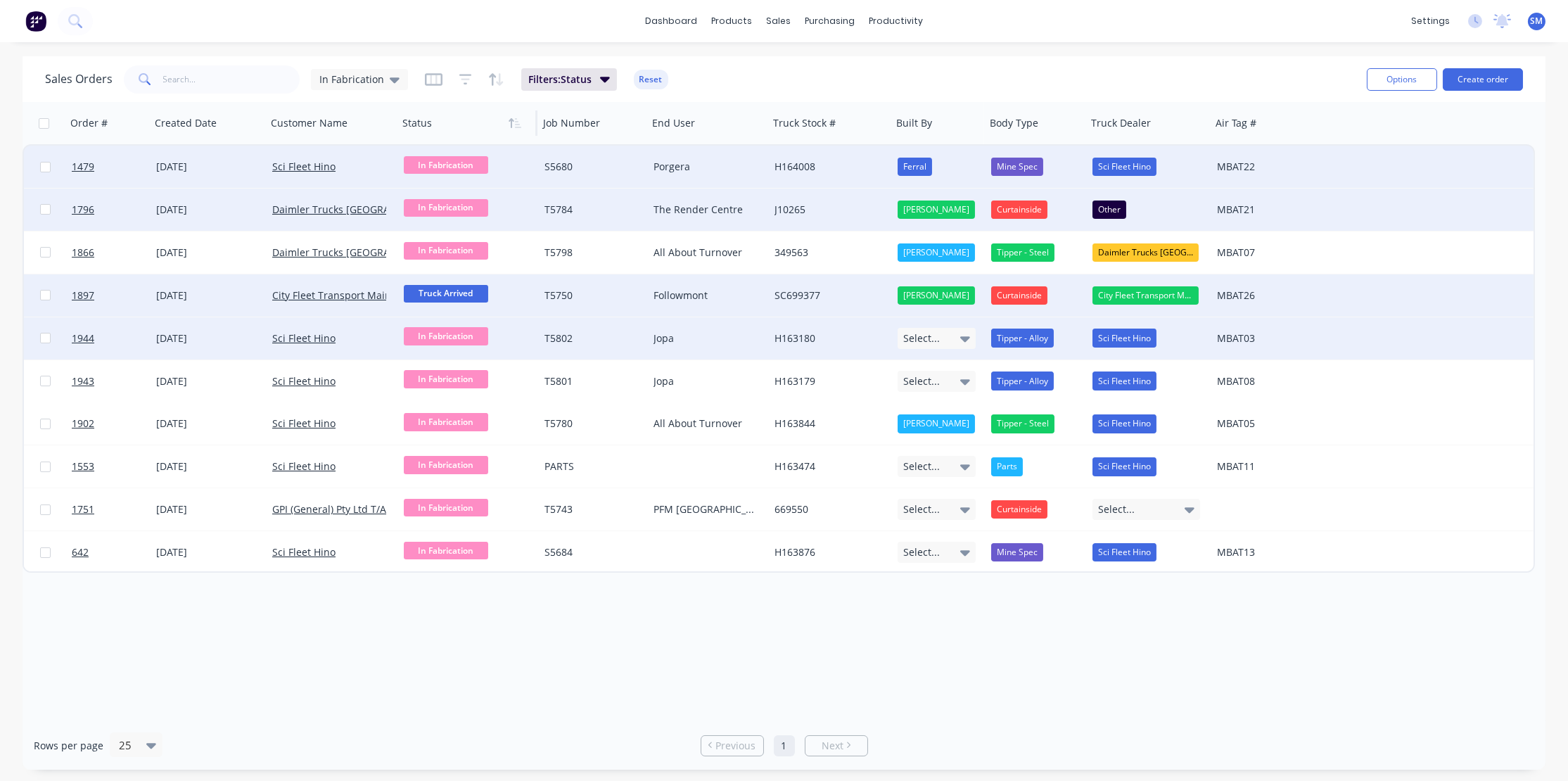
click at [964, 335] on icon at bounding box center [965, 338] width 9 height 15
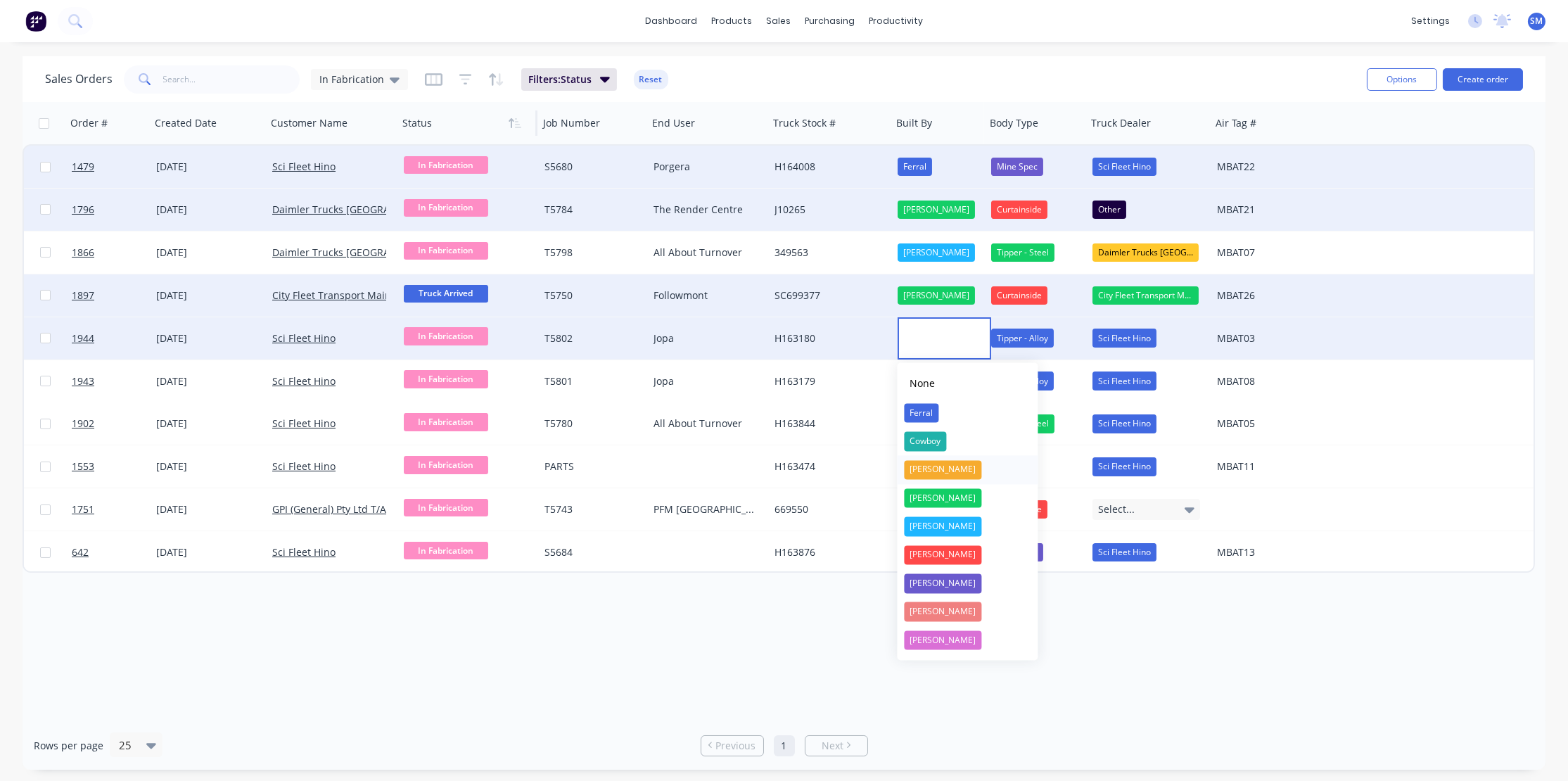
click at [926, 464] on div "Dan" at bounding box center [943, 470] width 78 height 20
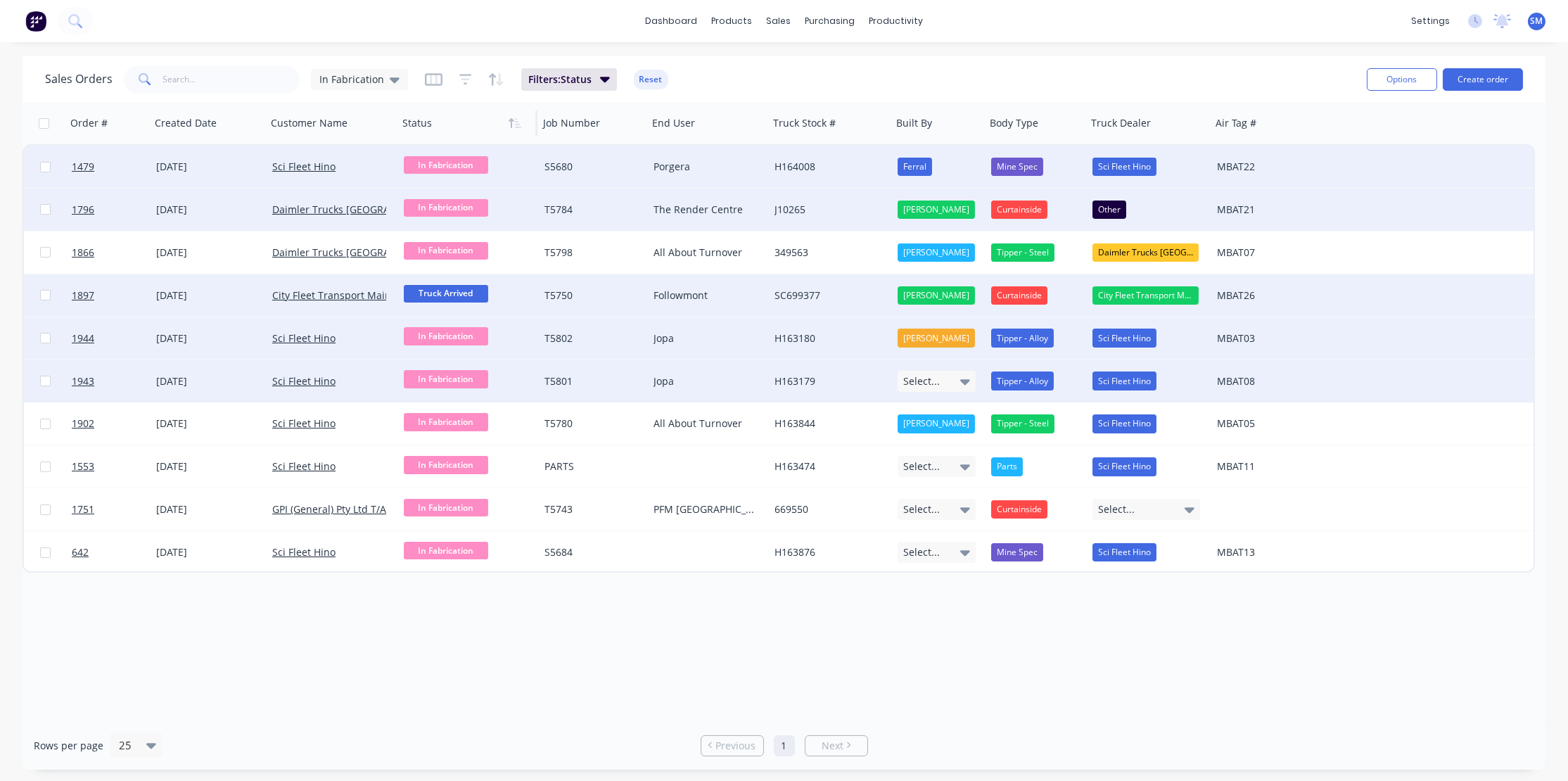
click at [970, 373] on icon at bounding box center [965, 381] width 9 height 15
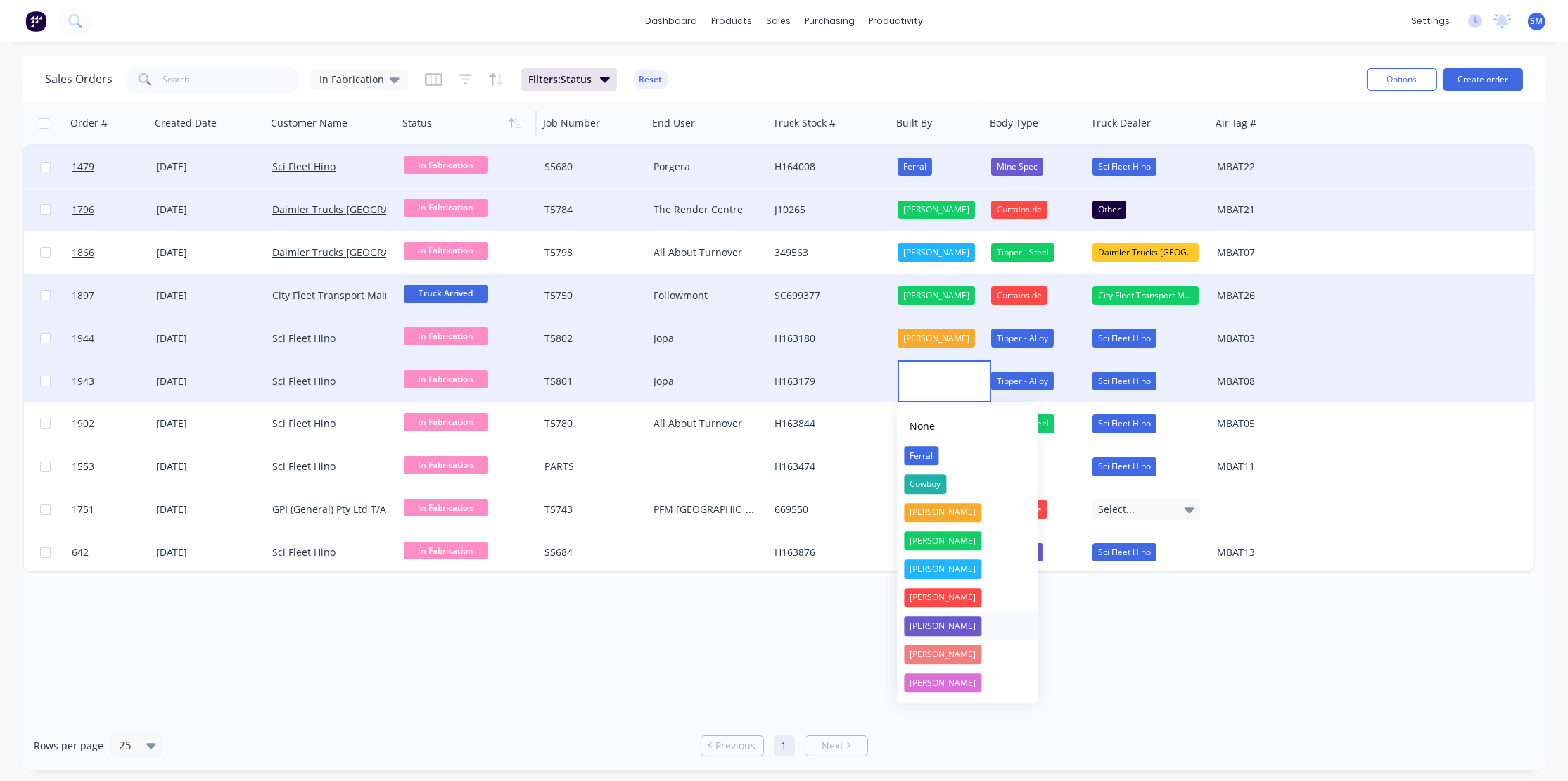
click at [921, 628] on div "Ryan" at bounding box center [943, 626] width 78 height 20
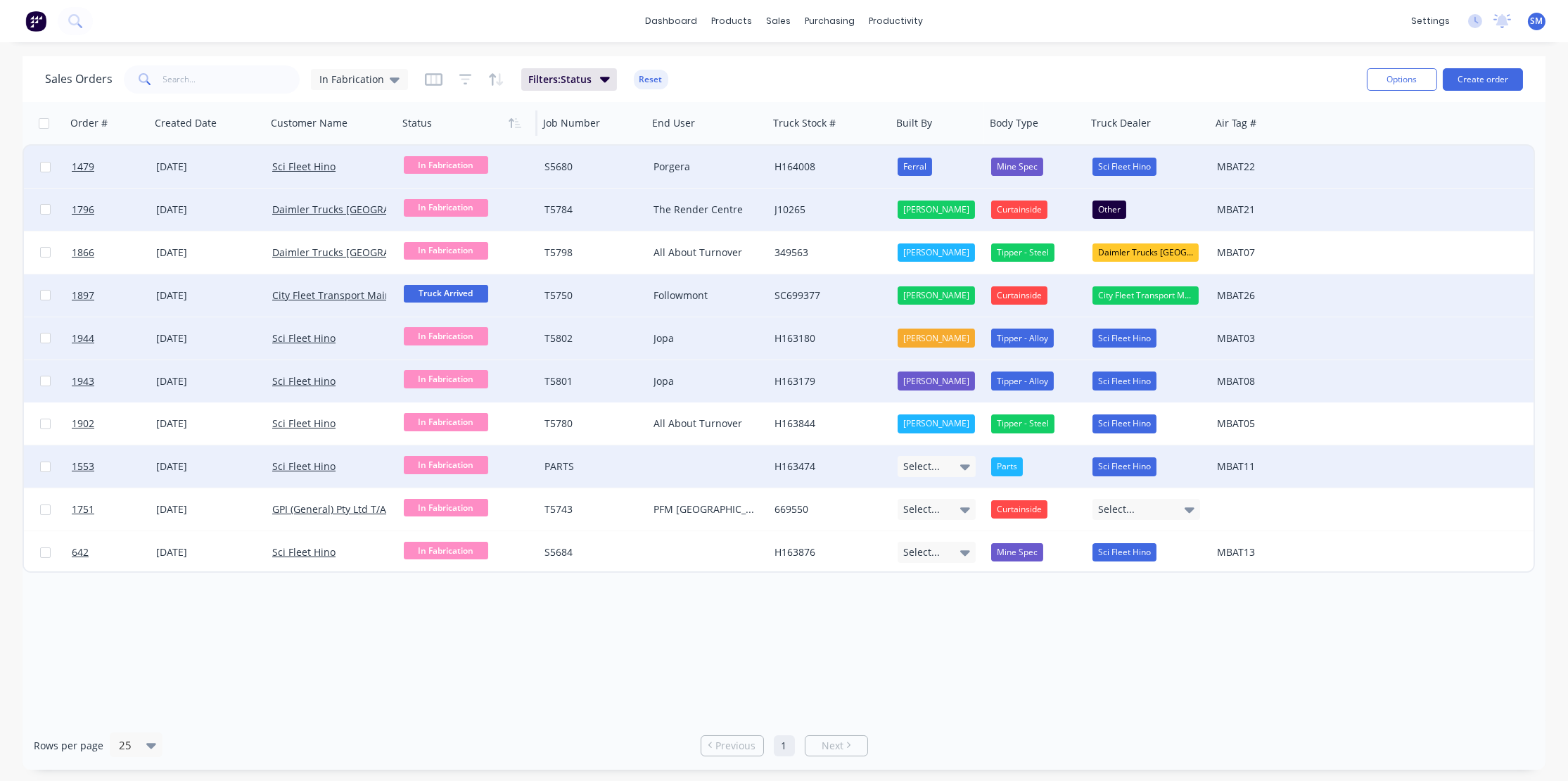
click at [965, 463] on icon at bounding box center [965, 466] width 9 height 15
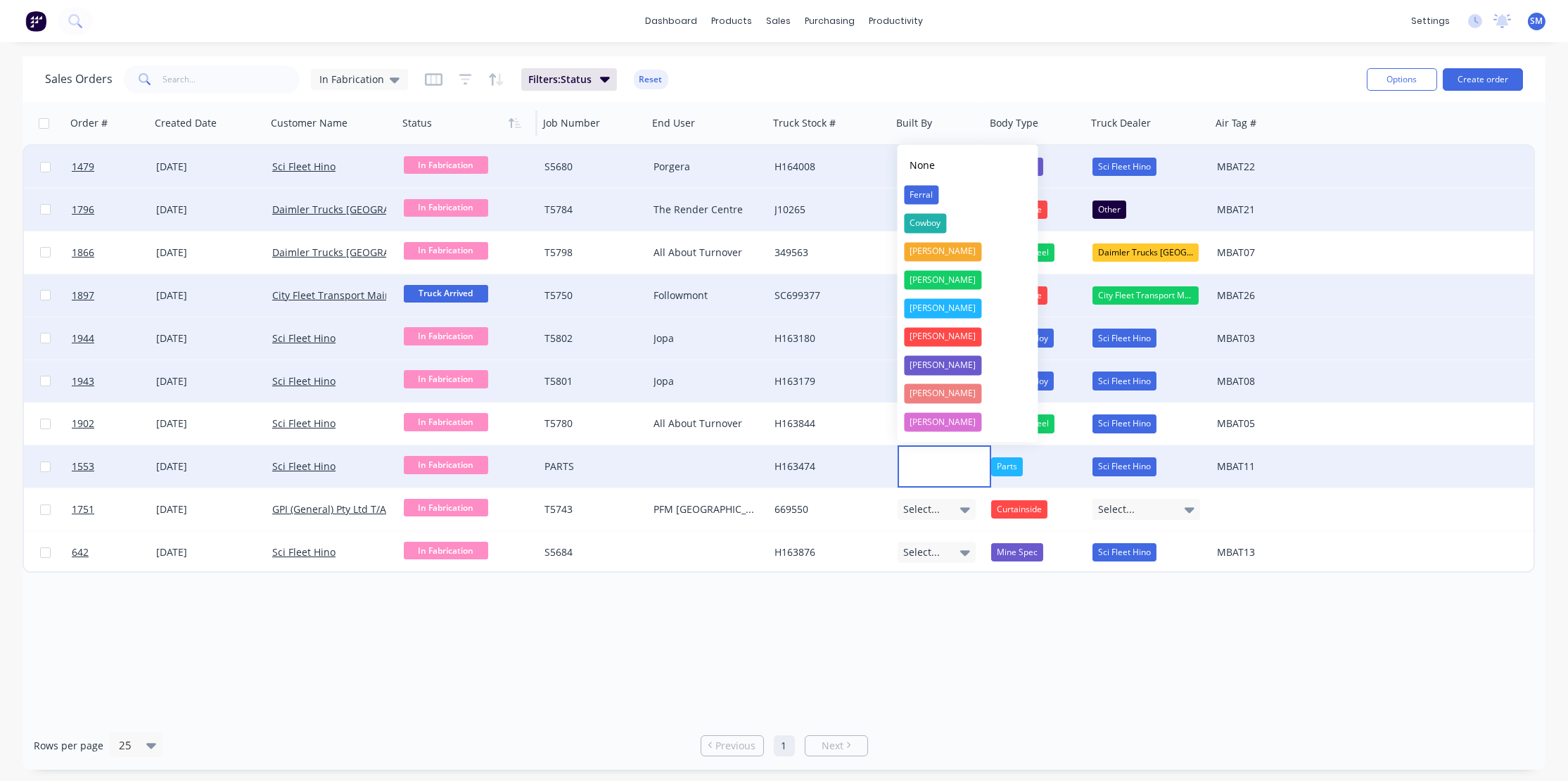
click at [969, 470] on div at bounding box center [944, 466] width 94 height 43
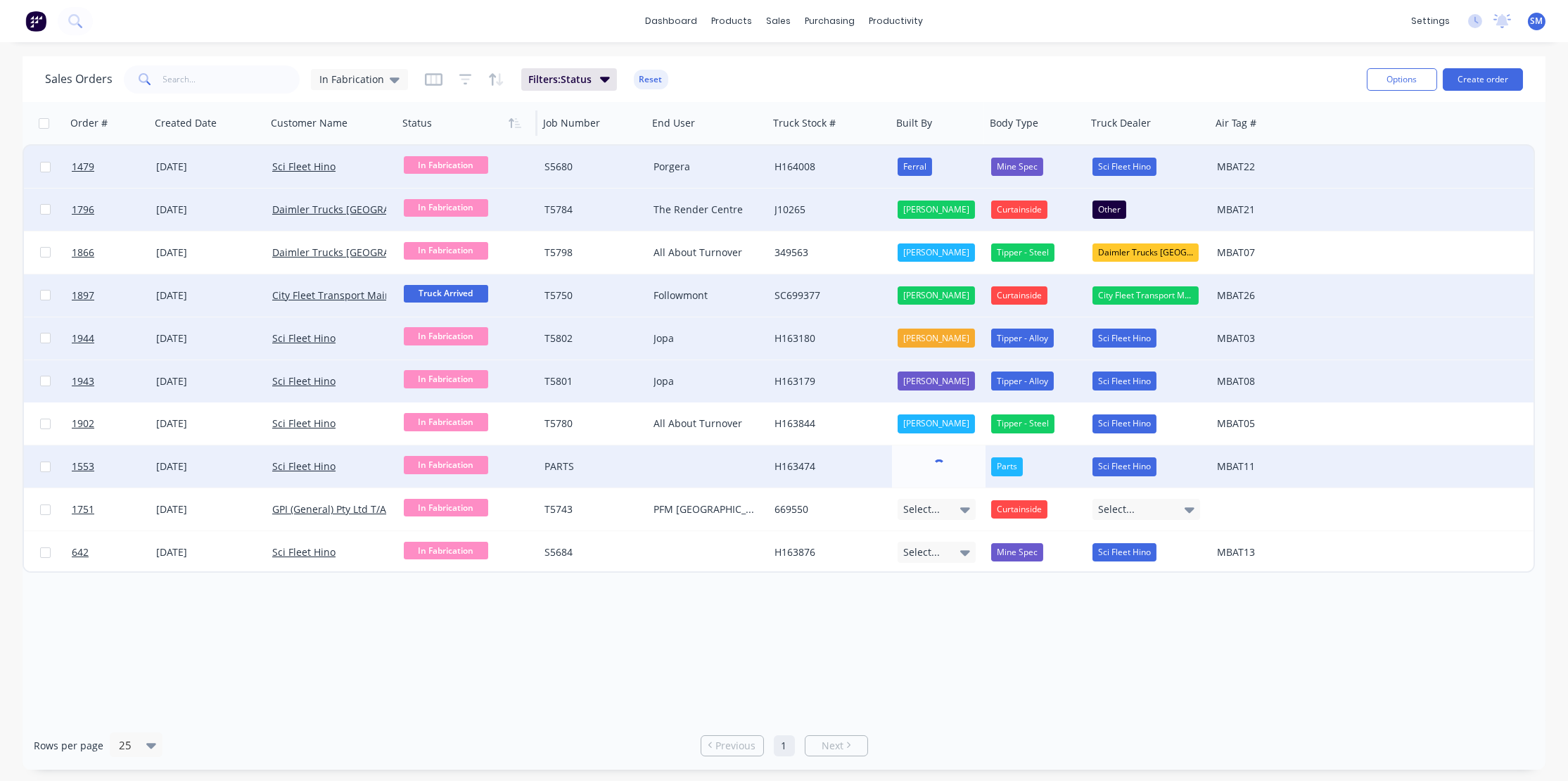
click at [1337, 472] on div "1553 04 Feb 2025 Sci Fleet Hino In Fabrication PARTS H163474 Parts Sci Fleet Hi…" at bounding box center [778, 466] width 1509 height 43
click at [178, 464] on div "04 Feb 2025" at bounding box center [208, 466] width 105 height 14
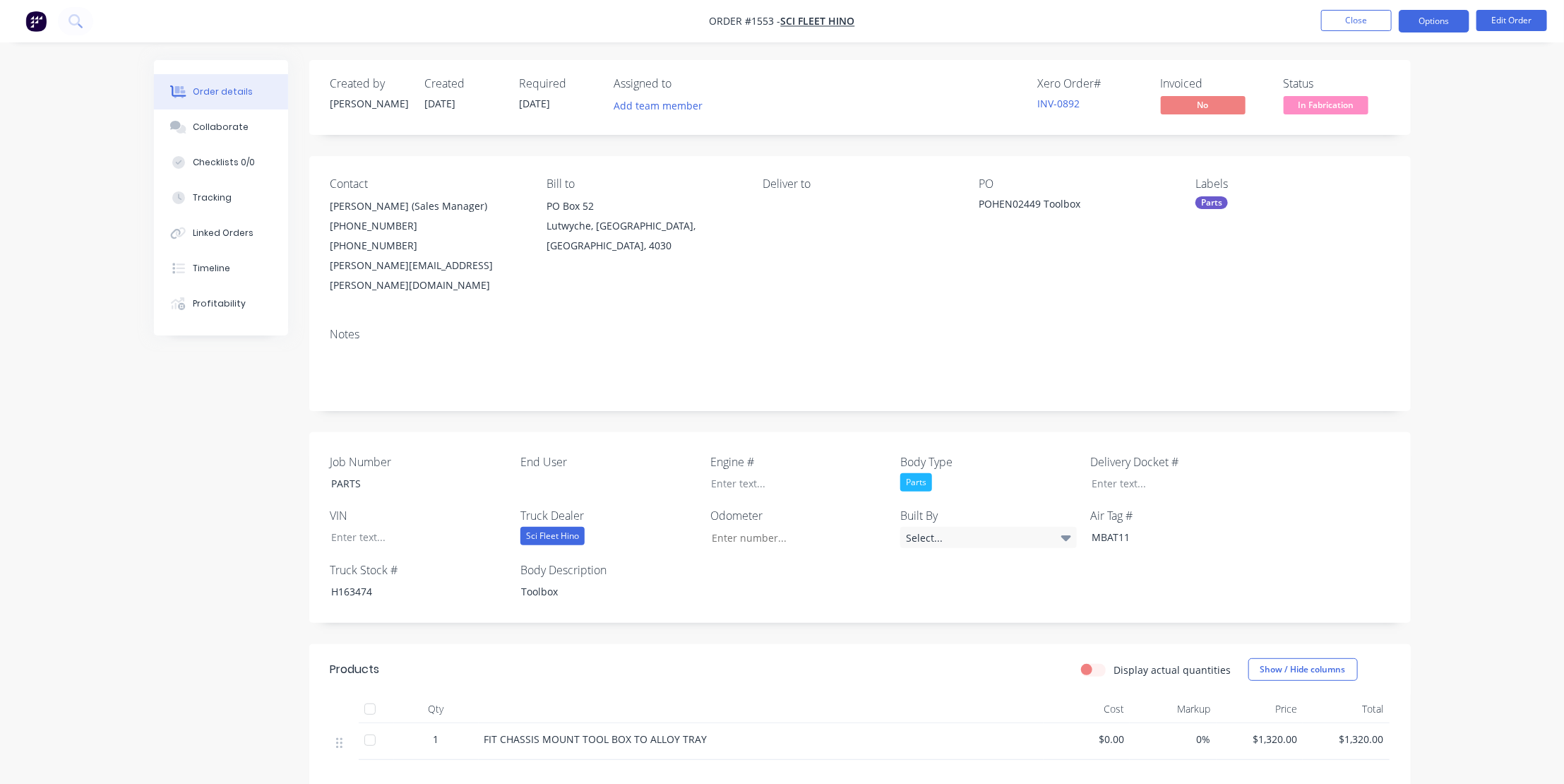
click at [1437, 18] on button "Options" at bounding box center [1435, 21] width 70 height 23
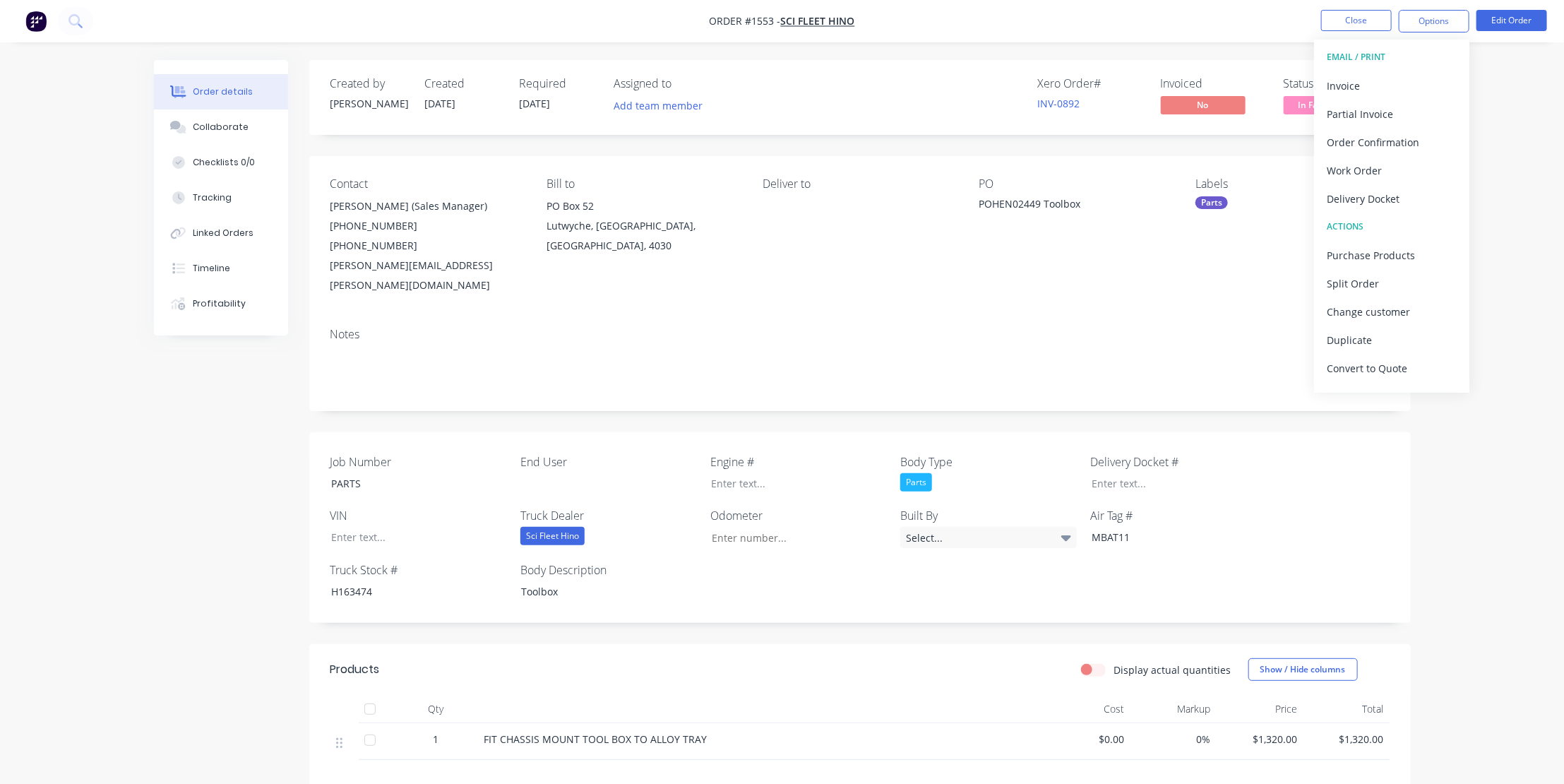
click at [1106, 328] on div "Notes" at bounding box center [860, 335] width 1059 height 13
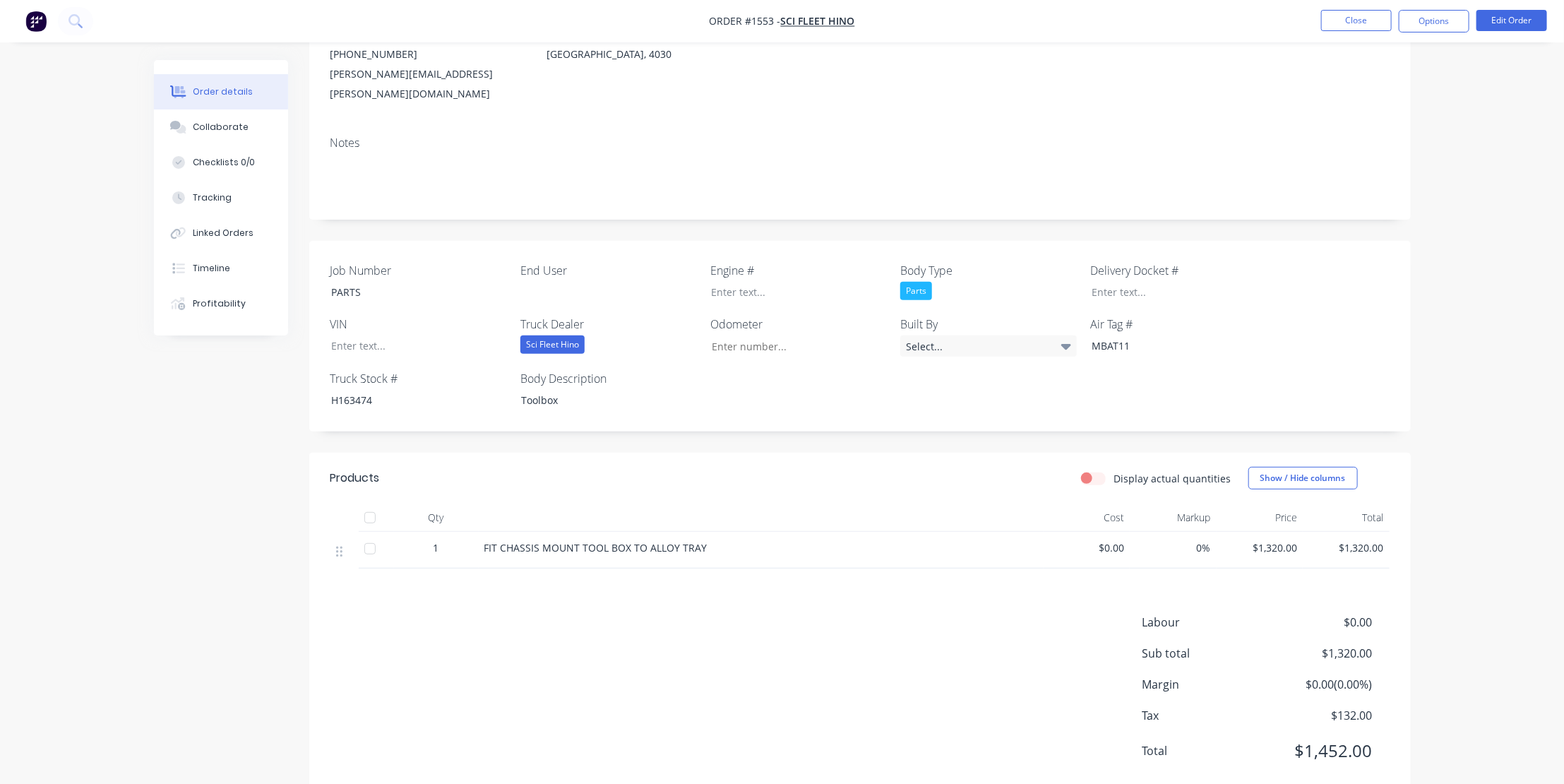
scroll to position [192, 0]
click at [1351, 15] on button "Close" at bounding box center [1357, 20] width 70 height 21
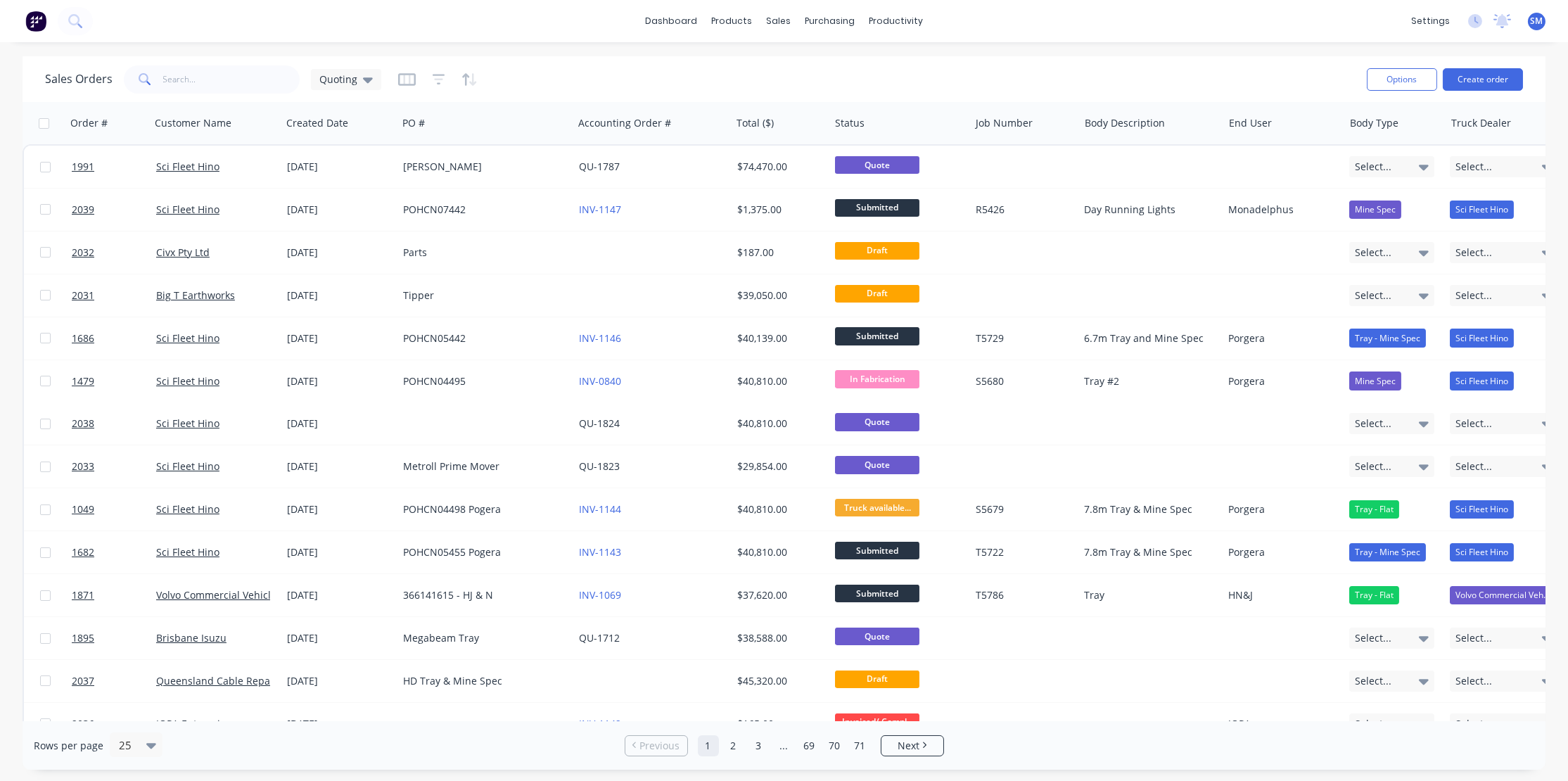
click at [625, 77] on div "Sales Orders Quoting" at bounding box center [701, 79] width 1310 height 34
click at [636, 70] on div "Sales Orders Quoting" at bounding box center [701, 79] width 1310 height 34
click at [1238, 65] on div "Sales Orders Quoting" at bounding box center [701, 79] width 1310 height 34
click at [1248, 24] on div "dashboard products sales purchasing productivity dashboard products Product Cat…" at bounding box center [784, 21] width 1568 height 43
click at [1238, 24] on div "dashboard products sales purchasing productivity dashboard products Product Cat…" at bounding box center [784, 21] width 1568 height 43
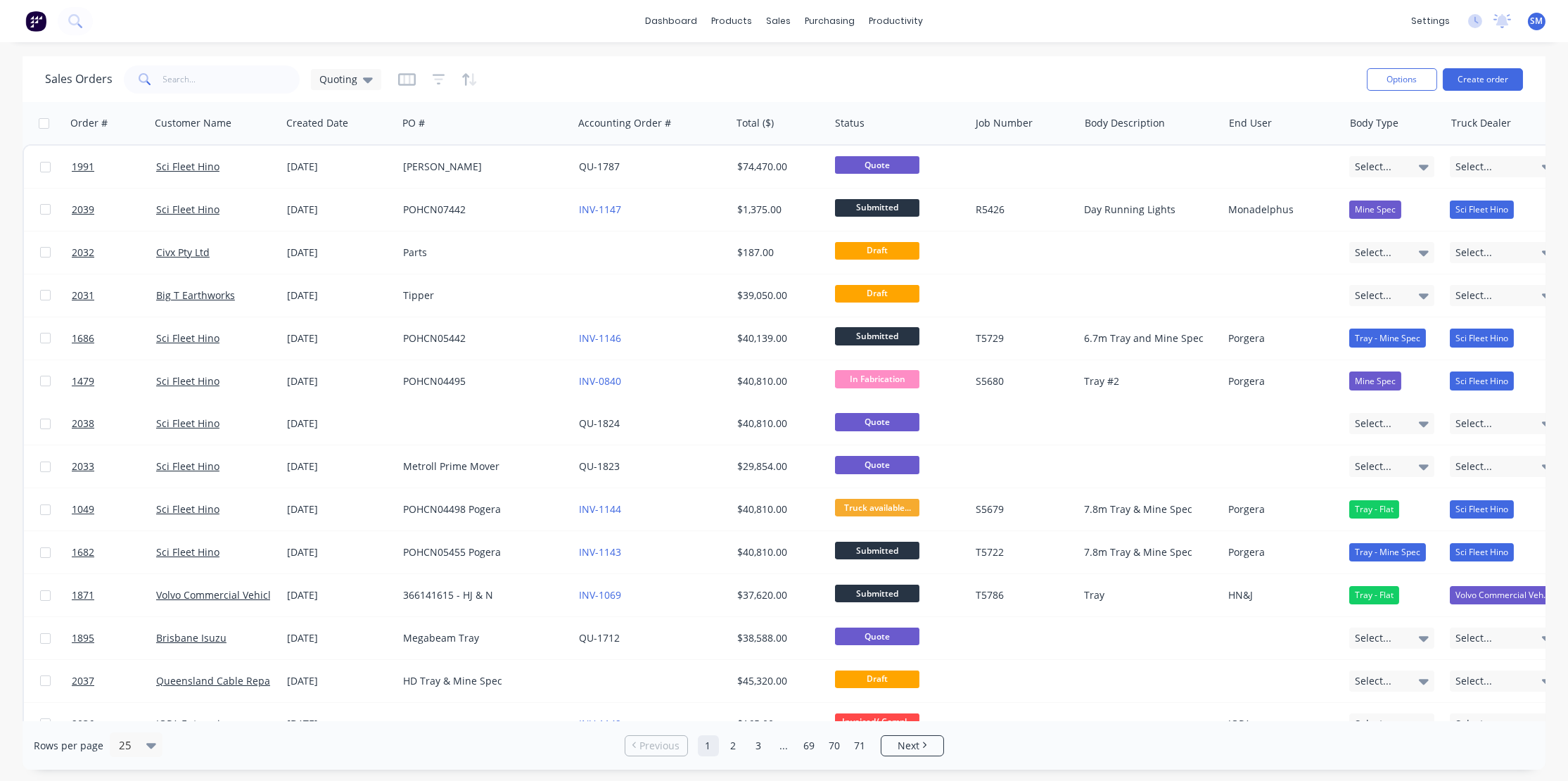
click at [1138, 80] on div "Sales Orders Quoting" at bounding box center [701, 79] width 1310 height 34
drag, startPoint x: 1105, startPoint y: 18, endPoint x: 972, endPoint y: 80, distance: 146.7
click at [1104, 18] on div "dashboard products sales purchasing productivity dashboard products Product Cat…" at bounding box center [784, 21] width 1568 height 43
click at [964, 80] on div "Sales Orders Quoting" at bounding box center [701, 79] width 1310 height 34
click at [1011, 18] on div "dashboard products sales purchasing productivity dashboard products Product Cat…" at bounding box center [784, 21] width 1568 height 43
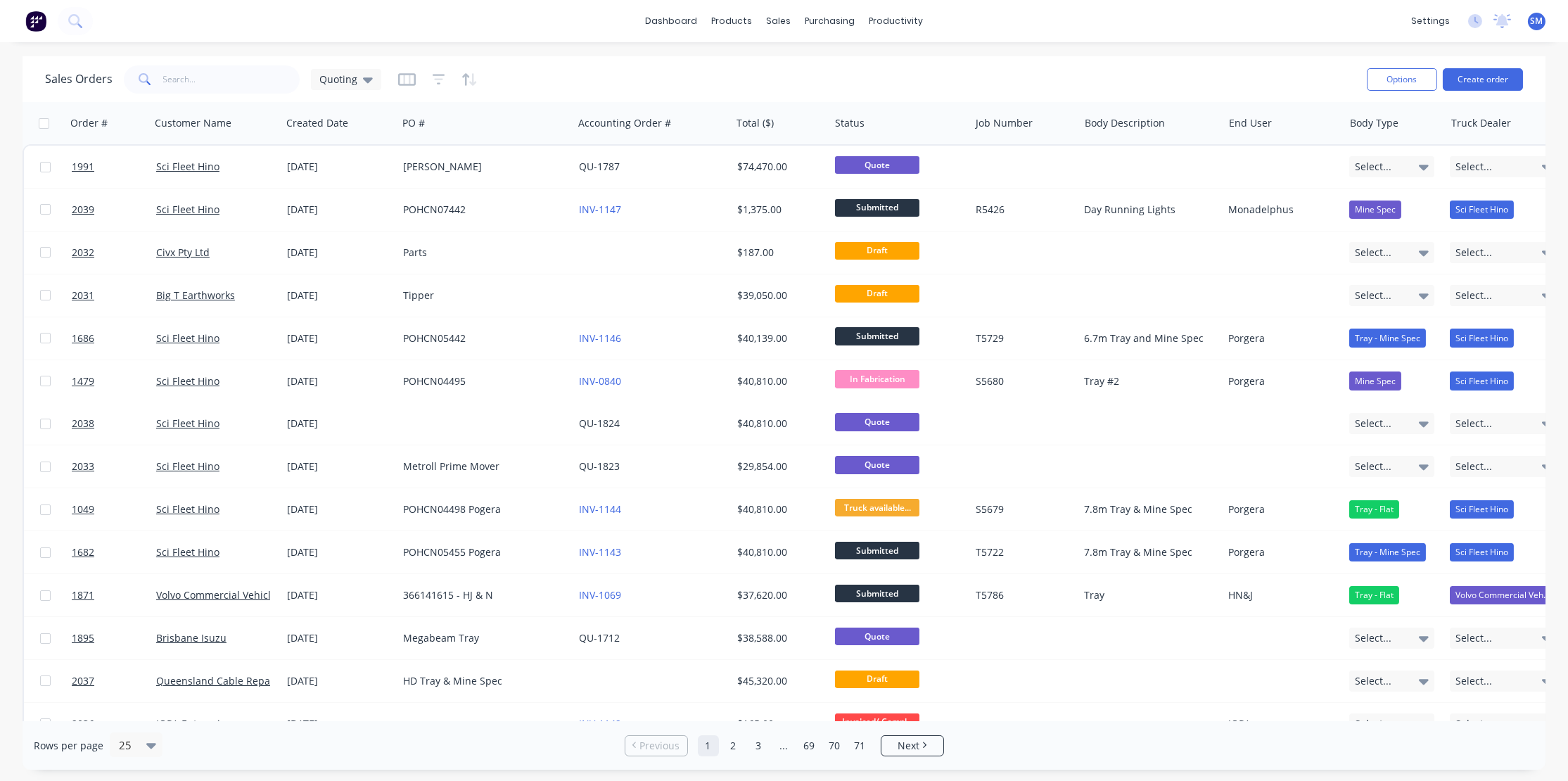
drag, startPoint x: 1065, startPoint y: 78, endPoint x: 1213, endPoint y: 8, distance: 163.7
click at [1068, 70] on div "Sales Orders Quoting" at bounding box center [701, 79] width 1310 height 34
click at [1213, 9] on div "dashboard products sales purchasing productivity dashboard products Product Cat…" at bounding box center [784, 21] width 1568 height 43
click at [1115, 7] on div "dashboard products sales purchasing productivity dashboard products Product Cat…" at bounding box center [784, 21] width 1568 height 43
